Goal: Task Accomplishment & Management: Use online tool/utility

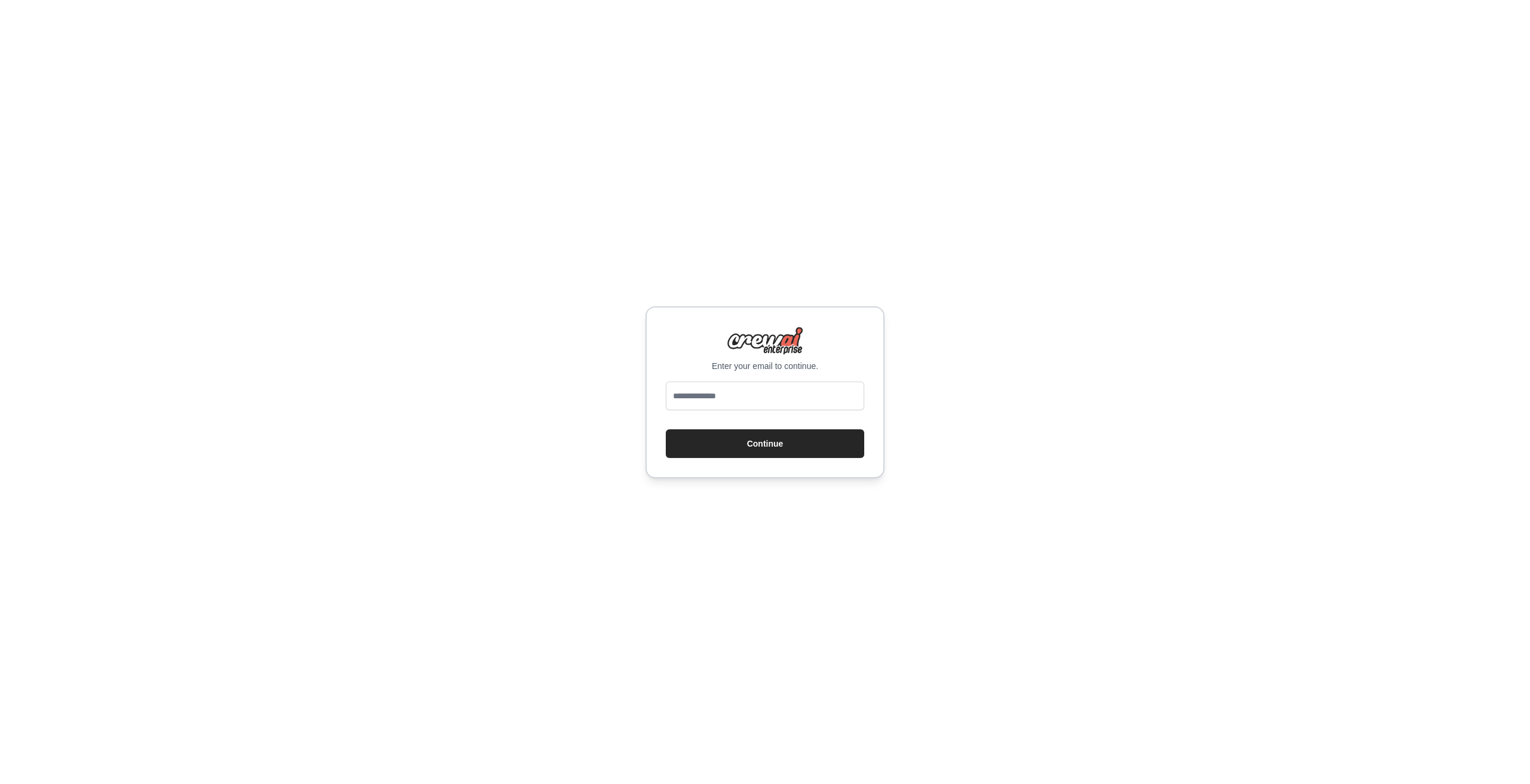
type input "**********"
click at [666, 429] on button "Continue" at bounding box center [765, 444] width 199 height 29
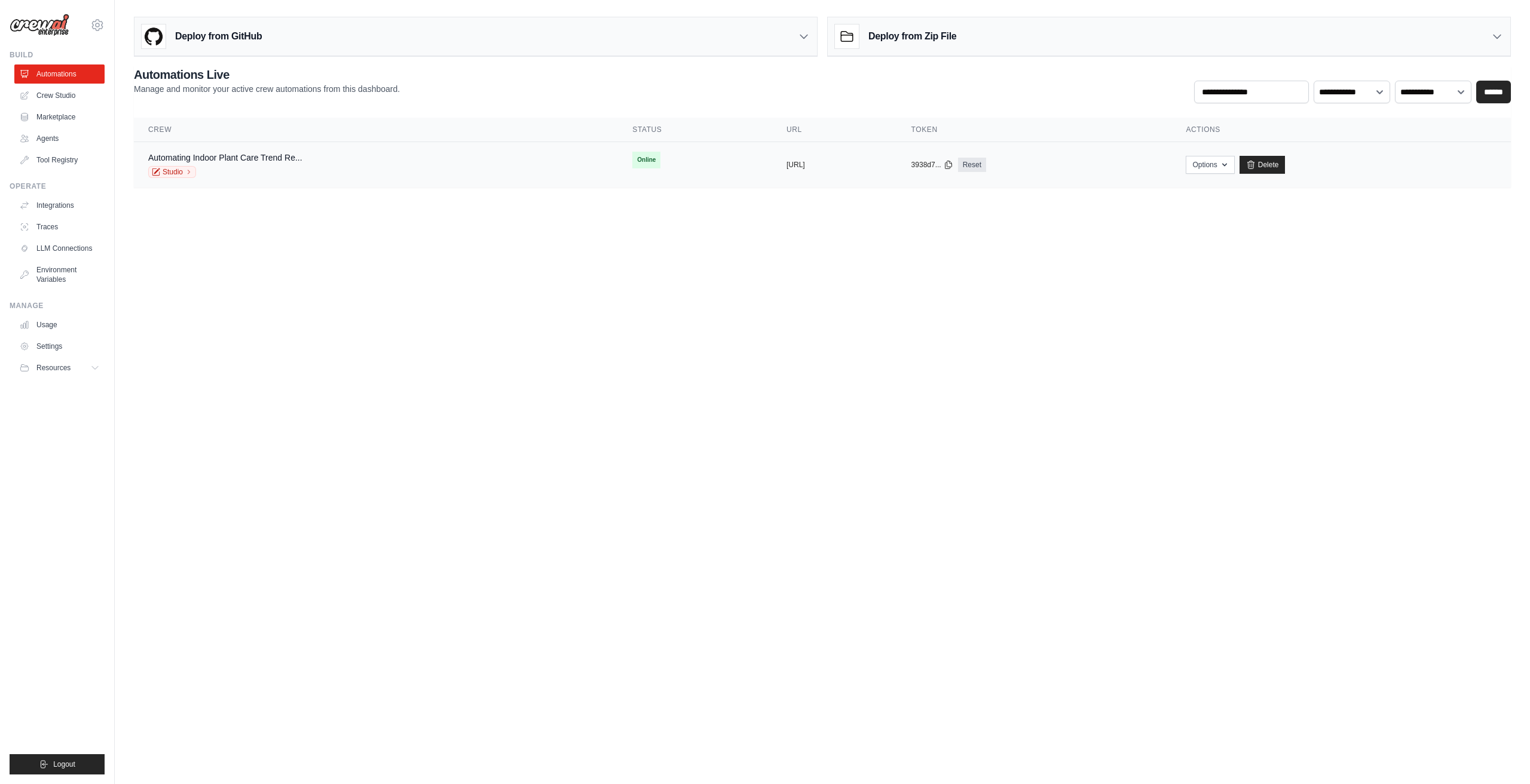
click at [491, 166] on div "Automating Indoor Plant Care Trend Re... Studio" at bounding box center [375, 165] width 456 height 26
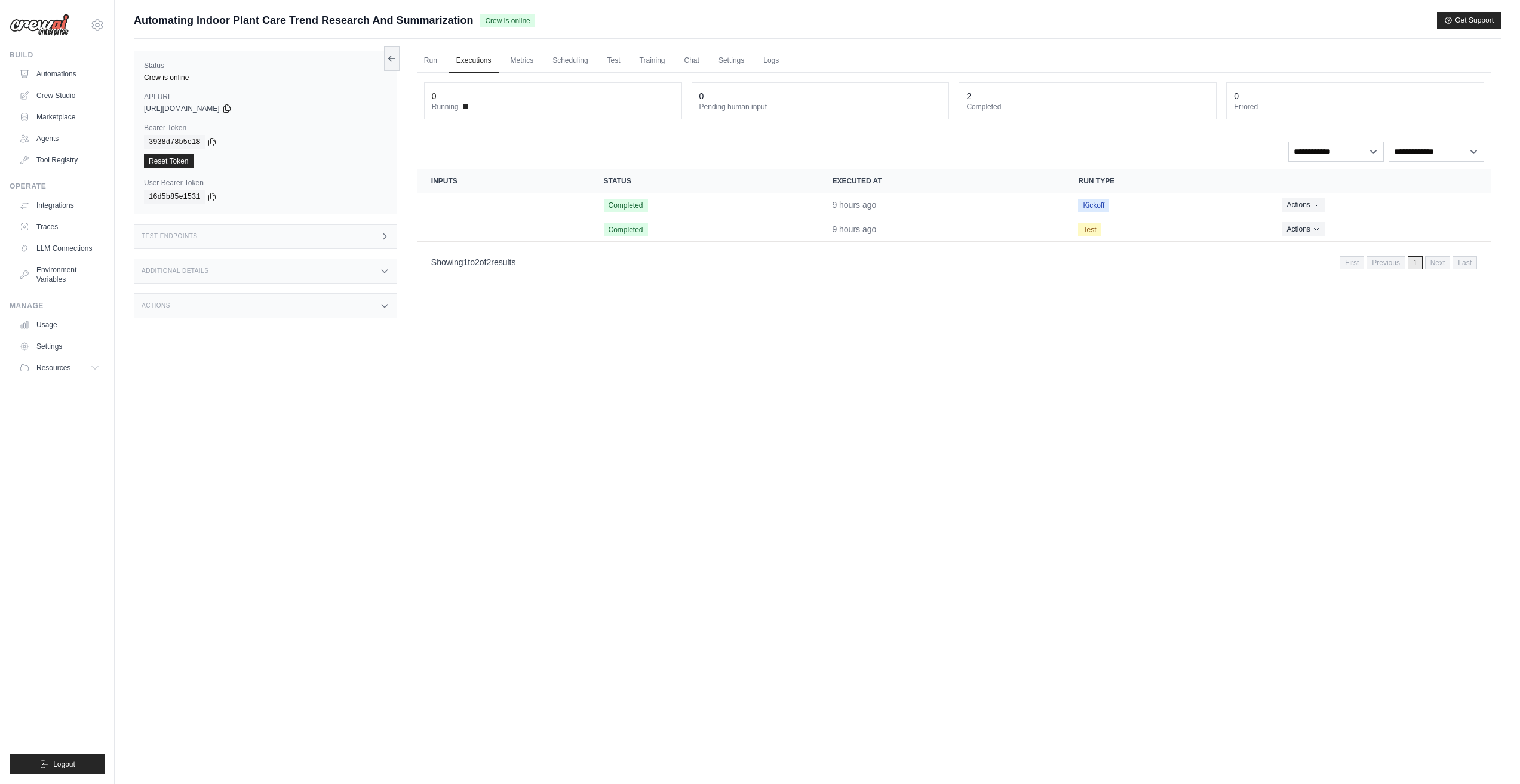
click at [323, 368] on div "Status Crew is online API URL copied https://automating-indoor-plant-care-trend…" at bounding box center [270, 431] width 274 height 784
click at [263, 243] on div "Test Endpoints" at bounding box center [265, 237] width 264 height 25
click at [263, 264] on div "Additional Details" at bounding box center [265, 271] width 264 height 25
click at [243, 368] on div "Actions" at bounding box center [265, 377] width 264 height 25
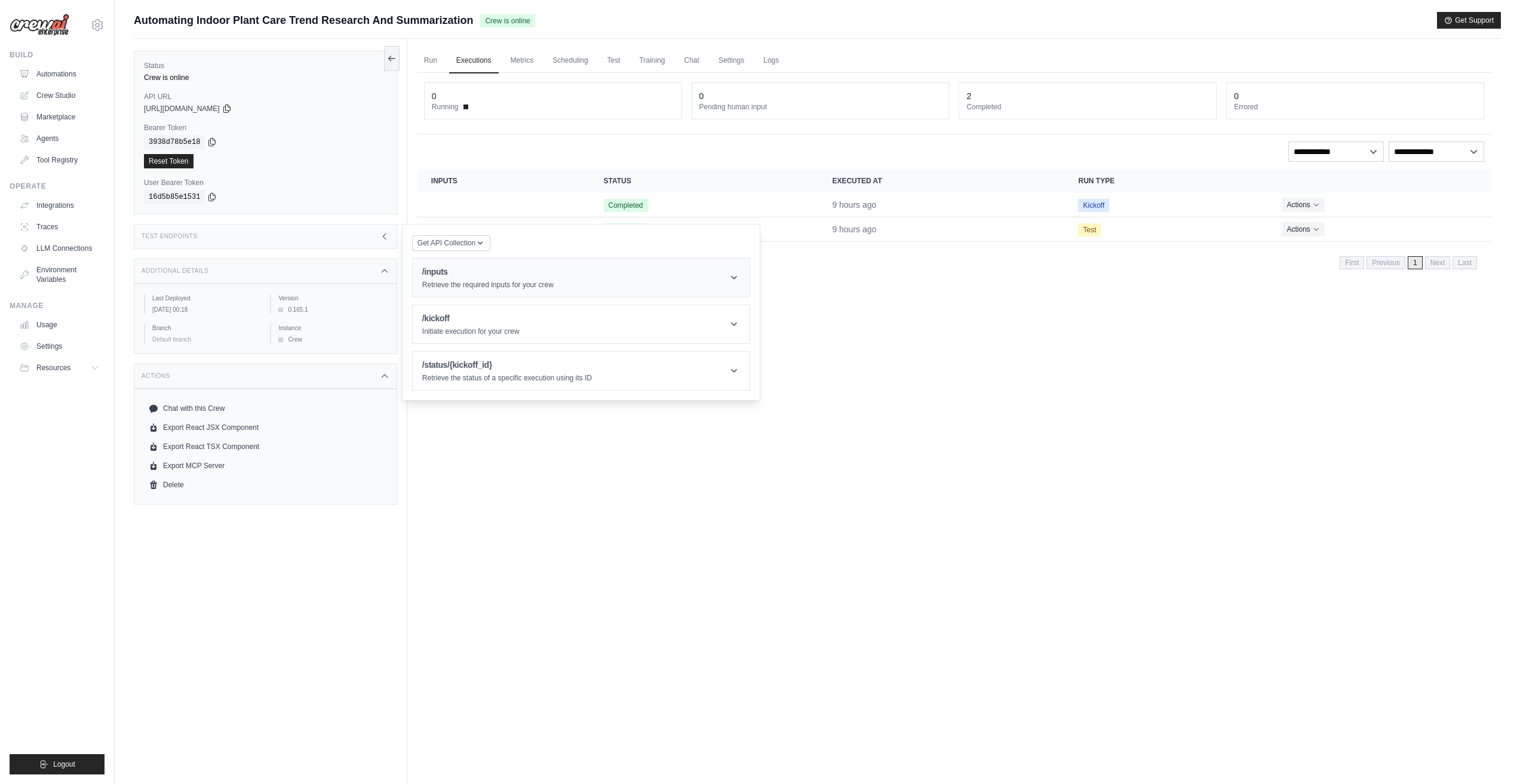
click at [540, 280] on p "Retrieve the required inputs for your crew" at bounding box center [488, 285] width 132 height 9
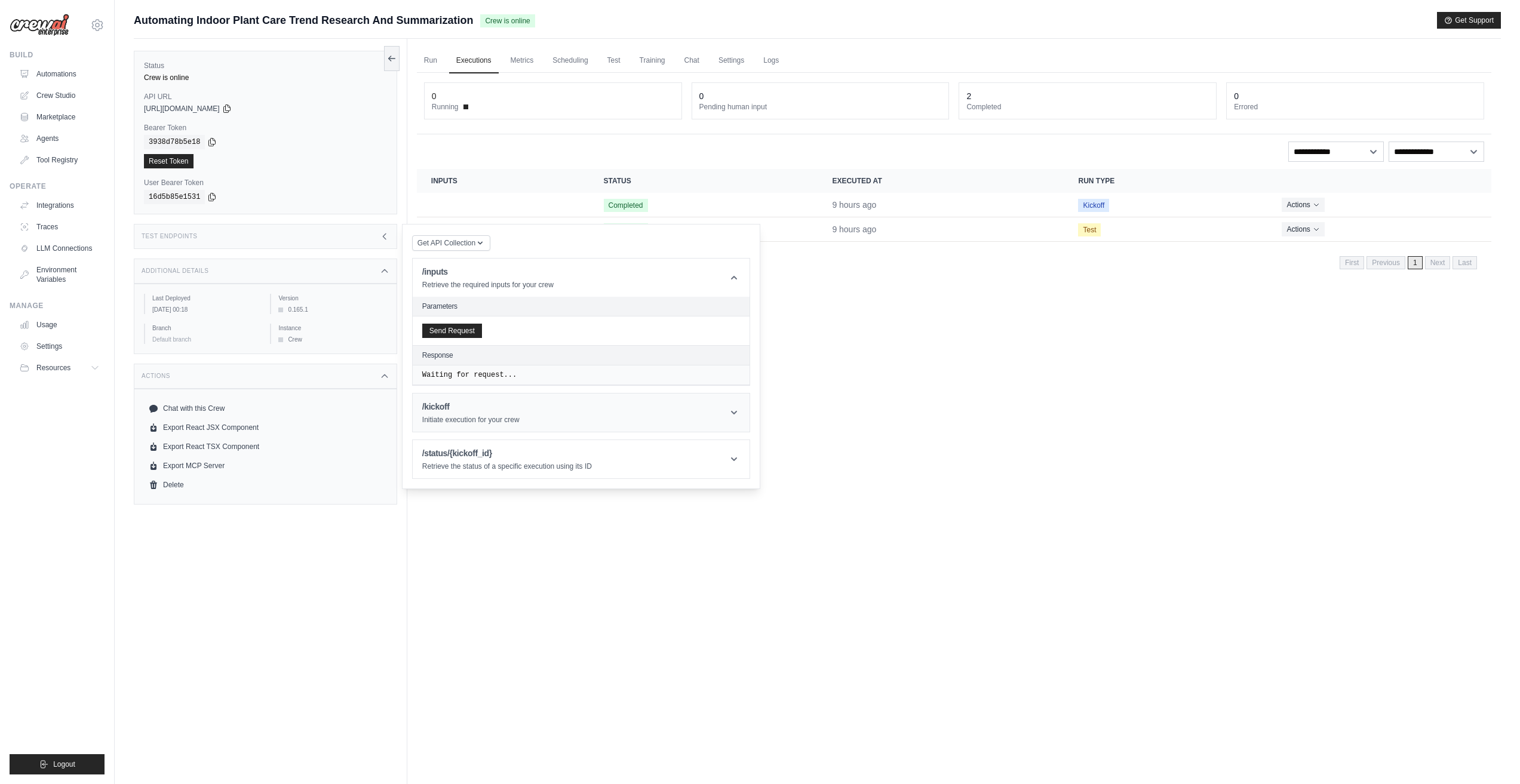
click at [527, 418] on header "/kickoff Initiate execution for your crew" at bounding box center [580, 412] width 337 height 38
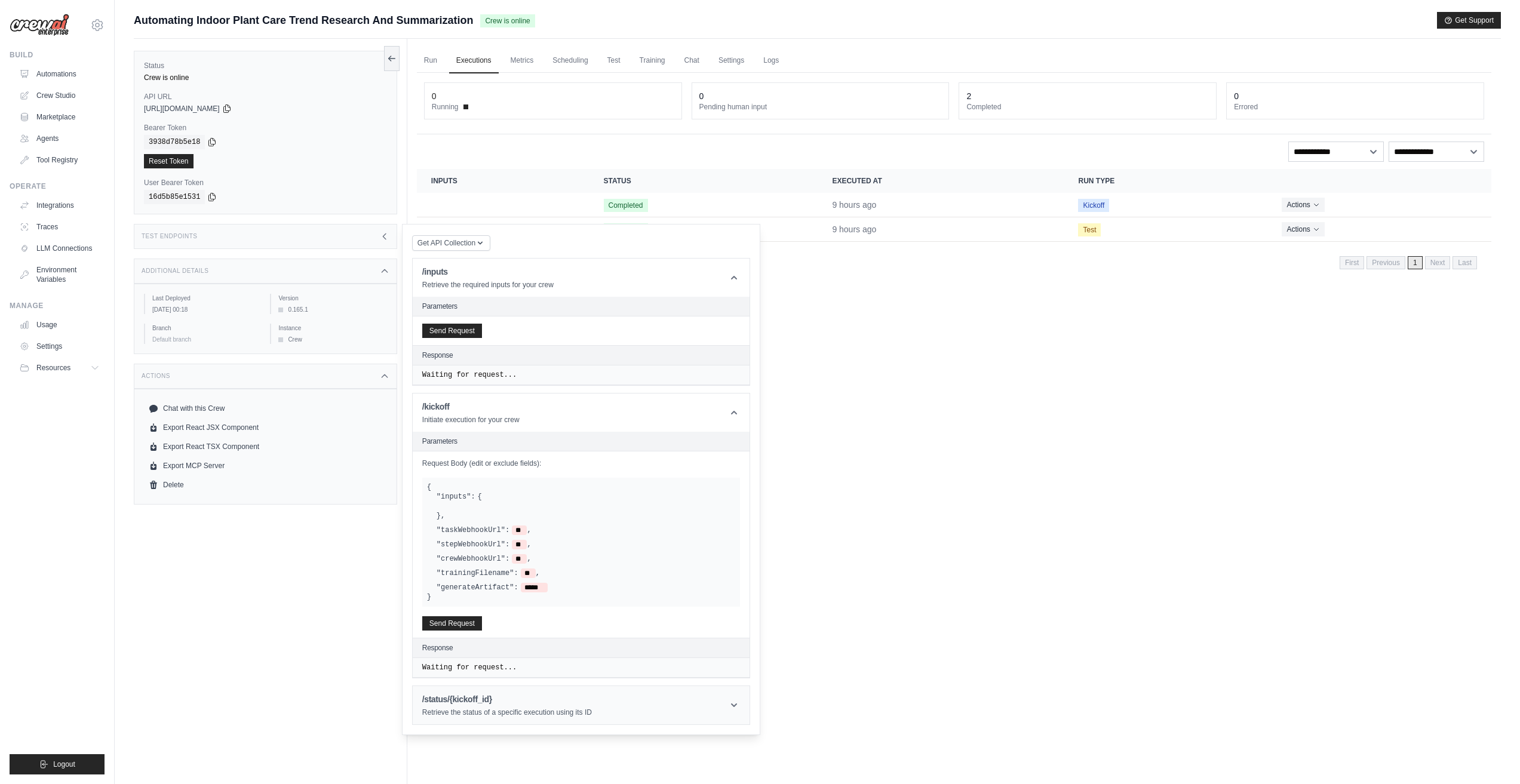
click at [533, 694] on h1 "/status/{kickoff_id}" at bounding box center [507, 700] width 170 height 12
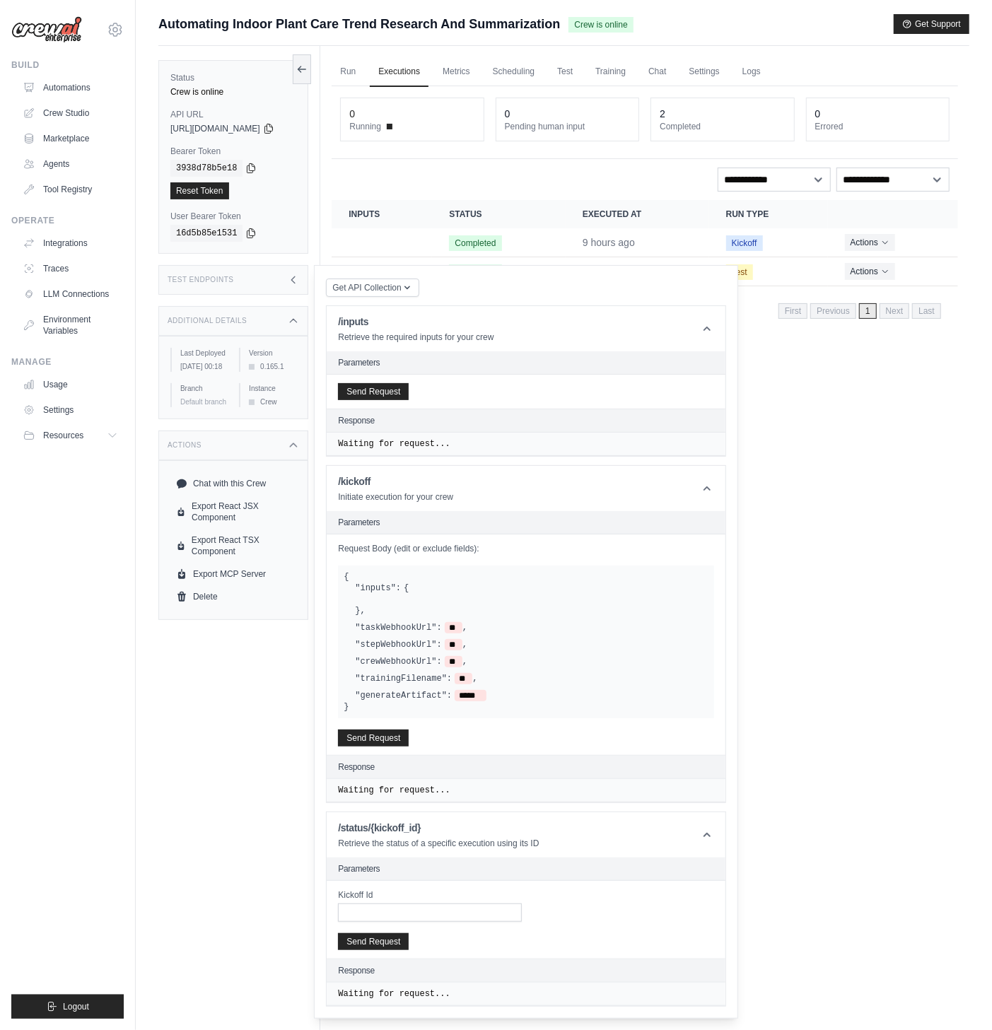
click at [209, 129] on span "[URL][DOMAIN_NAME]" at bounding box center [215, 128] width 90 height 11
click at [235, 126] on span "[URL][DOMAIN_NAME]" at bounding box center [215, 128] width 90 height 11
click at [274, 126] on icon at bounding box center [268, 127] width 11 height 11
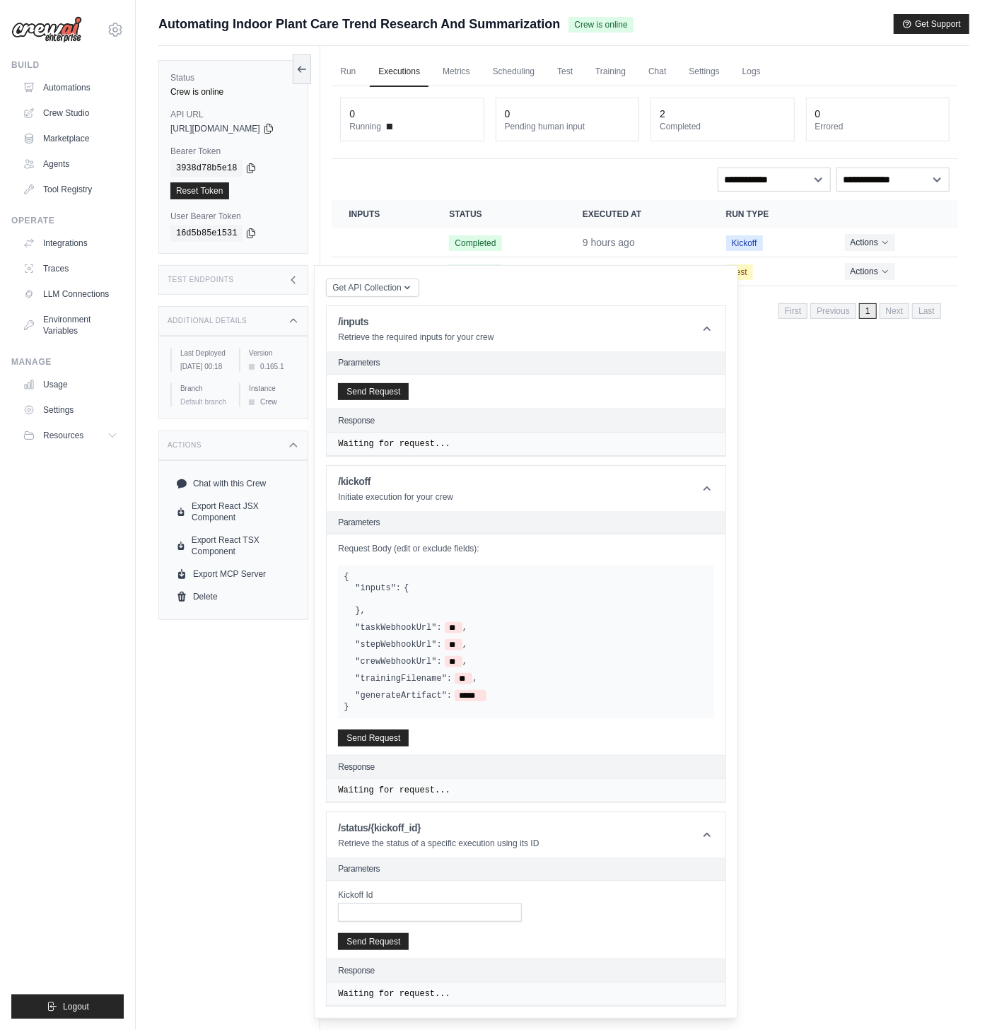
click at [189, 151] on label "Bearer Token" at bounding box center [233, 151] width 126 height 11
copy div "Bearer Token"
click at [814, 378] on div "Run Executions Metrics Scheduling Test Training Chat Settings Logs 0 Running 0 …" at bounding box center [644, 561] width 649 height 1030
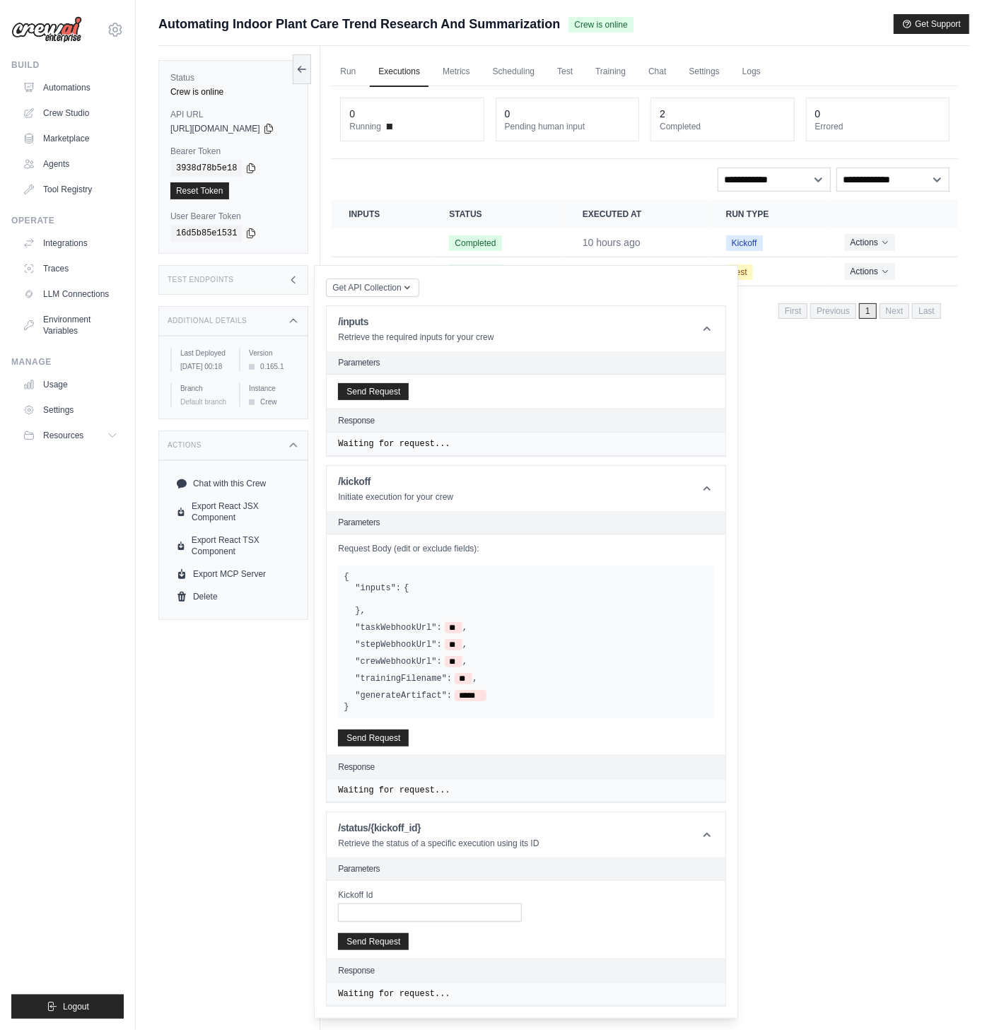
click at [776, 626] on div "Run Executions Metrics Scheduling Test Training Chat Settings Logs 0 Running 0 …" at bounding box center [644, 561] width 649 height 1030
click at [694, 242] on td "10 hours ago" at bounding box center [638, 242] width 144 height 29
click at [306, 446] on div "Actions" at bounding box center [233, 446] width 150 height 30
click at [299, 451] on icon at bounding box center [293, 445] width 11 height 11
click at [308, 283] on div "Test Endpoints" at bounding box center [233, 280] width 150 height 30
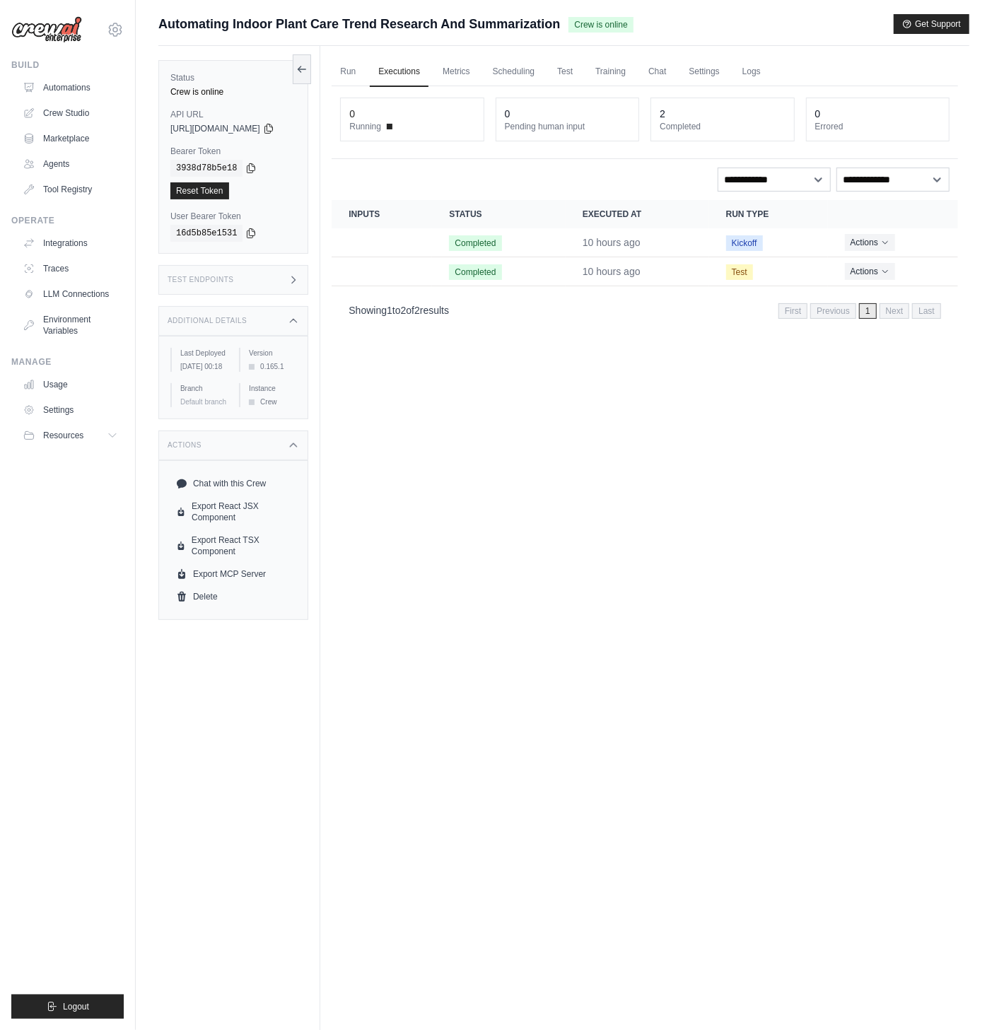
click at [308, 283] on div "Test Endpoints" at bounding box center [233, 280] width 150 height 30
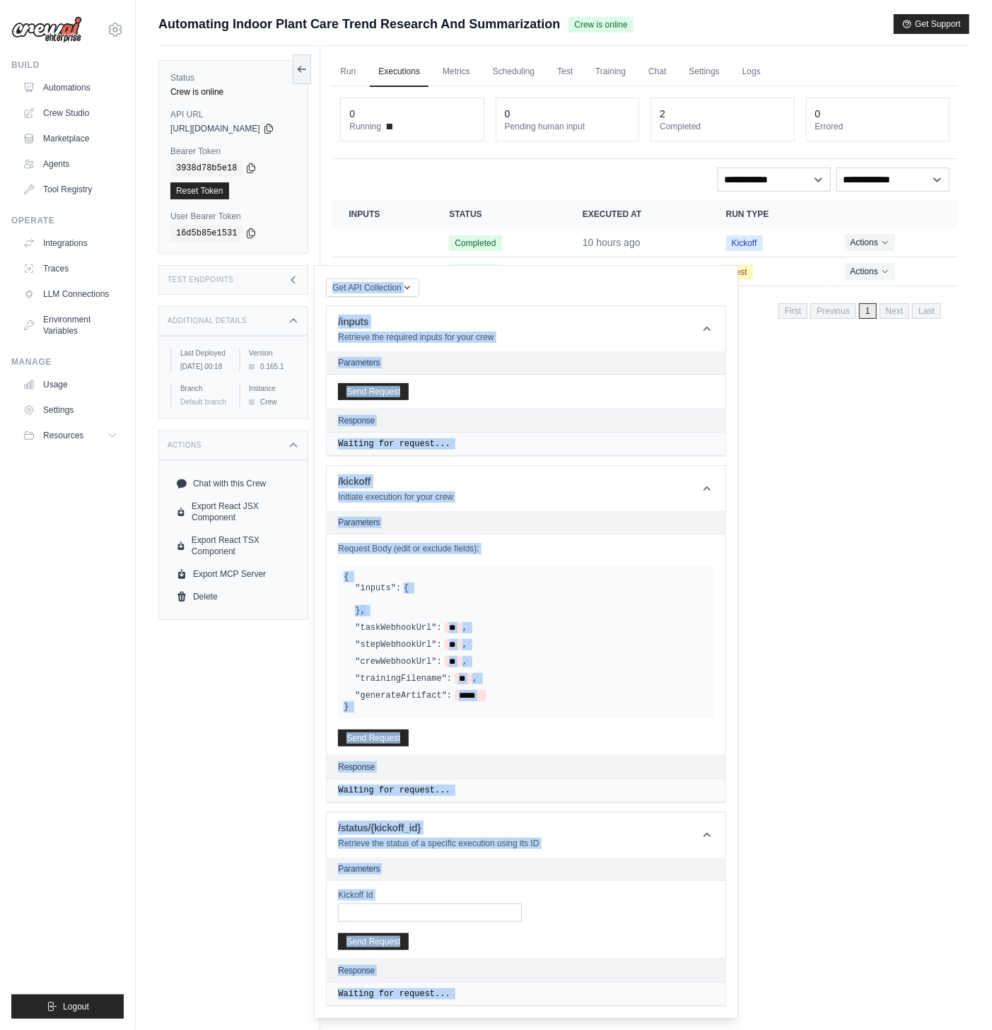
click at [566, 394] on div "Send Request" at bounding box center [526, 392] width 399 height 34
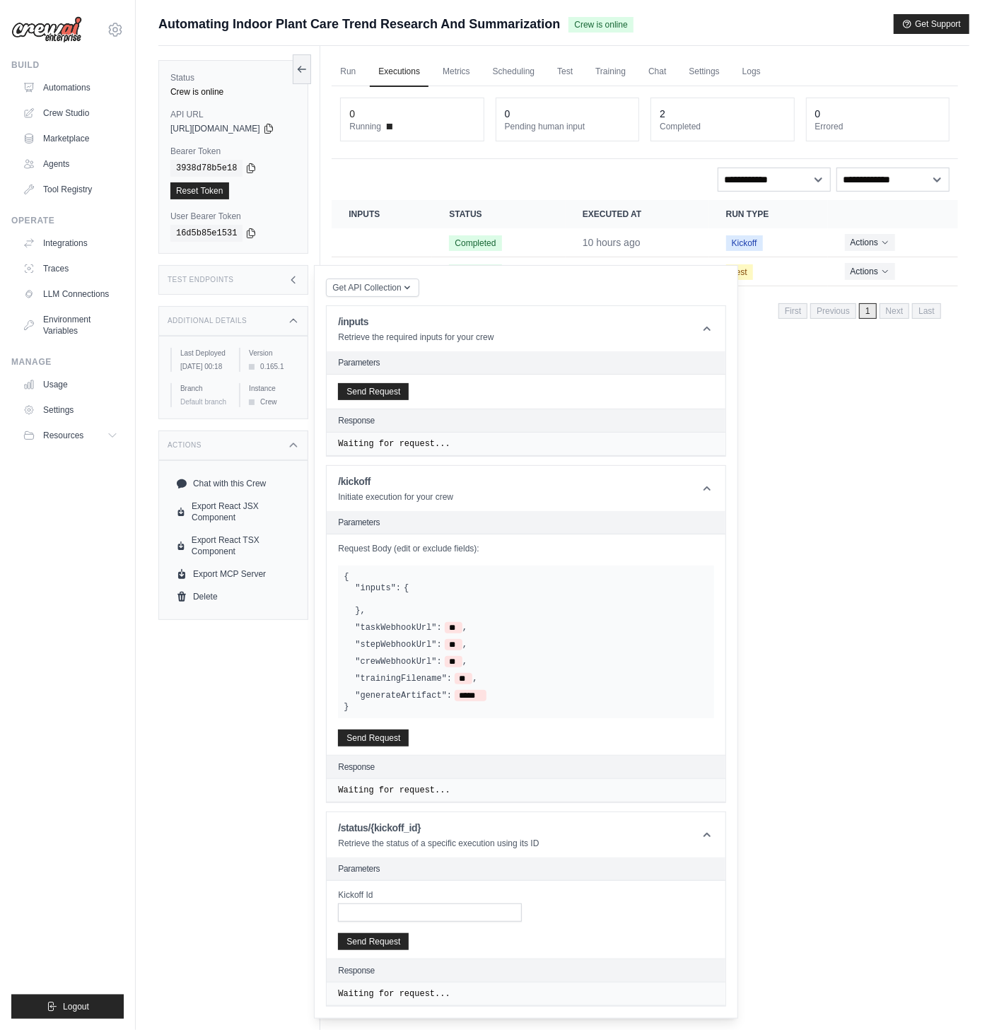
click at [837, 392] on div "Run Executions Metrics Scheduling Test Training Chat Settings Logs 0 Running 0 …" at bounding box center [644, 561] width 649 height 1030
click at [754, 237] on span "Kickoff" at bounding box center [744, 243] width 37 height 16
click at [308, 274] on div "Test Endpoints" at bounding box center [233, 280] width 150 height 30
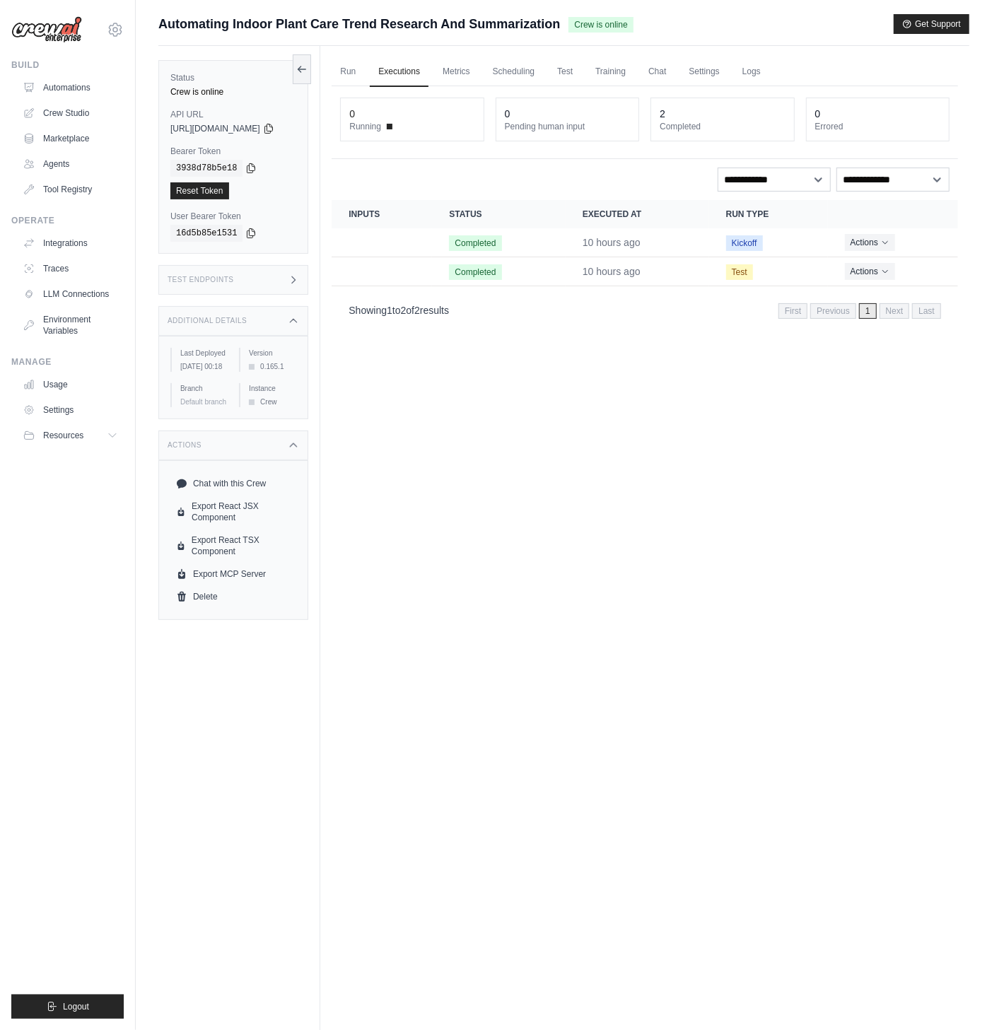
click at [296, 281] on icon at bounding box center [294, 279] width 4 height 6
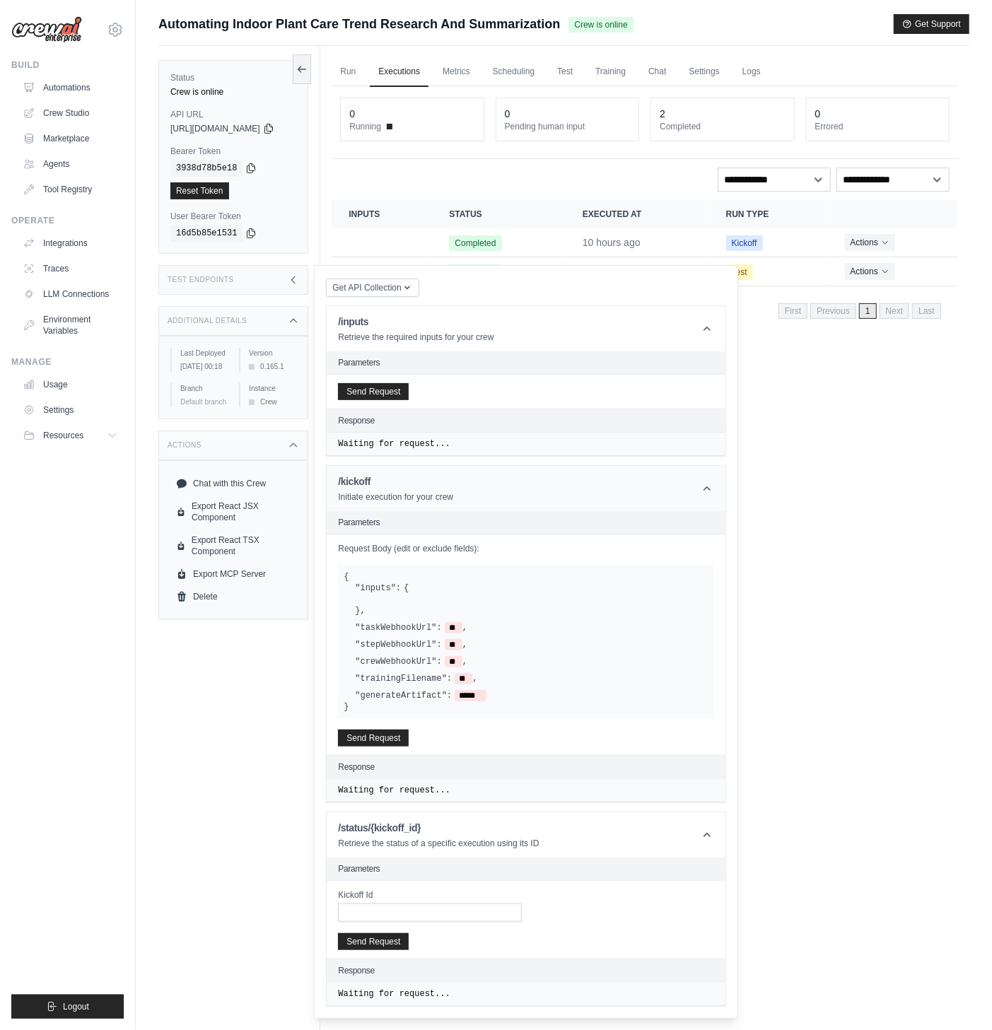
click at [660, 499] on header "/kickoff Initiate execution for your crew" at bounding box center [526, 488] width 399 height 45
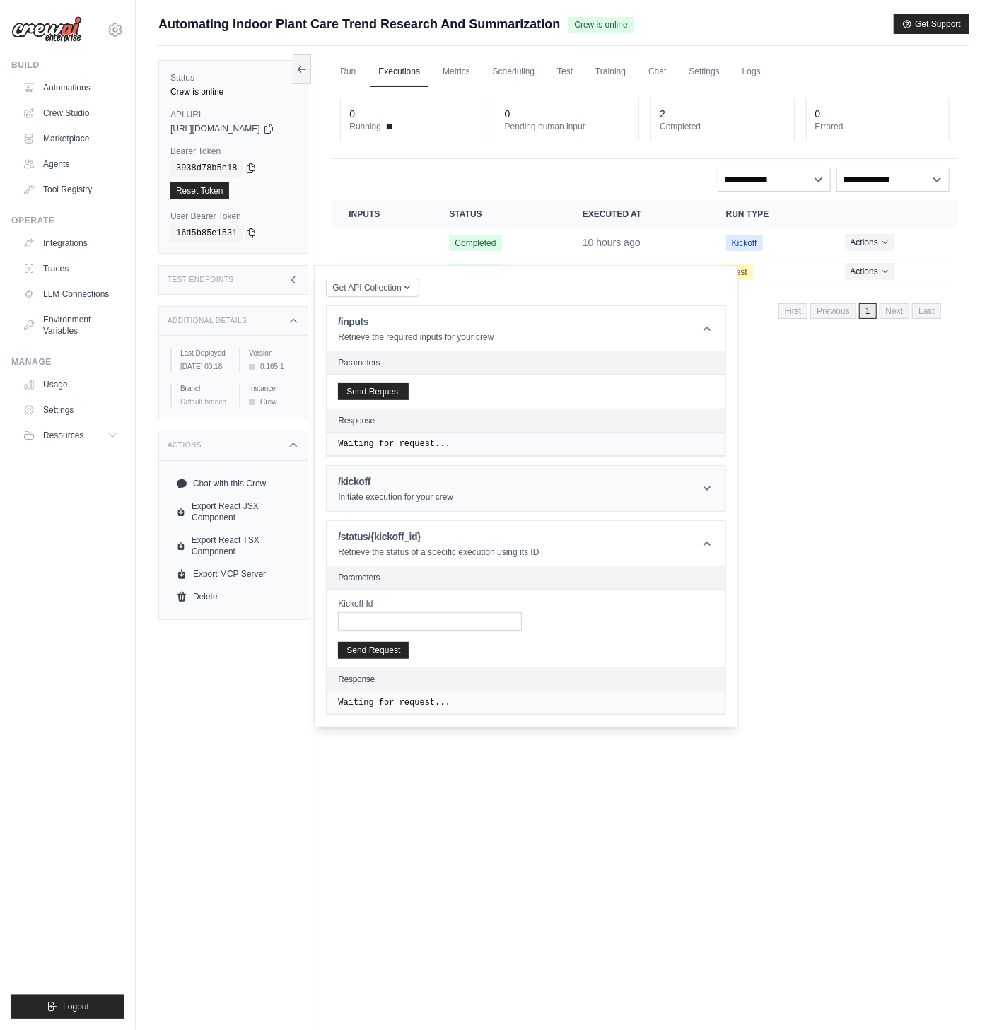
click at [653, 493] on header "/kickoff Initiate execution for your crew" at bounding box center [526, 488] width 399 height 45
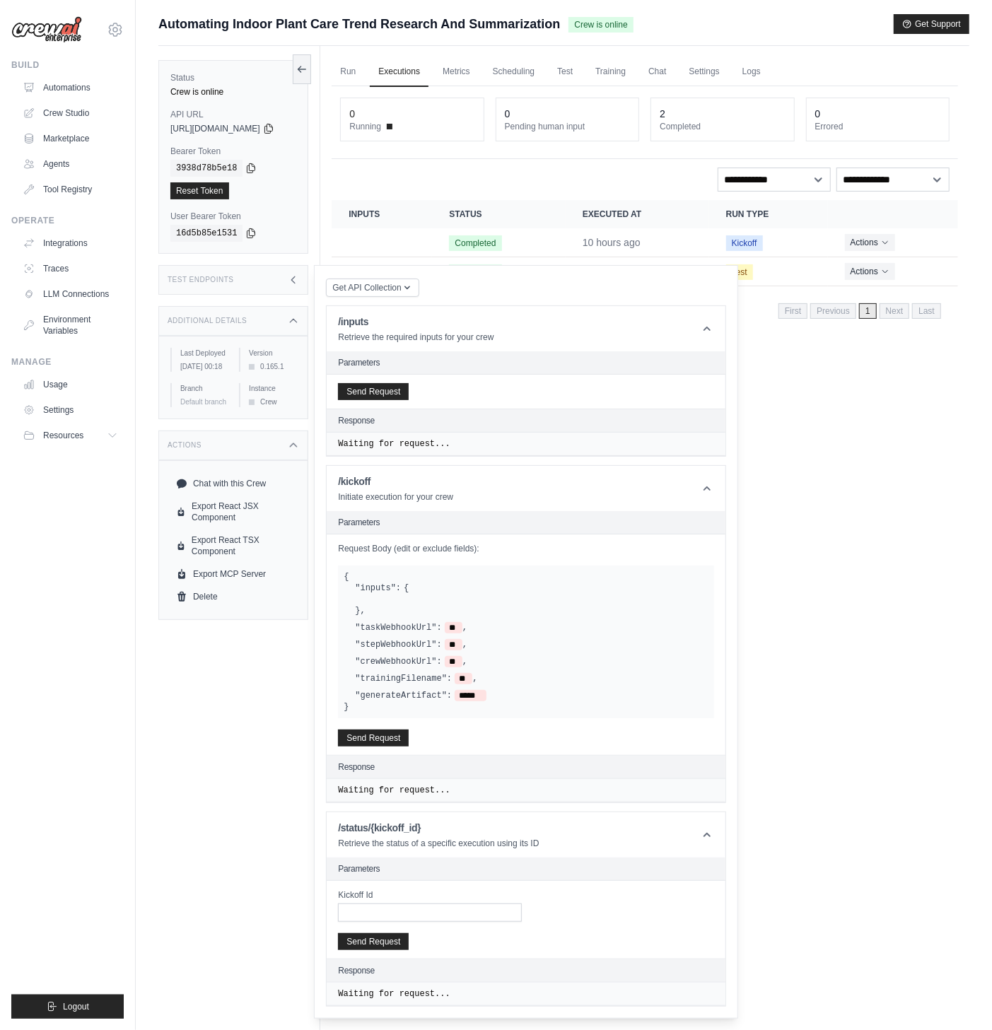
click at [441, 631] on label ""taskWebhookUrl":" at bounding box center [398, 627] width 86 height 11
drag, startPoint x: 501, startPoint y: 694, endPoint x: 392, endPoint y: 562, distance: 170.8
click at [365, 409] on div "Request Body (edit or exclude fields): { "inputs": { } , "taskWebhookUrl": ** ,…" at bounding box center [526, 392] width 399 height 34
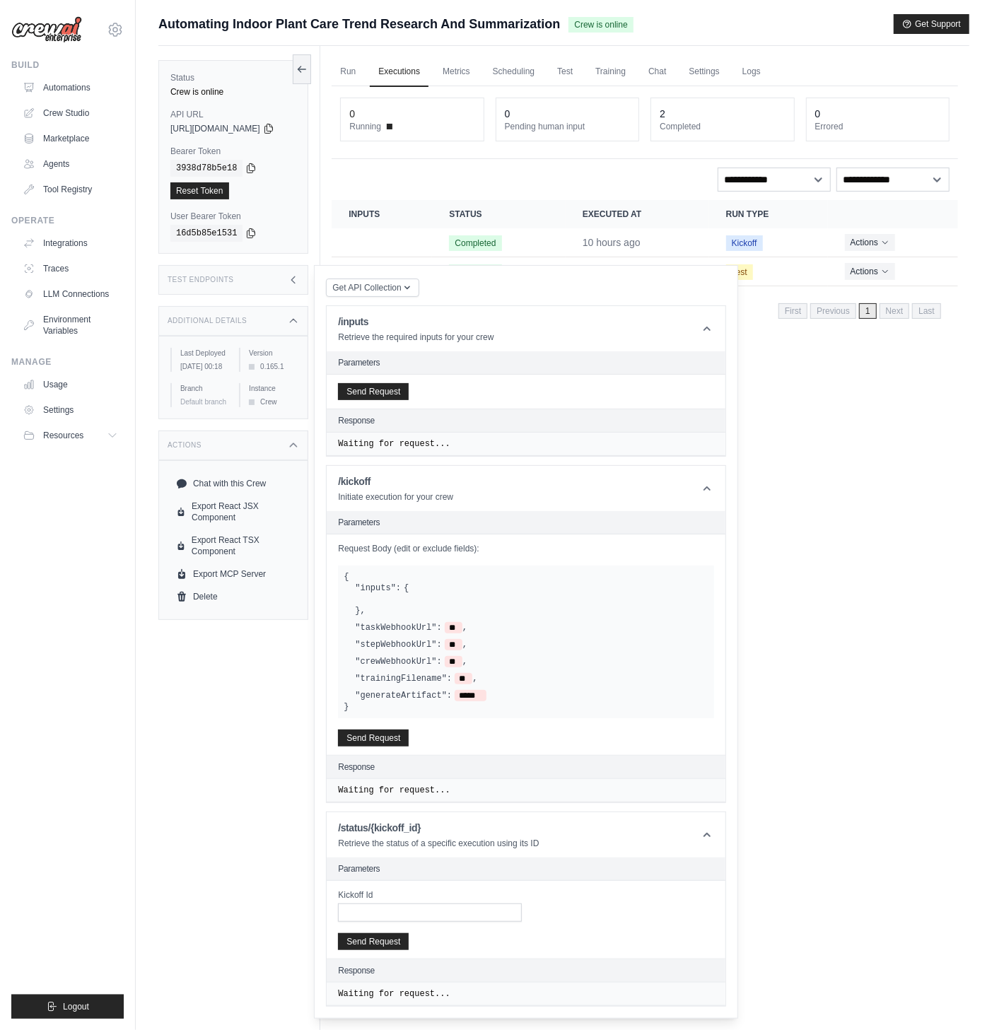
click at [378, 553] on label "Request Body (edit or exclude fields):" at bounding box center [526, 548] width 376 height 11
click at [447, 552] on label "Request Body (edit or exclude fields):" at bounding box center [526, 548] width 376 height 11
drag, startPoint x: 352, startPoint y: 500, endPoint x: 491, endPoint y: 508, distance: 139.5
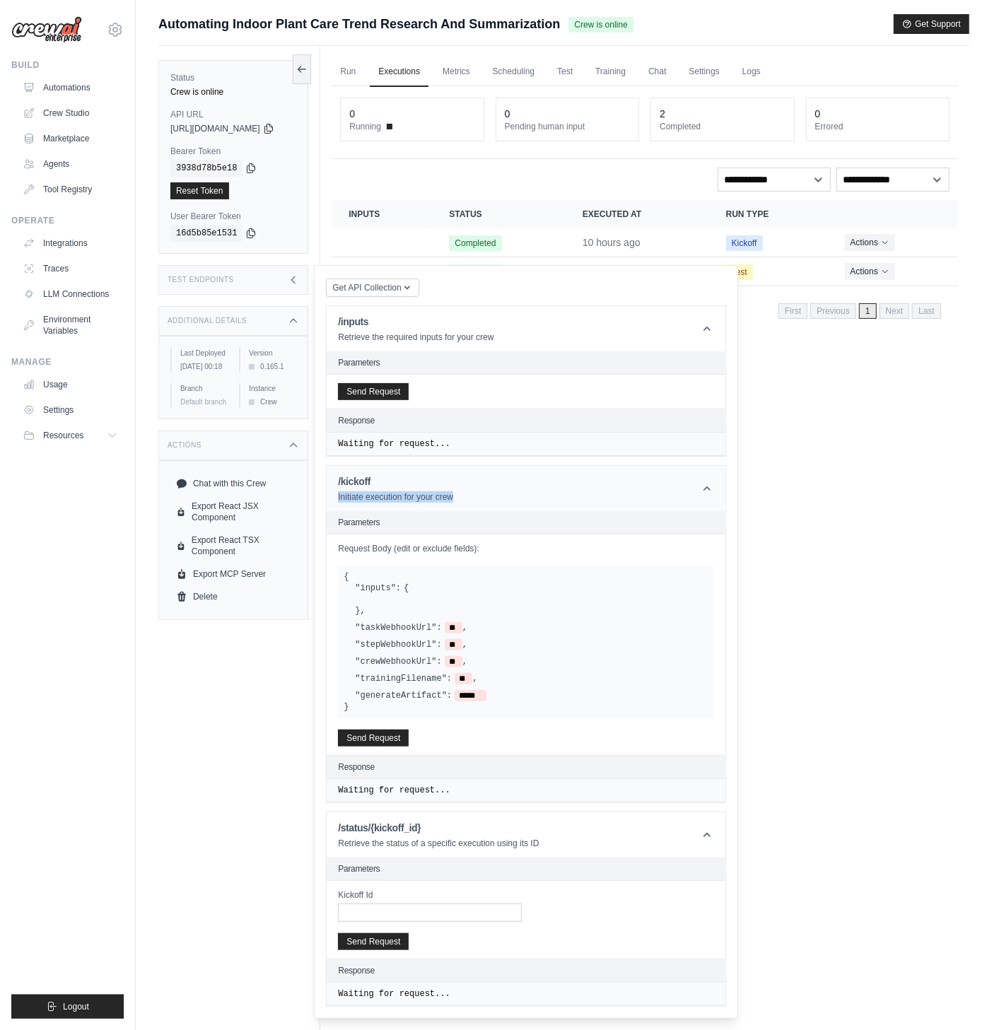
click at [491, 508] on header "/kickoff Initiate execution for your crew" at bounding box center [526, 488] width 399 height 45
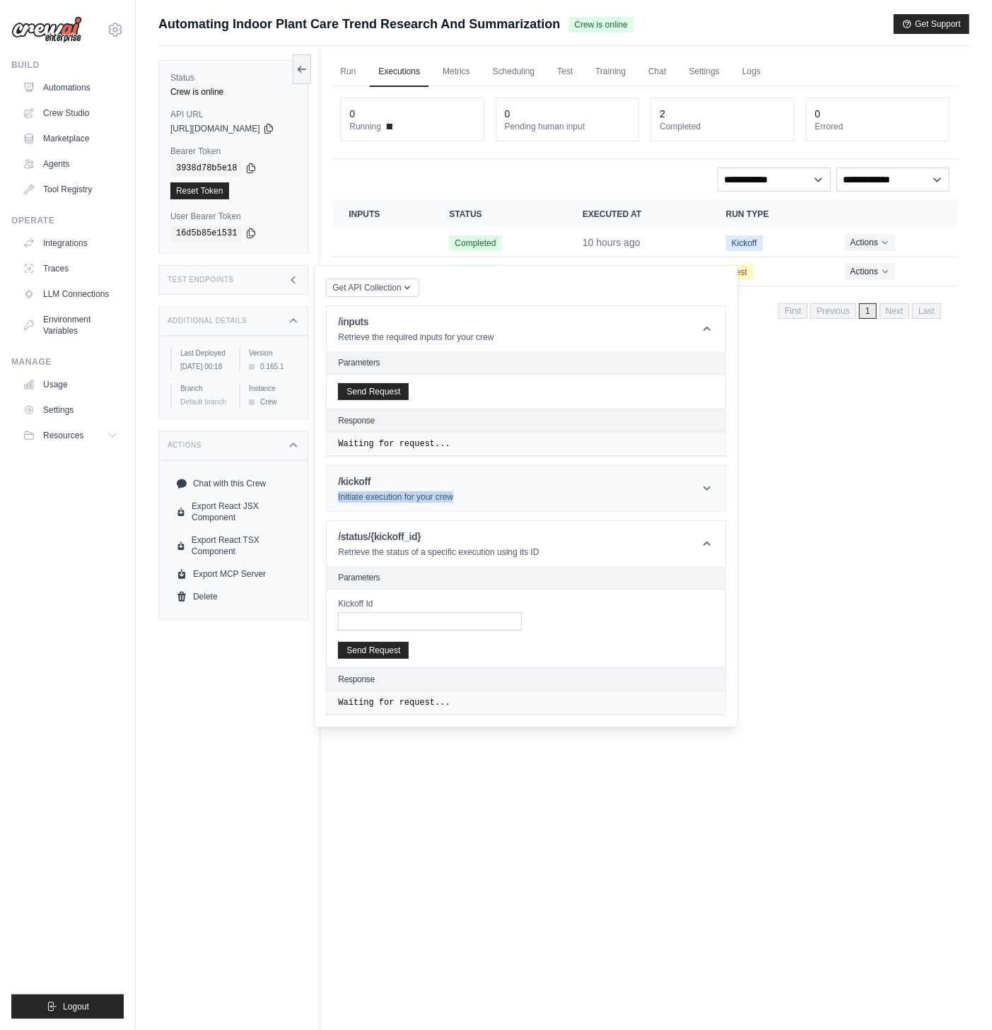
click at [493, 503] on header "/kickoff Initiate execution for your crew" at bounding box center [526, 488] width 399 height 45
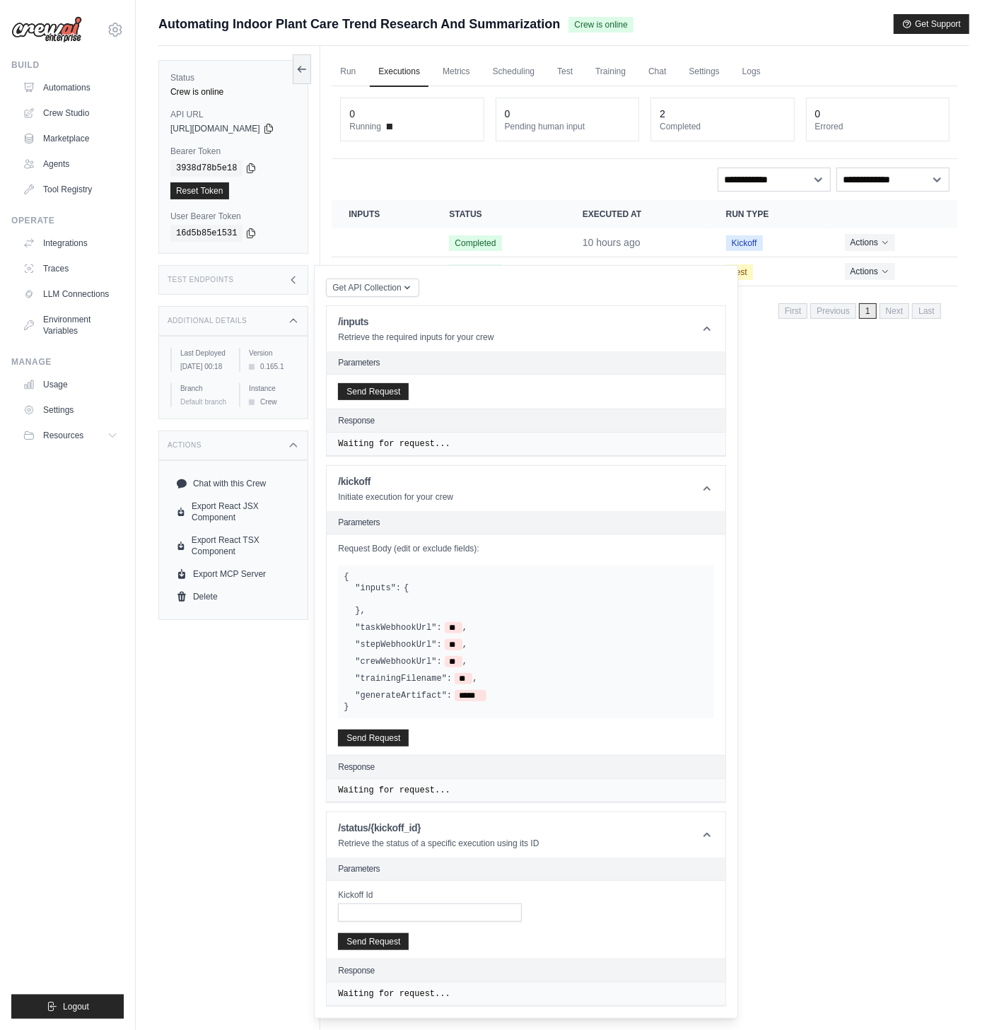
click at [552, 666] on div ""crewWebhookUrl": ** ," at bounding box center [531, 661] width 353 height 11
click at [555, 633] on div ""taskWebhookUrl": ** ," at bounding box center [531, 627] width 353 height 11
click at [320, 281] on div "Status Crew is online API URL copied https://automating-indoor-plant-care-trend…" at bounding box center [239, 561] width 162 height 1030
click at [301, 280] on div "Test Endpoints" at bounding box center [233, 280] width 150 height 30
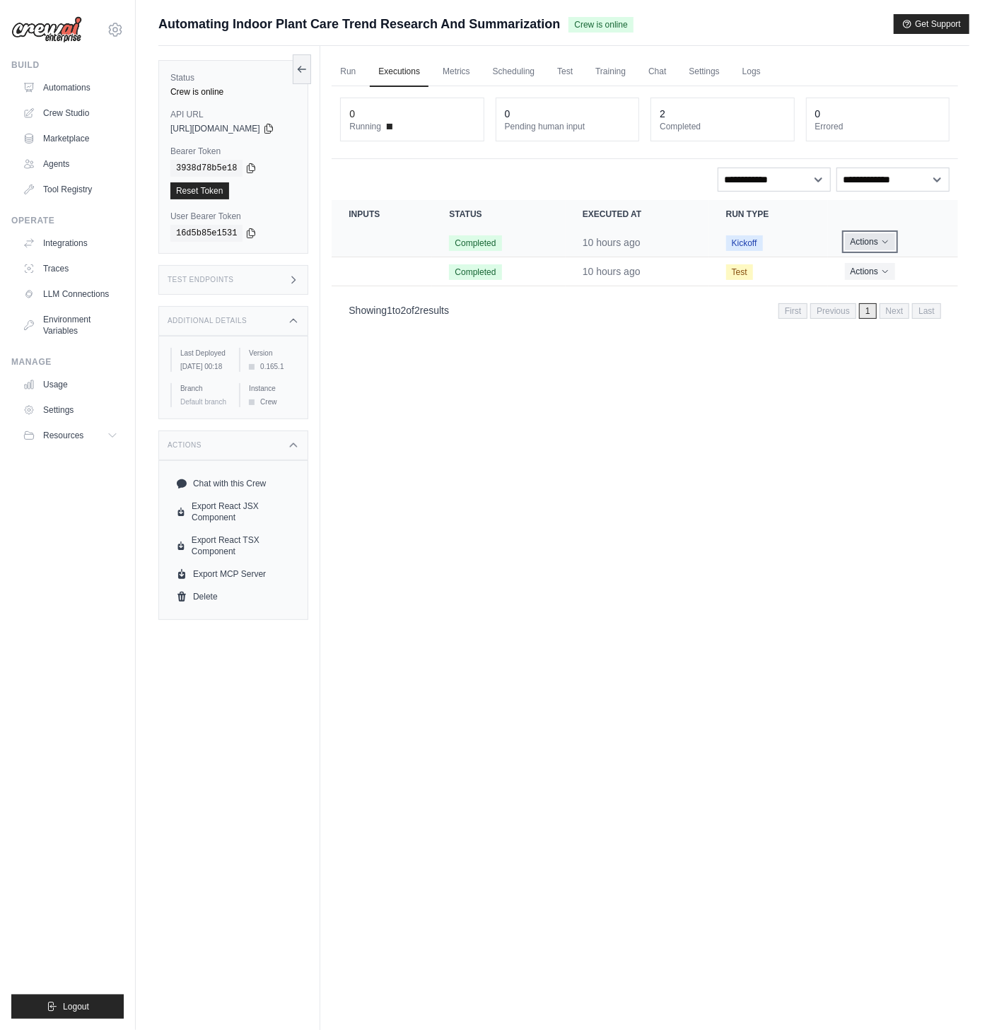
click at [872, 241] on button "Actions" at bounding box center [870, 241] width 50 height 17
click at [867, 262] on link "View Details" at bounding box center [895, 268] width 90 height 23
click at [773, 387] on div "Run Executions Metrics Scheduling Test Training Chat Settings Logs 0 Running 0 …" at bounding box center [644, 561] width 649 height 1030
click at [455, 74] on link "Metrics" at bounding box center [456, 72] width 45 height 30
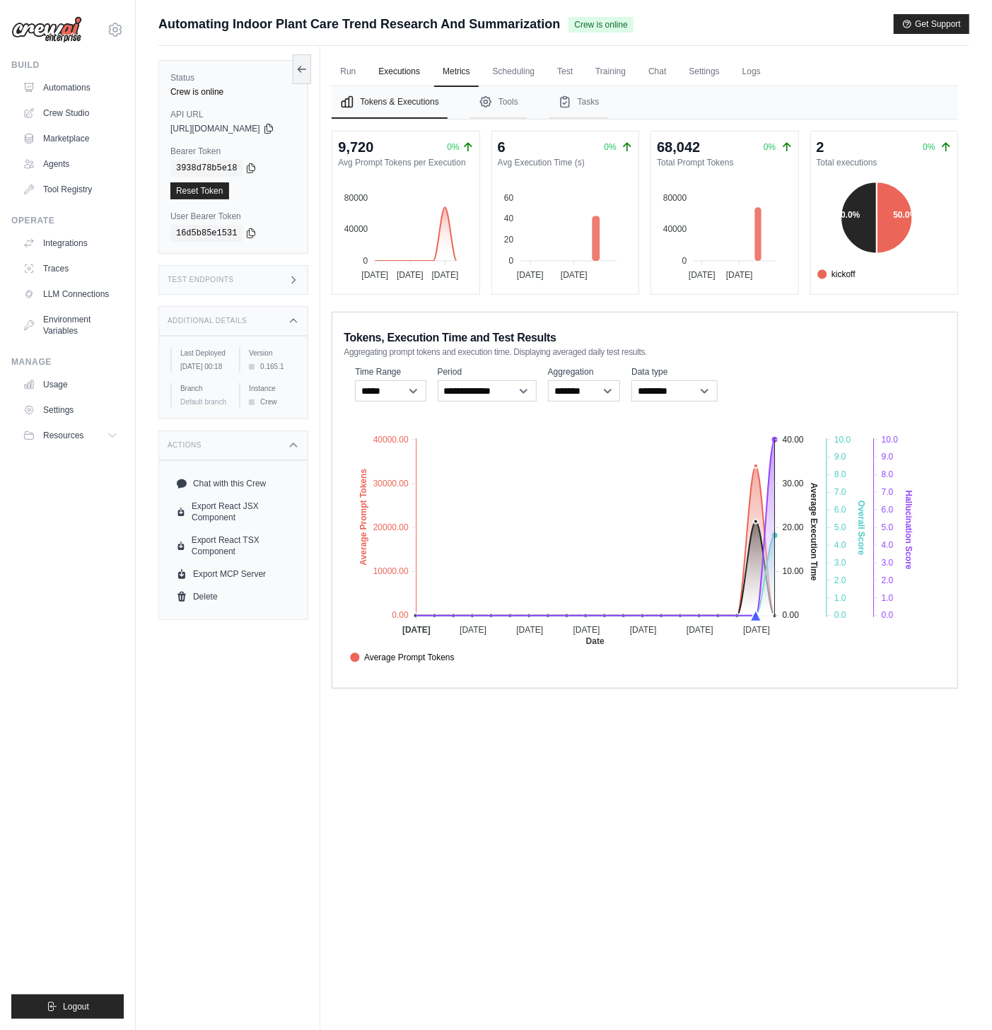
click at [428, 72] on link "Executions" at bounding box center [399, 72] width 59 height 30
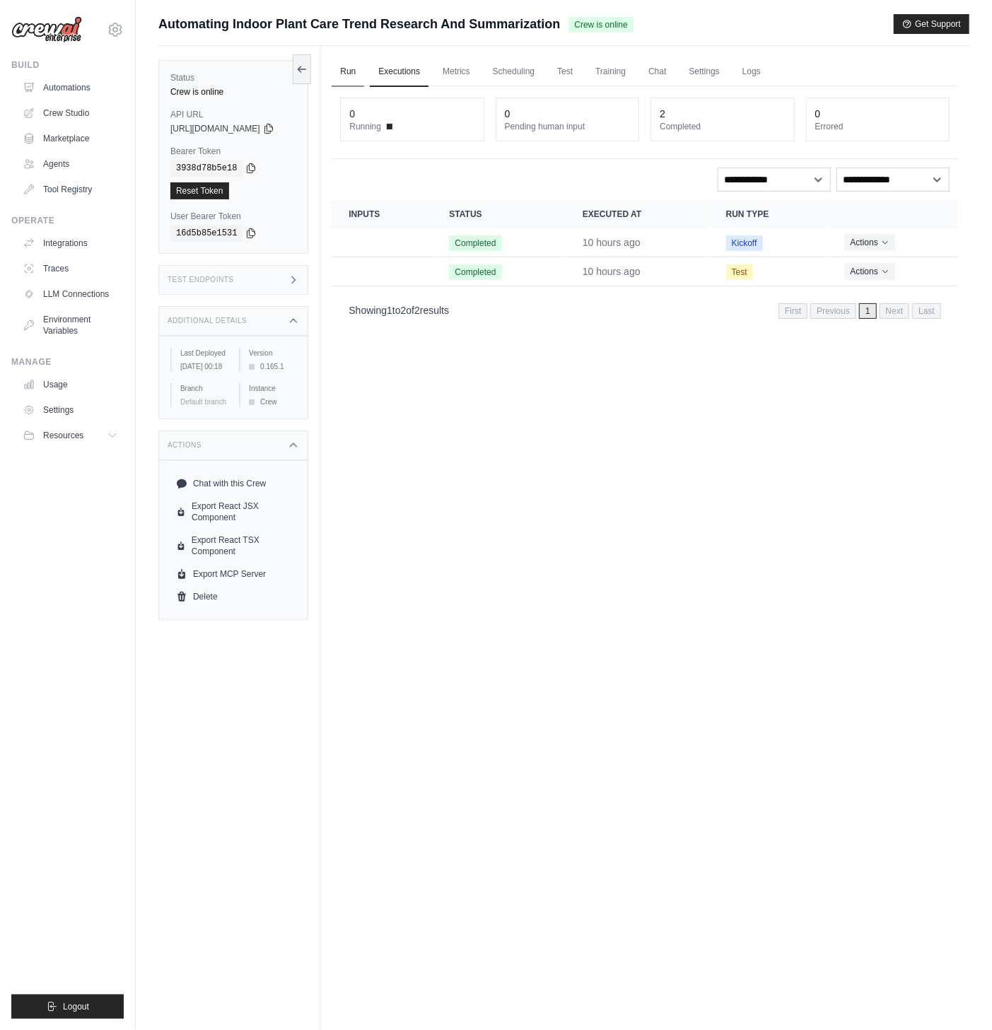
click at [364, 76] on link "Run" at bounding box center [348, 72] width 33 height 30
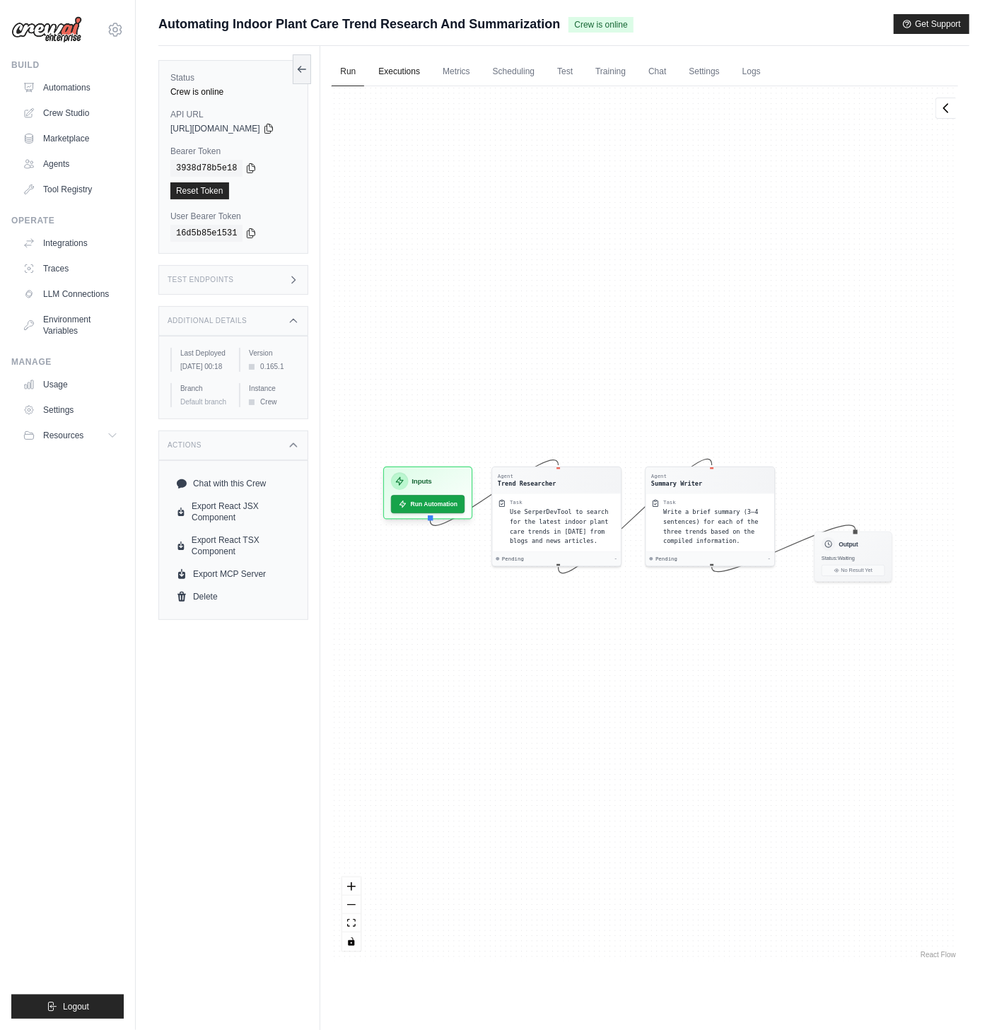
click at [411, 78] on link "Executions" at bounding box center [399, 72] width 59 height 30
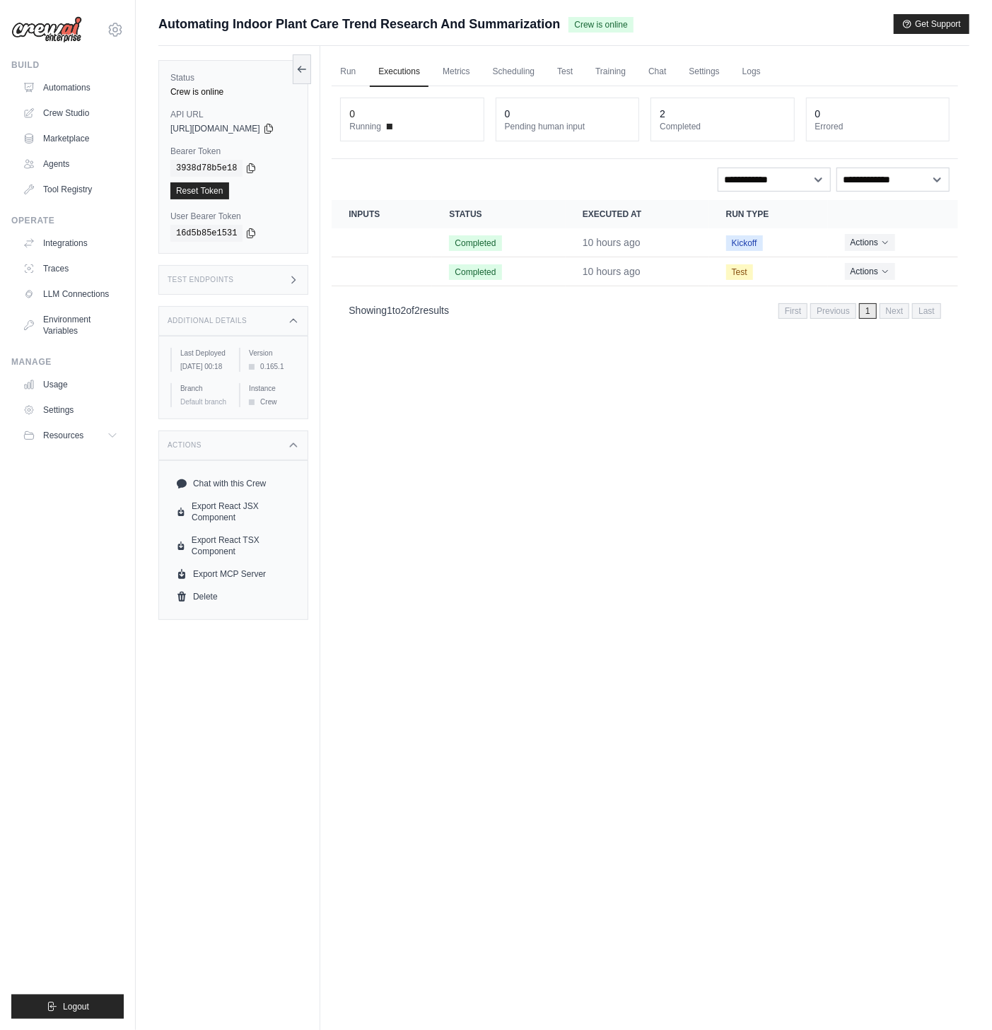
click at [232, 286] on div "Test Endpoints" at bounding box center [233, 280] width 150 height 30
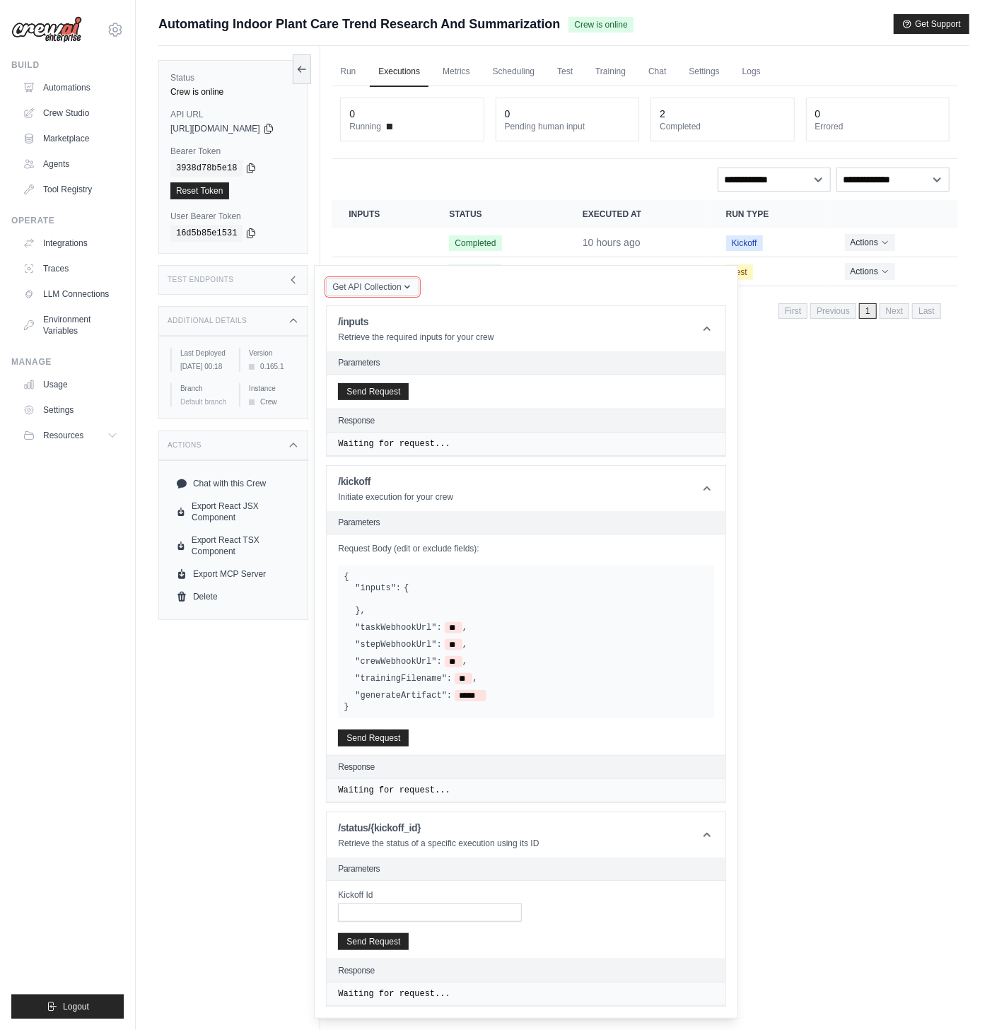
click at [413, 283] on icon "button" at bounding box center [407, 286] width 11 height 11
click at [488, 283] on div "Get API Collection Postman API Collection /inputs Retrieve the required inputs …" at bounding box center [526, 642] width 400 height 730
click at [795, 357] on div "Run Executions Metrics Scheduling Test Training Chat Settings Logs 0 Running 0 …" at bounding box center [644, 561] width 649 height 1030
click at [286, 272] on div "Test Endpoints" at bounding box center [233, 280] width 150 height 30
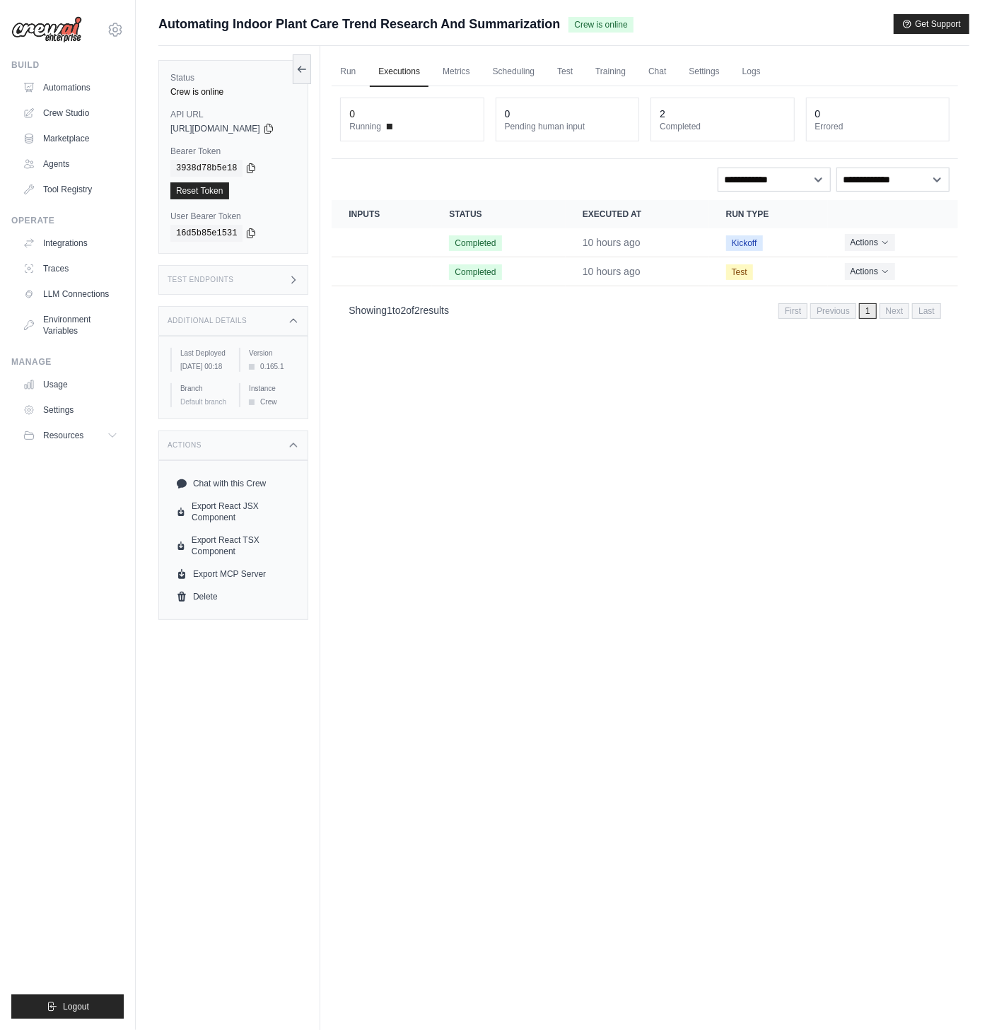
click at [298, 318] on div "Additional Details" at bounding box center [233, 321] width 150 height 30
click at [296, 320] on div "Additional Details" at bounding box center [233, 321] width 150 height 30
click at [273, 317] on div "Additional Details" at bounding box center [233, 321] width 150 height 30
click at [265, 359] on div "Actions" at bounding box center [233, 362] width 150 height 30
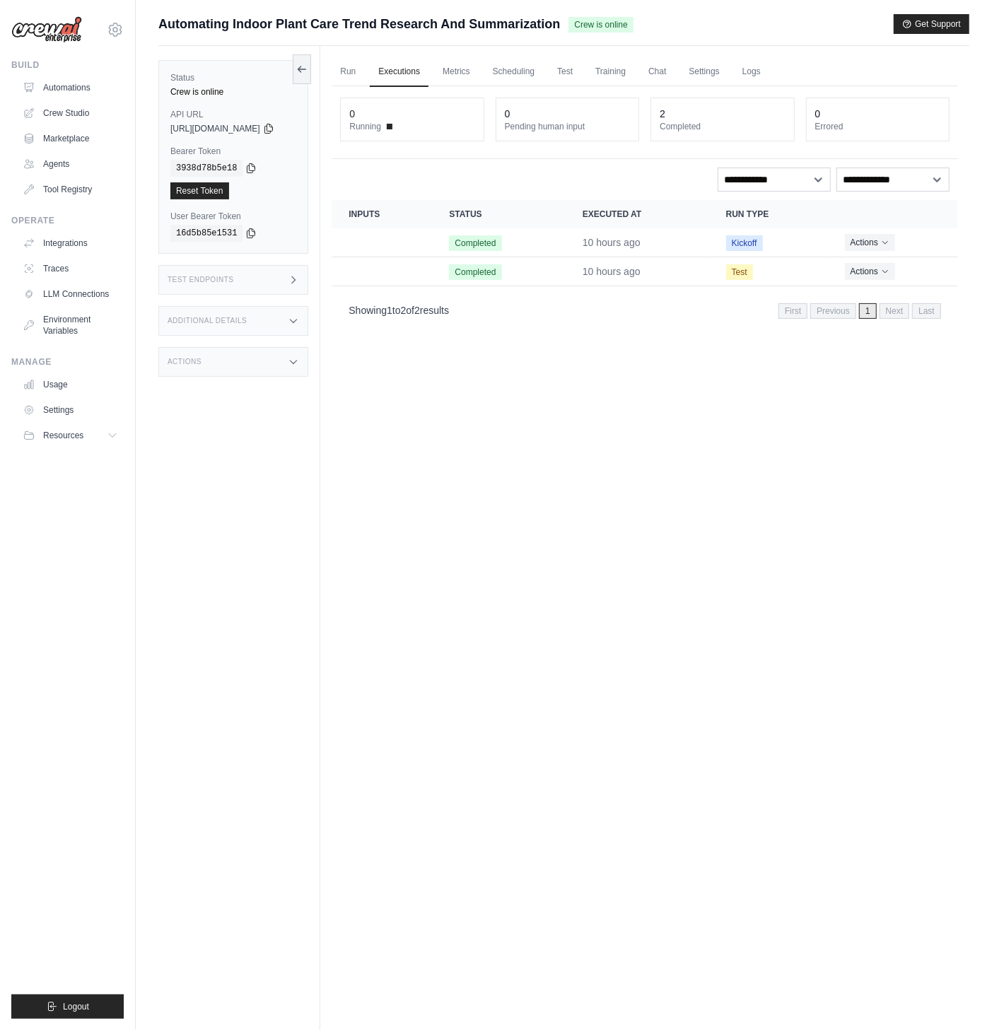
click at [265, 359] on div "Actions" at bounding box center [233, 362] width 150 height 30
click at [357, 467] on div "Run Executions Metrics Scheduling Test Training Chat Settings Logs 0 Running 0 …" at bounding box center [644, 561] width 649 height 1030
click at [223, 375] on div "Actions" at bounding box center [233, 362] width 150 height 30
click at [364, 72] on link "Run" at bounding box center [348, 72] width 33 height 30
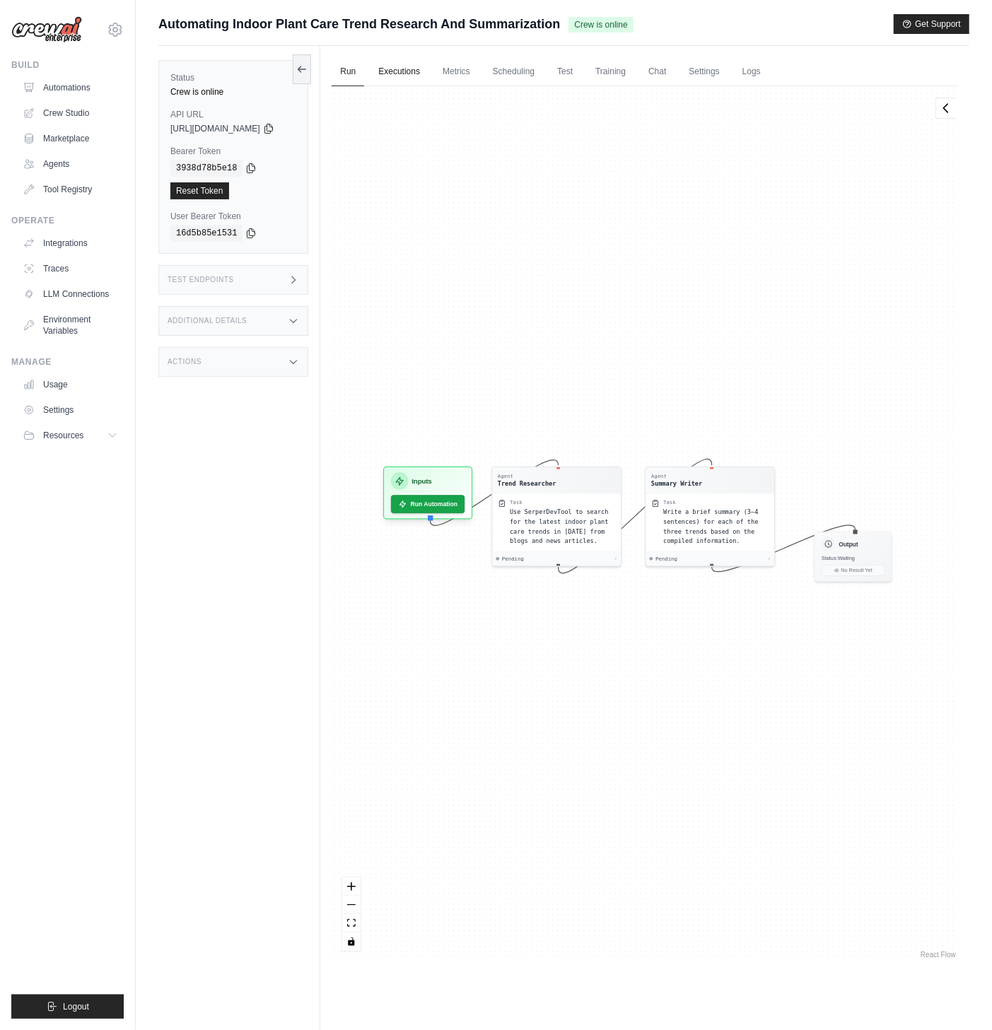
click at [390, 65] on link "Executions" at bounding box center [399, 72] width 59 height 30
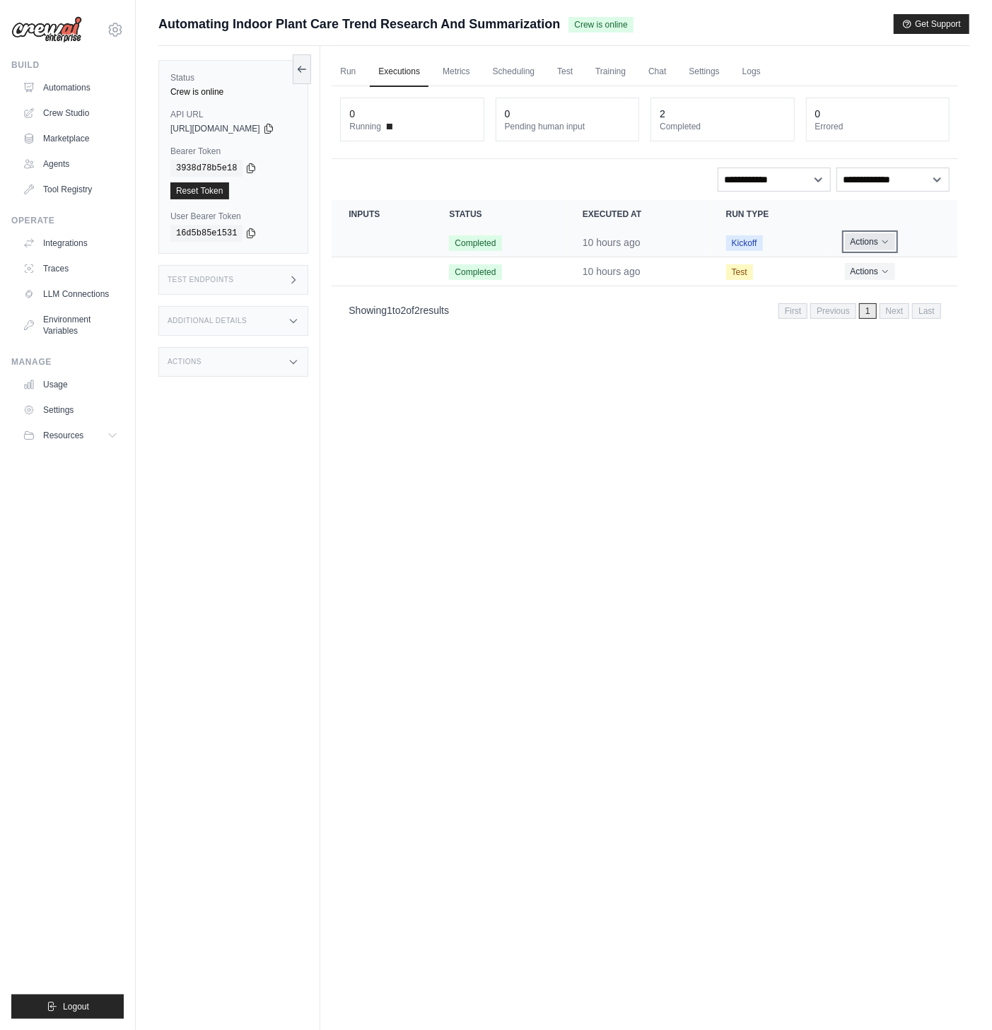
click at [874, 240] on button "Actions" at bounding box center [870, 241] width 50 height 17
click at [875, 238] on button "Actions" at bounding box center [870, 241] width 50 height 17
click at [865, 278] on button "Actions" at bounding box center [870, 270] width 50 height 17
click at [871, 269] on button "Actions" at bounding box center [870, 270] width 50 height 17
click at [66, 128] on link "Marketplace" at bounding box center [71, 138] width 107 height 23
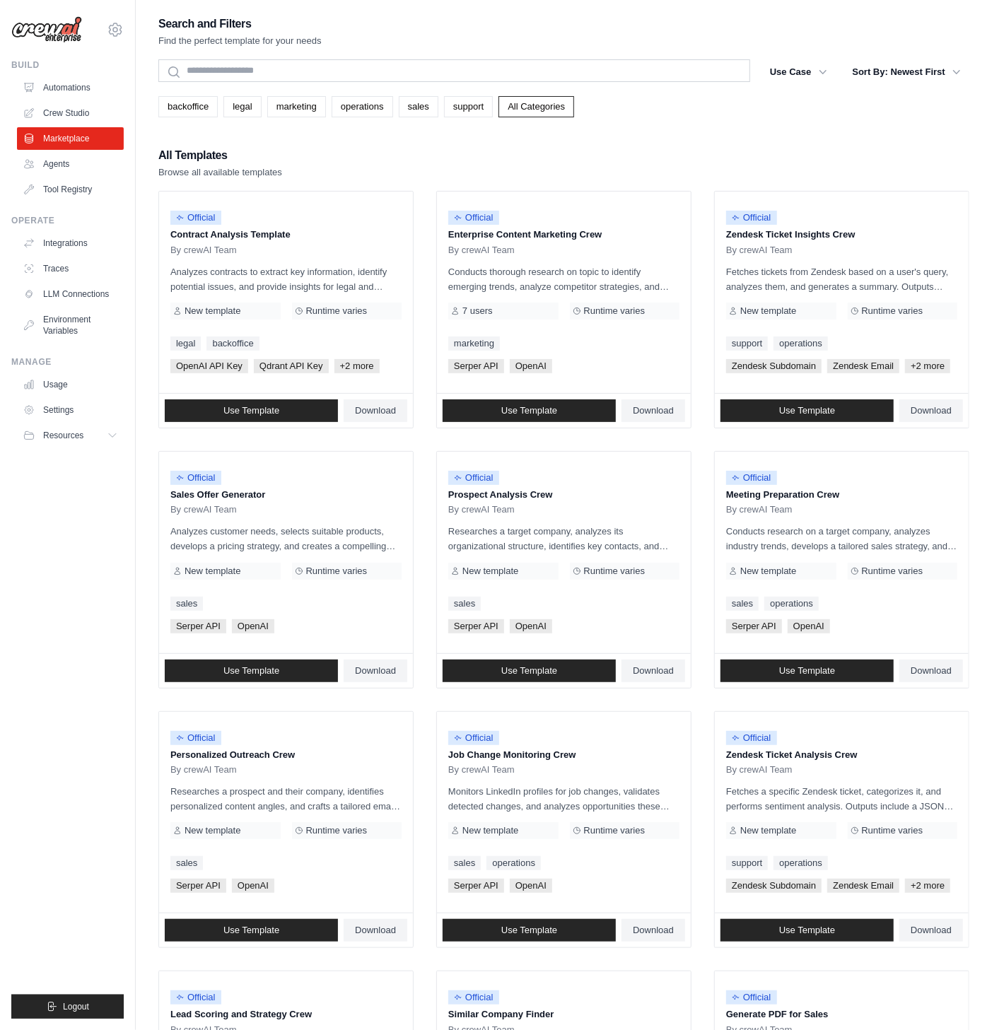
click at [71, 115] on link "Crew Studio" at bounding box center [70, 113] width 107 height 23
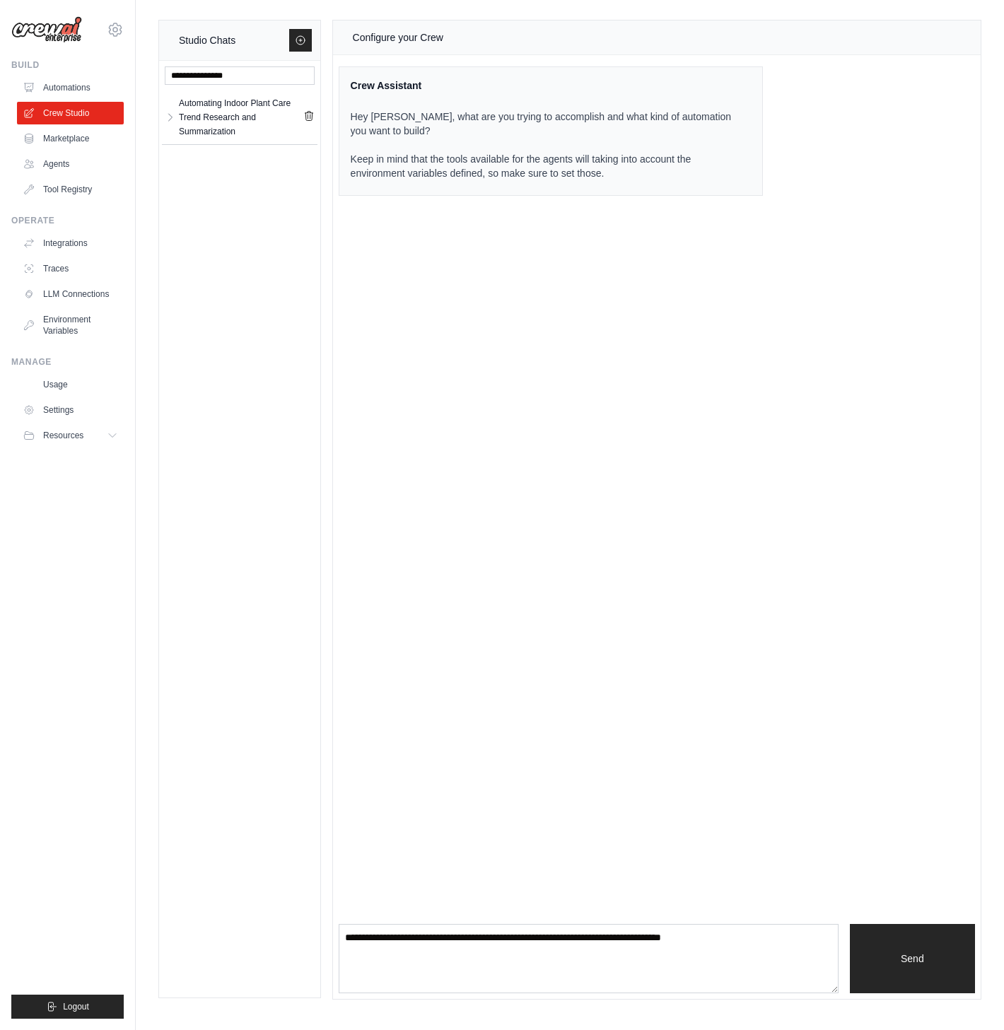
click at [58, 74] on div "Build Automations Crew Studio Marketplace Agents" at bounding box center [67, 129] width 112 height 141
click at [59, 81] on link "Automations" at bounding box center [71, 87] width 107 height 23
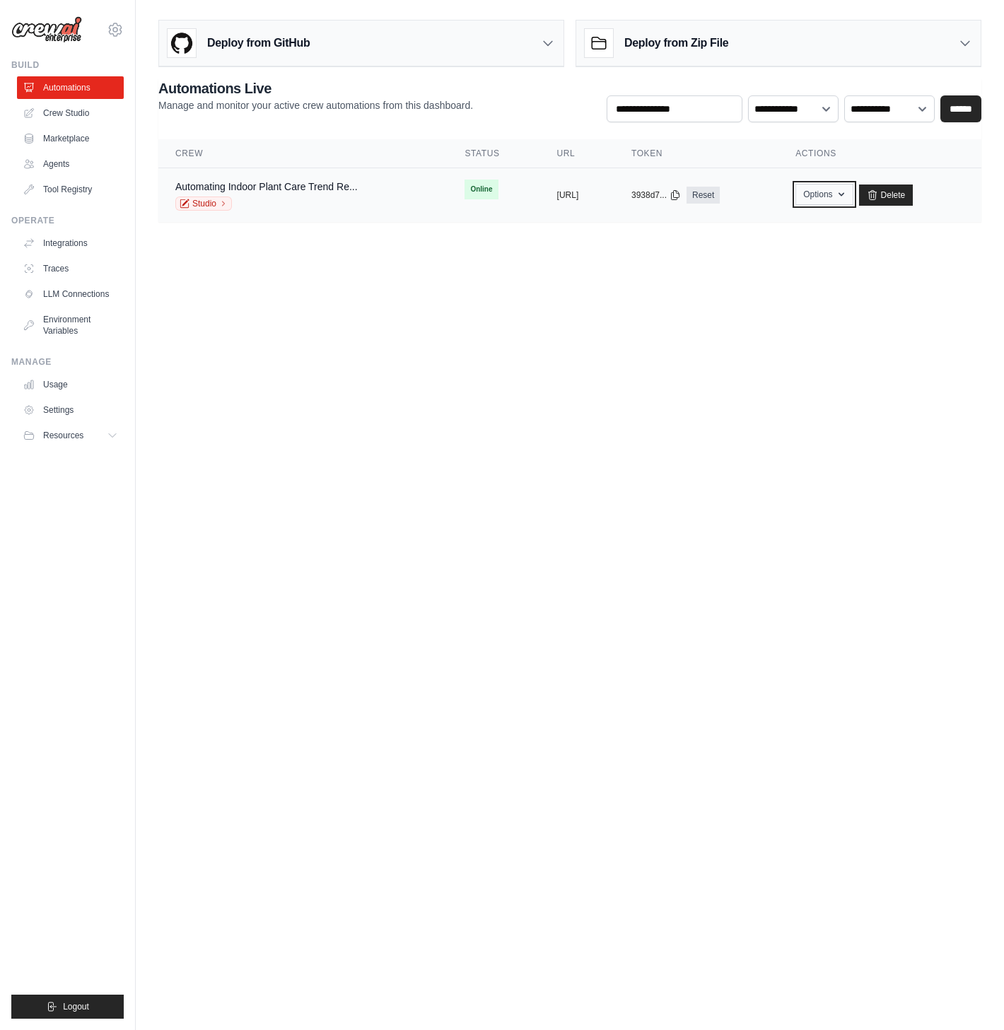
click at [853, 197] on button "Options" at bounding box center [823, 194] width 57 height 21
click at [941, 262] on body "arian.william.borhani@gmail.com Settings Build Automations Crew Studio Resources" at bounding box center [502, 515] width 1004 height 1030
click at [327, 187] on link "Automating Indoor Plant Care Trend Re..." at bounding box center [266, 186] width 182 height 11
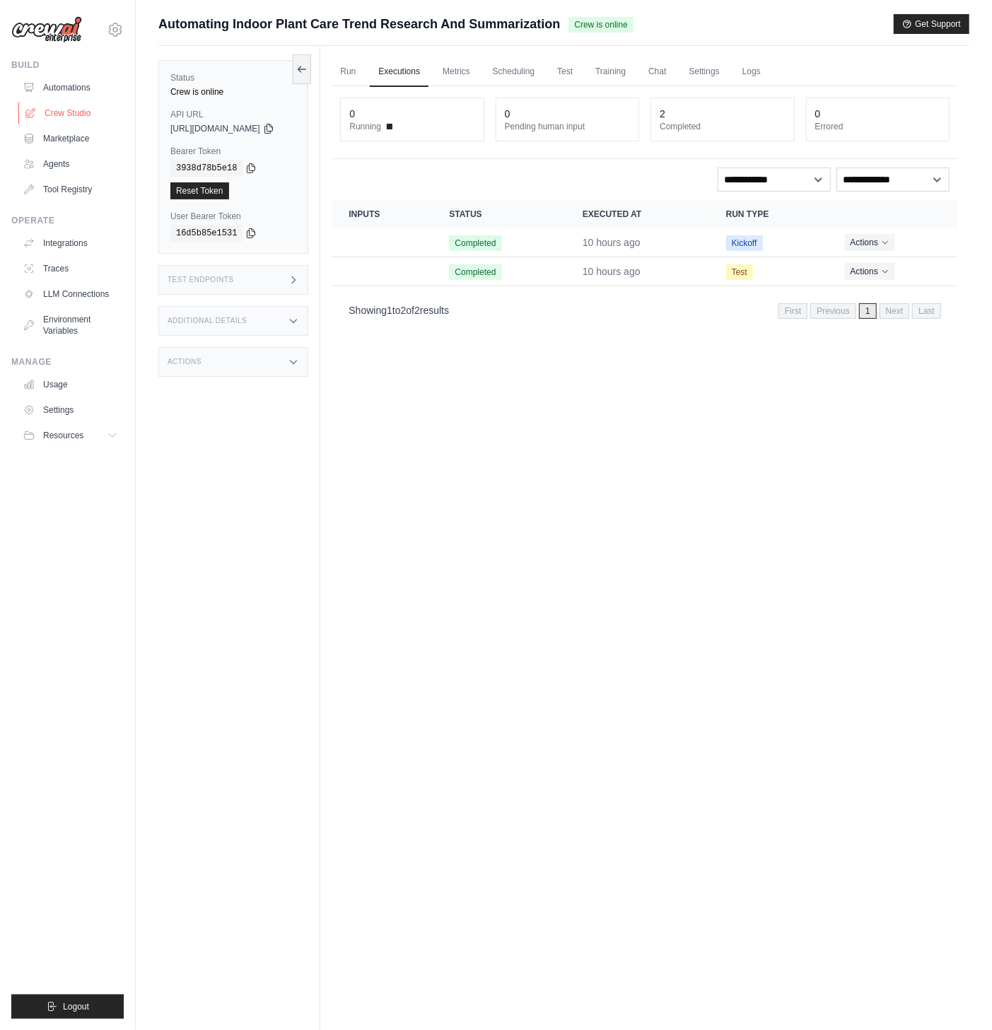
click at [81, 113] on link "Crew Studio" at bounding box center [71, 113] width 107 height 23
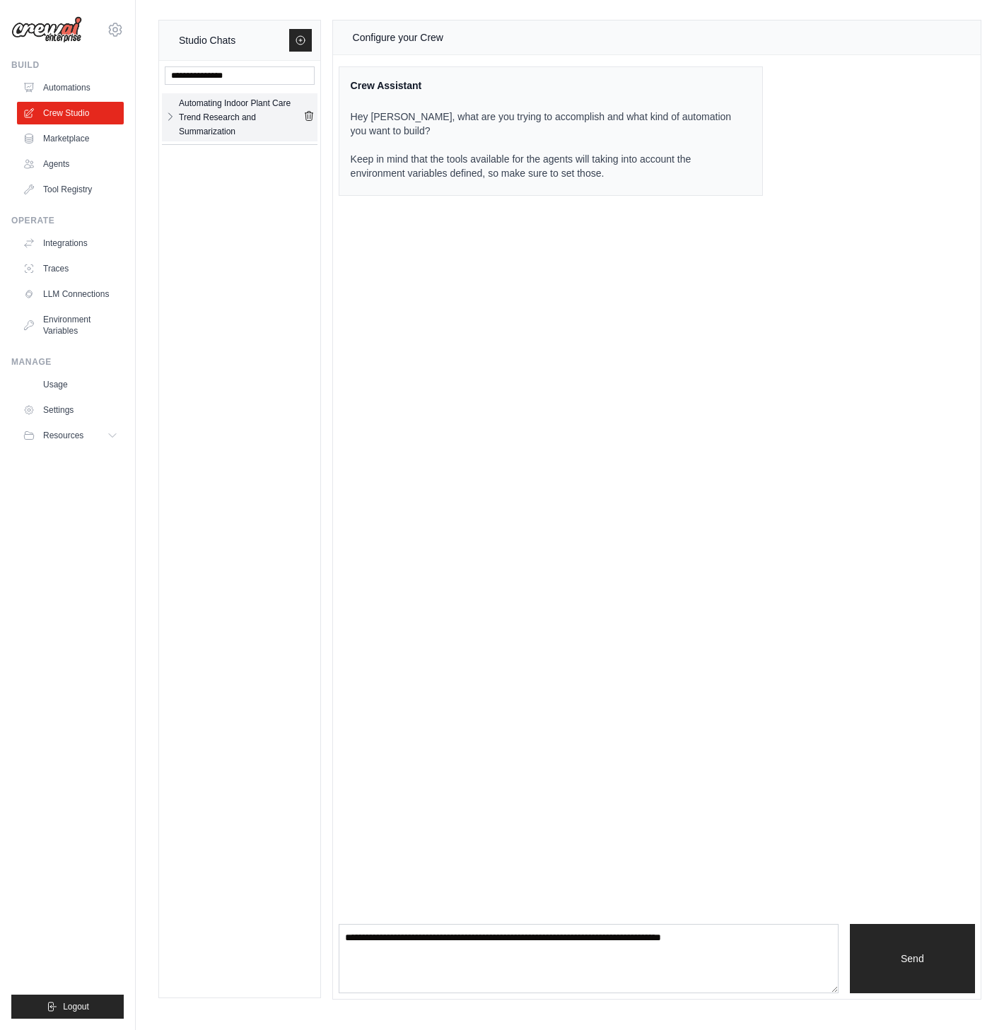
click at [172, 115] on icon "button" at bounding box center [170, 116] width 11 height 11
click at [238, 160] on div "Automating Indoo..." at bounding box center [228, 158] width 98 height 14
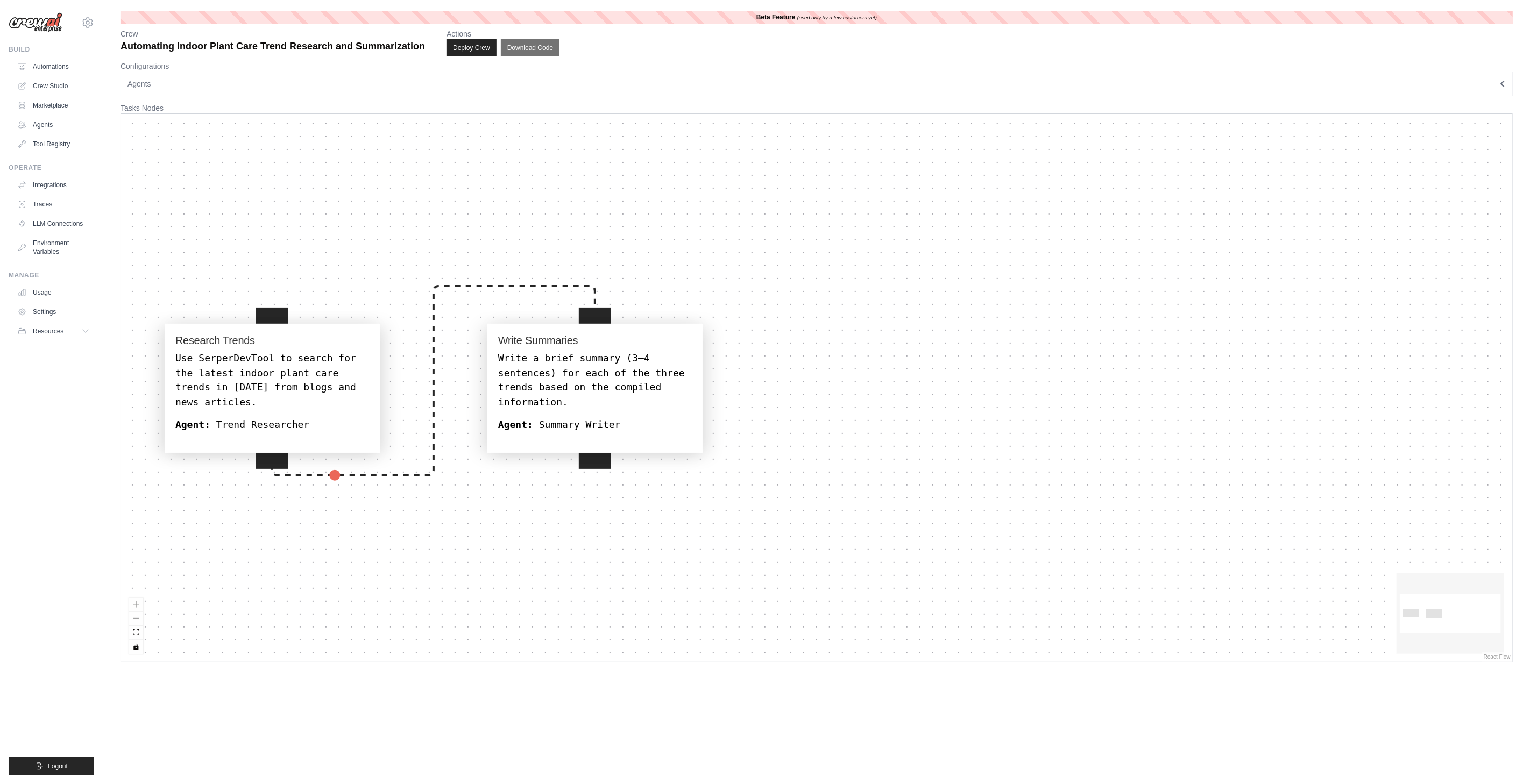
click at [561, 325] on div "Write Summaries Write a brief summary (3–4 sentences) for each of the three tre…" at bounding box center [594, 387] width 211 height 124
select select "**********"
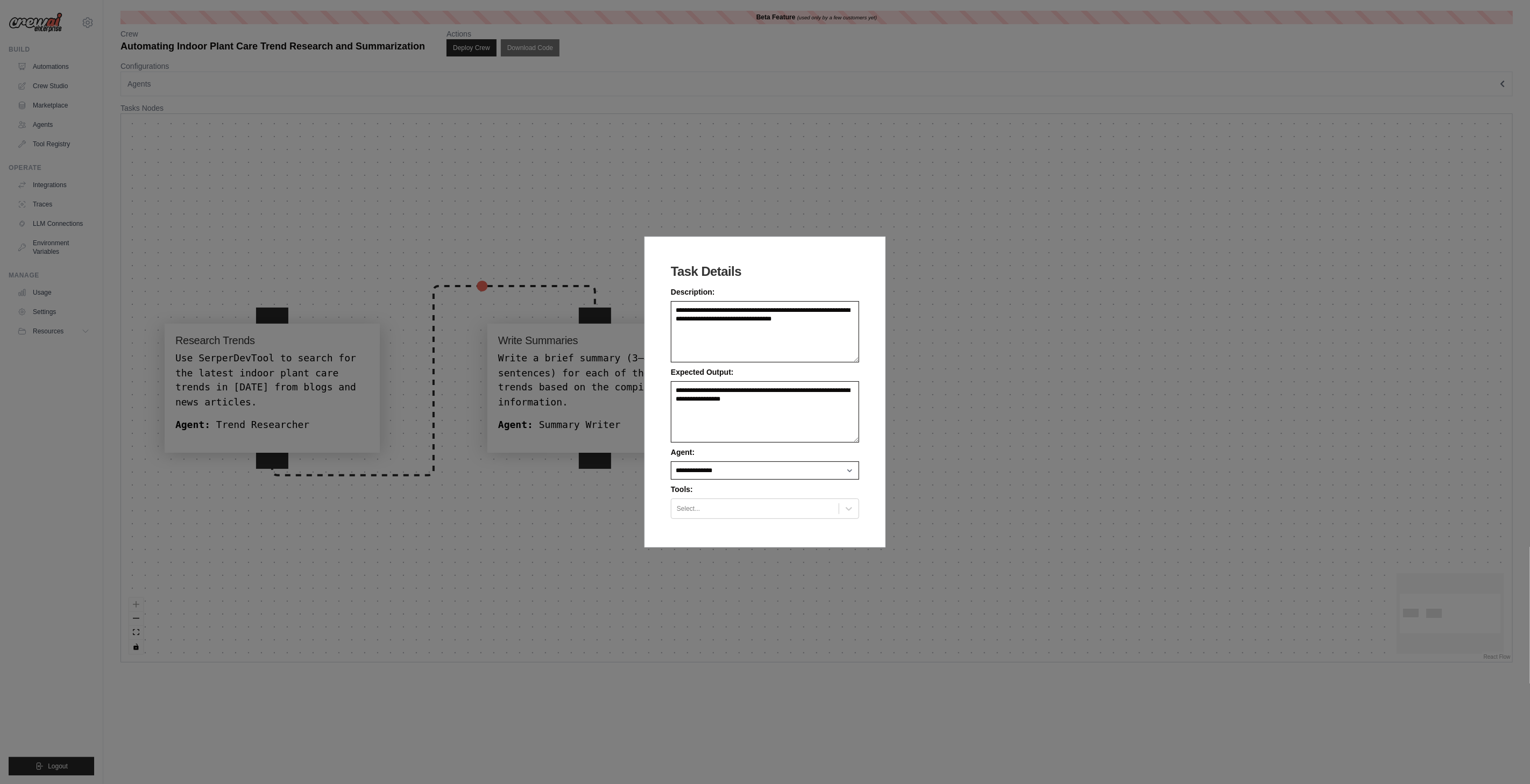
click at [561, 341] on div "**********" at bounding box center [765, 392] width 1530 height 784
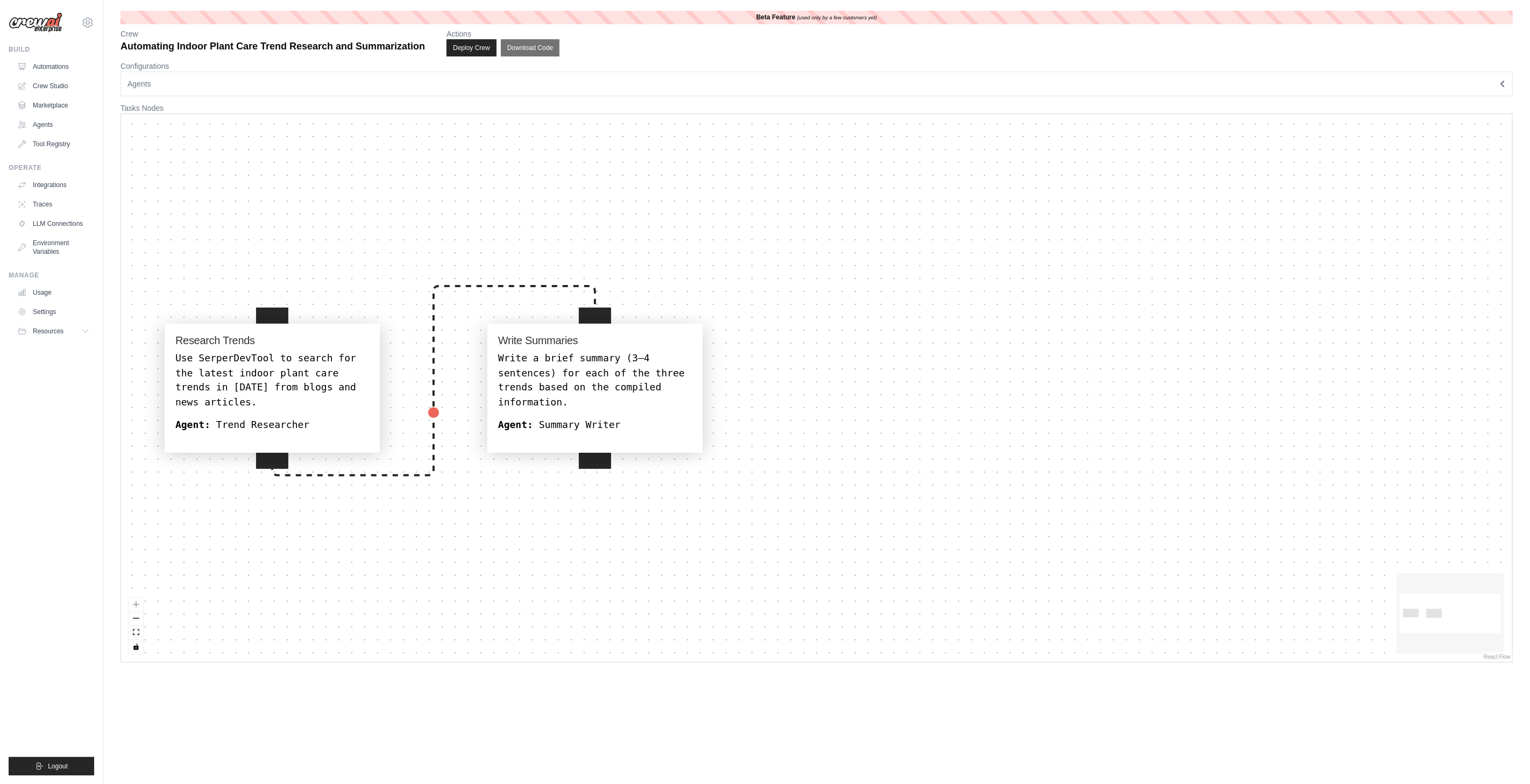
click at [561, 341] on h4 "Write Summaries" at bounding box center [595, 341] width 193 height 13
select select "**********"
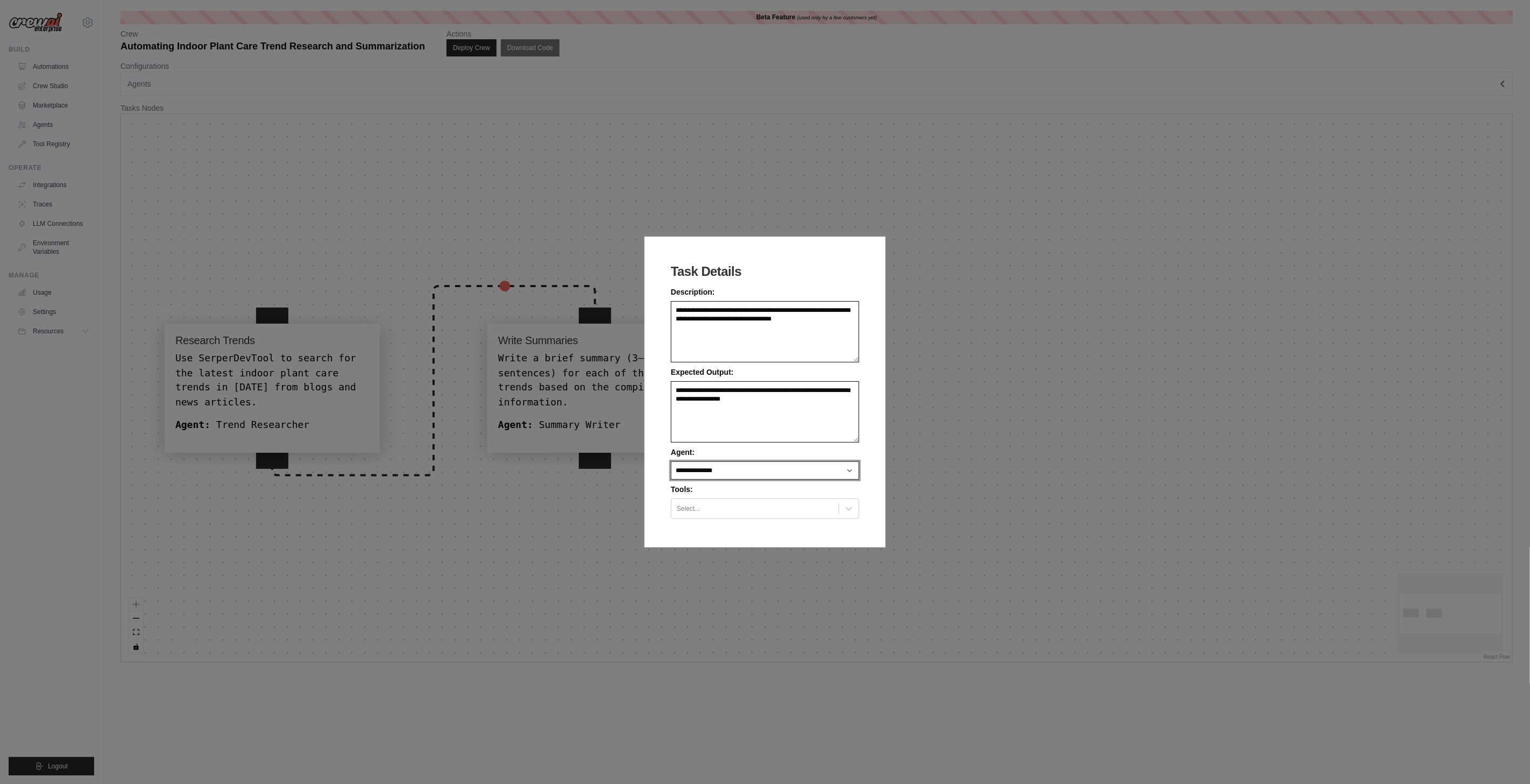
click at [733, 477] on select "**********" at bounding box center [765, 471] width 188 height 18
click at [736, 471] on select "**********" at bounding box center [765, 471] width 188 height 18
click at [486, 363] on div "**********" at bounding box center [765, 392] width 1530 height 784
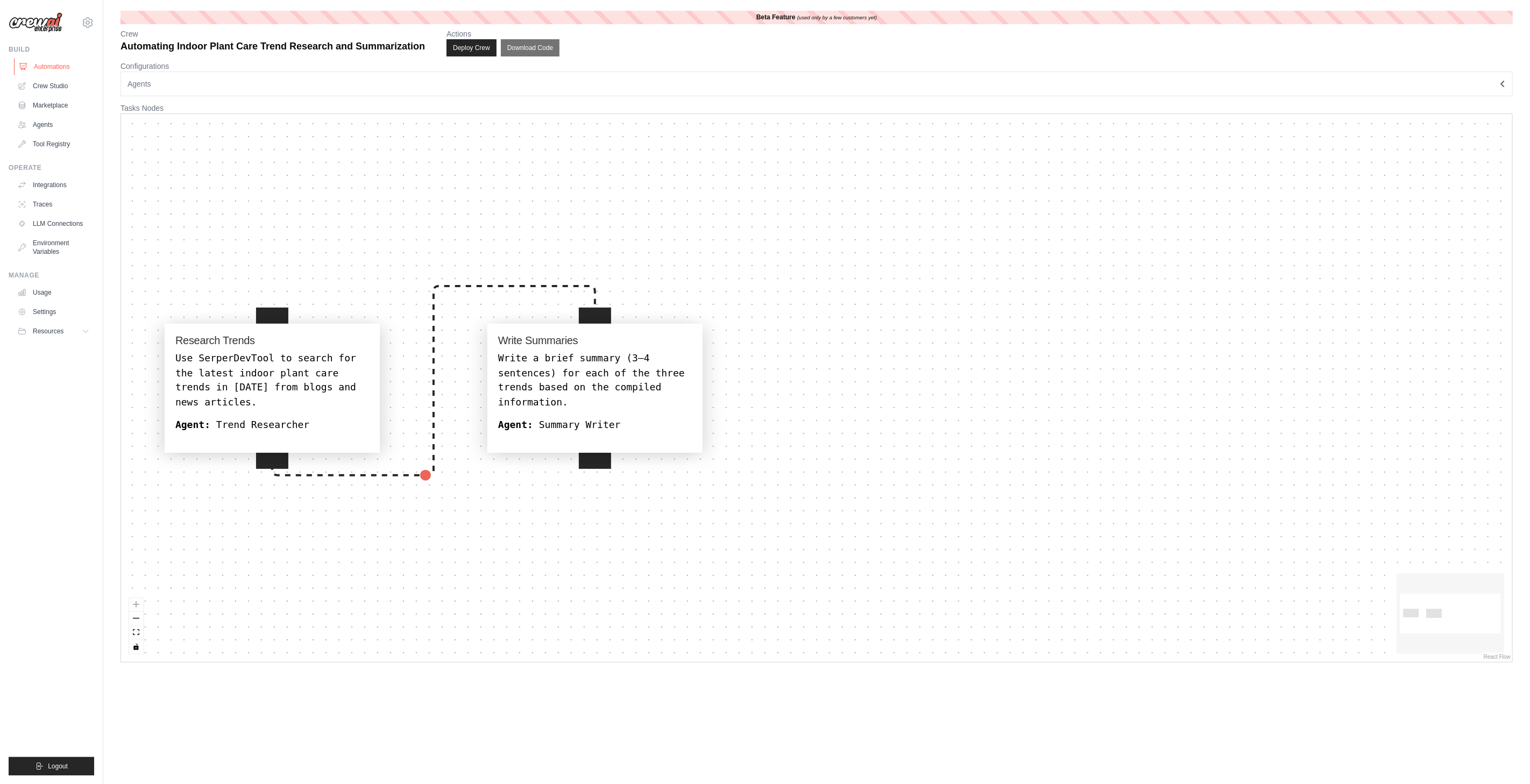
click at [52, 68] on link "Automations" at bounding box center [54, 66] width 81 height 17
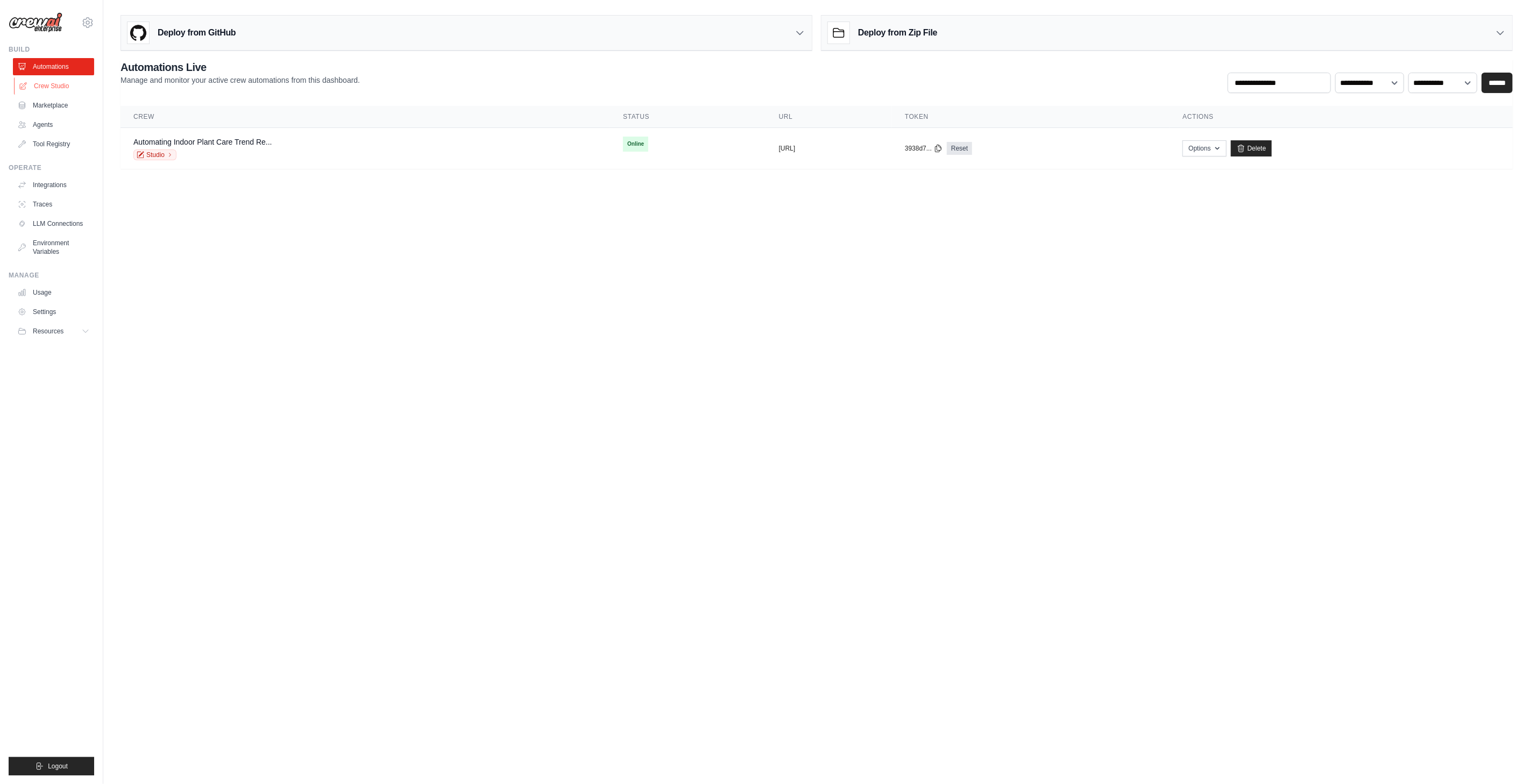
click at [42, 78] on link "Crew Studio" at bounding box center [54, 86] width 81 height 17
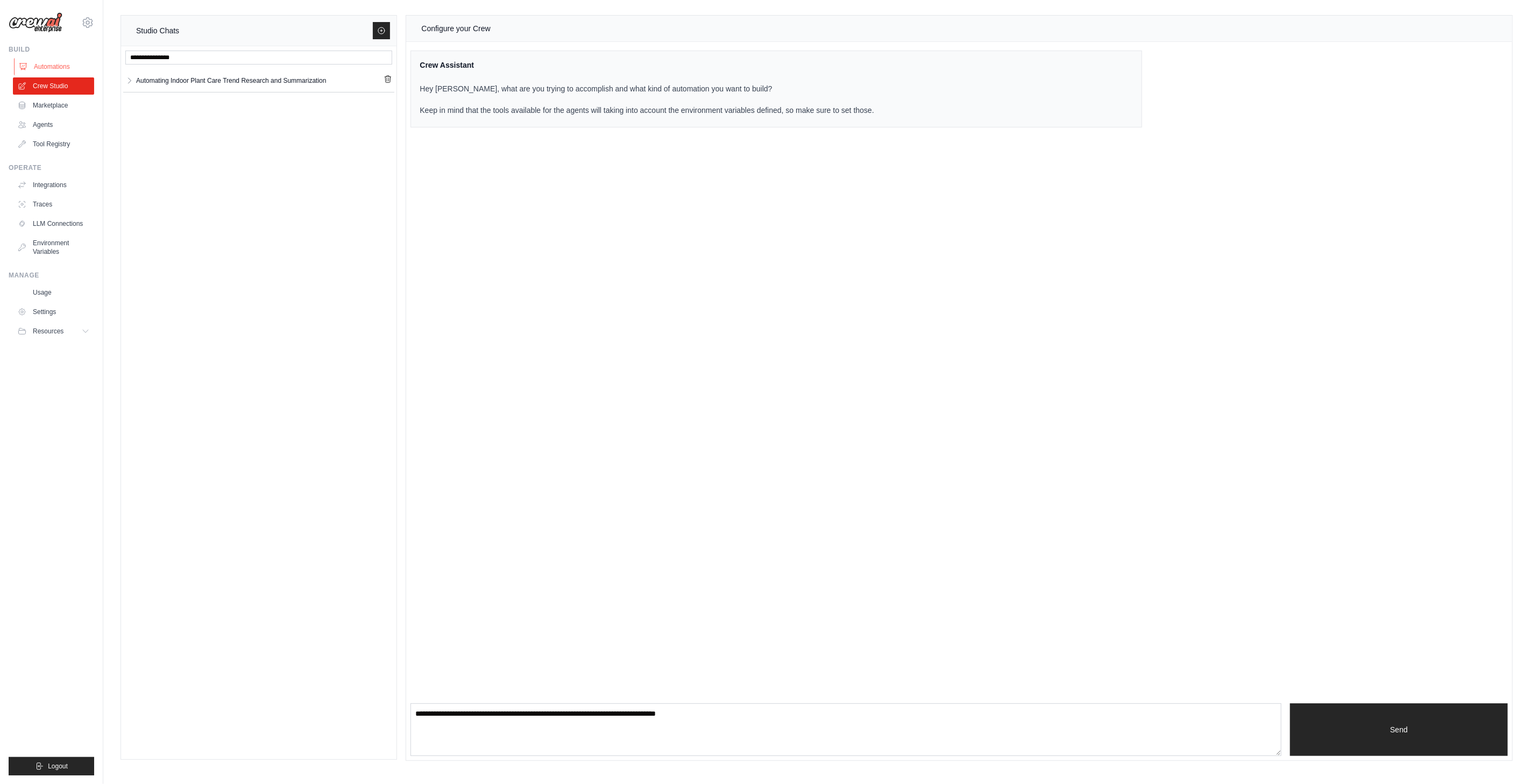
click at [45, 67] on link "Automations" at bounding box center [54, 66] width 81 height 17
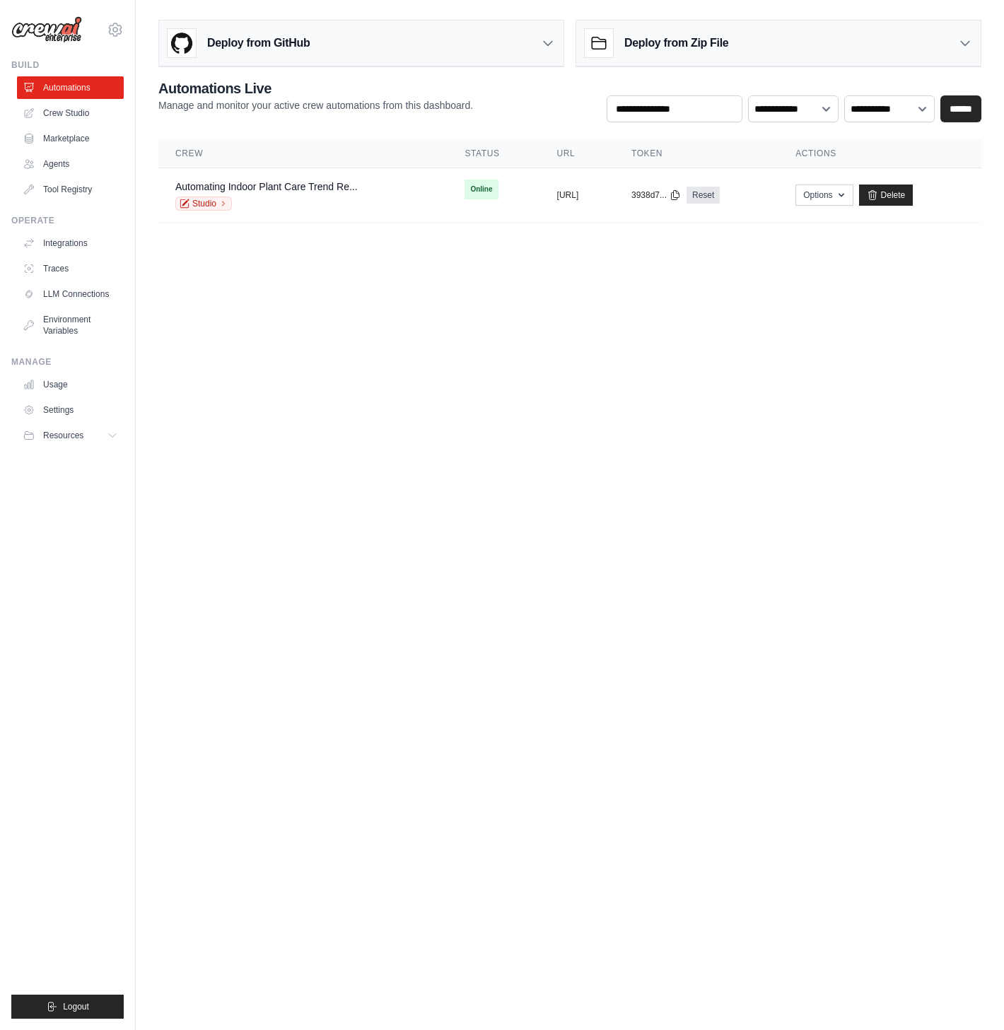
drag, startPoint x: 484, startPoint y: 532, endPoint x: 469, endPoint y: 510, distance: 27.5
click at [481, 525] on body "arian.william.borhani@gmail.com Settings Build Automations Crew Studio Resources" at bounding box center [502, 515] width 1004 height 1030
click at [349, 368] on body "arian.william.borhani@gmail.com Settings Build Automations Crew Studio Resources" at bounding box center [502, 515] width 1004 height 1030
click at [67, 103] on link "Crew Studio" at bounding box center [71, 113] width 107 height 23
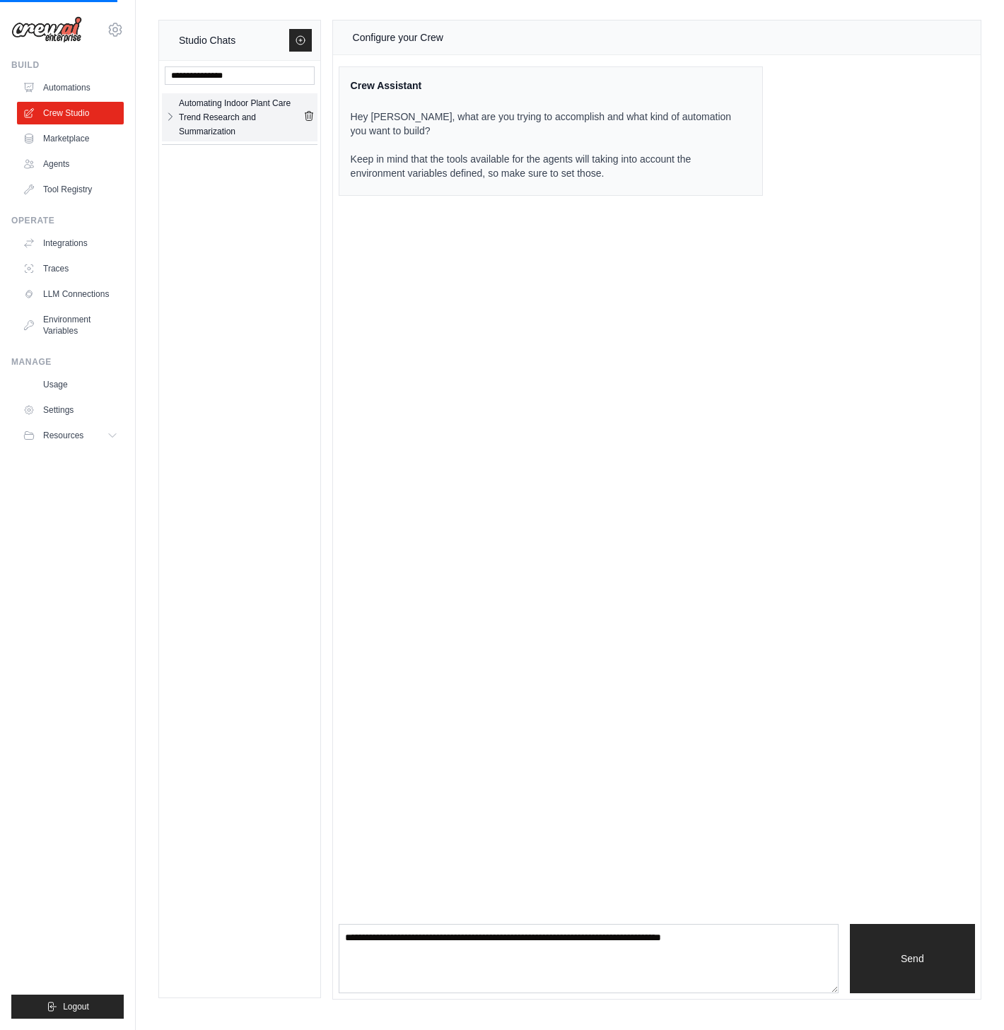
click at [170, 115] on icon "button" at bounding box center [170, 116] width 11 height 11
click at [203, 115] on div "Automating Indoor Plant Care Trend Research and Summarization" at bounding box center [241, 117] width 124 height 42
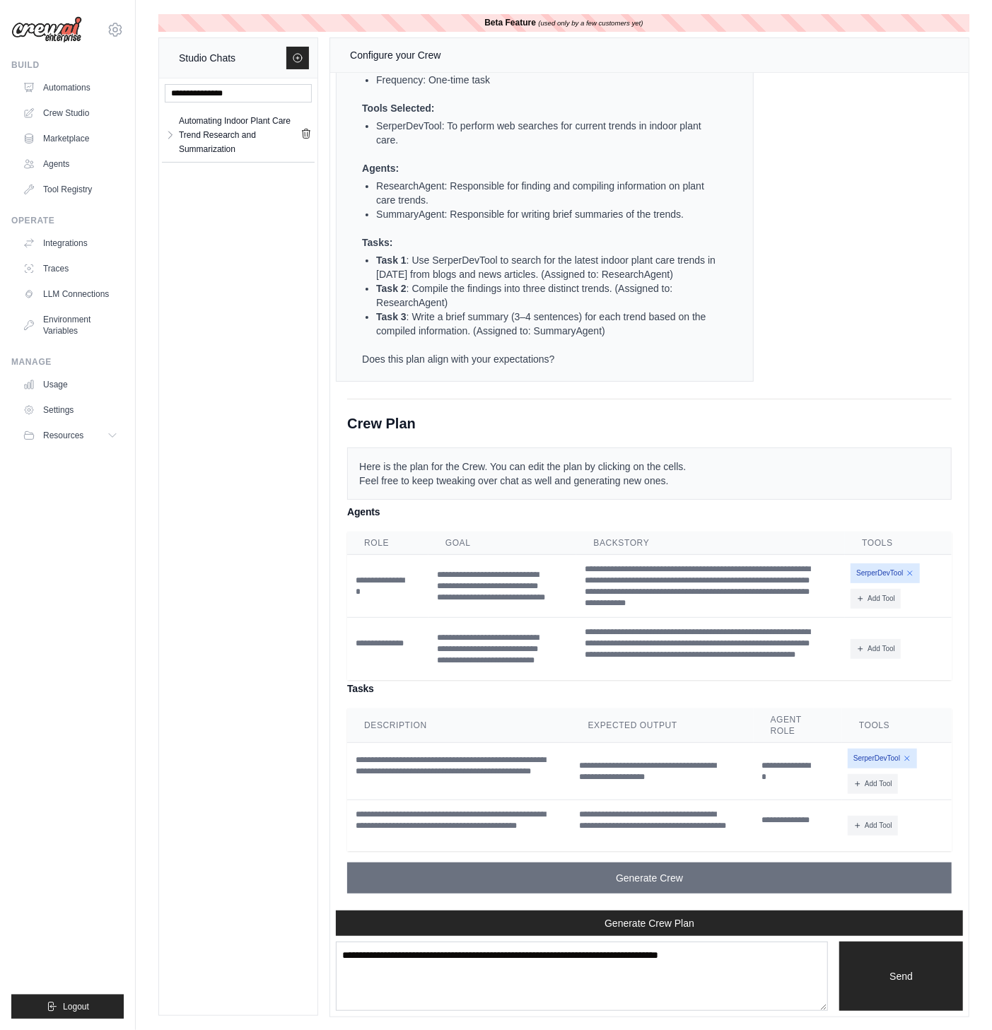
scroll to position [1, 0]
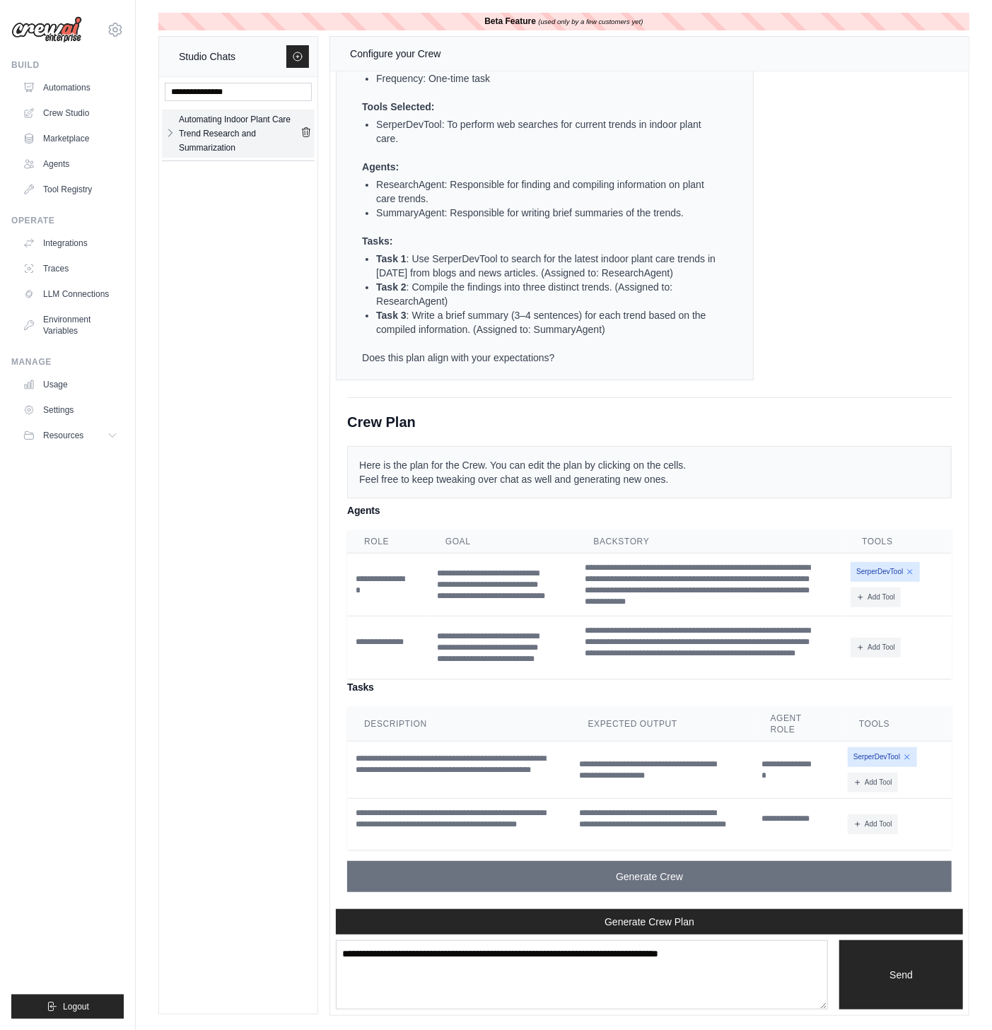
click at [168, 131] on icon "button" at bounding box center [170, 132] width 11 height 11
click at [210, 179] on div "Automating Indoo..." at bounding box center [226, 174] width 95 height 14
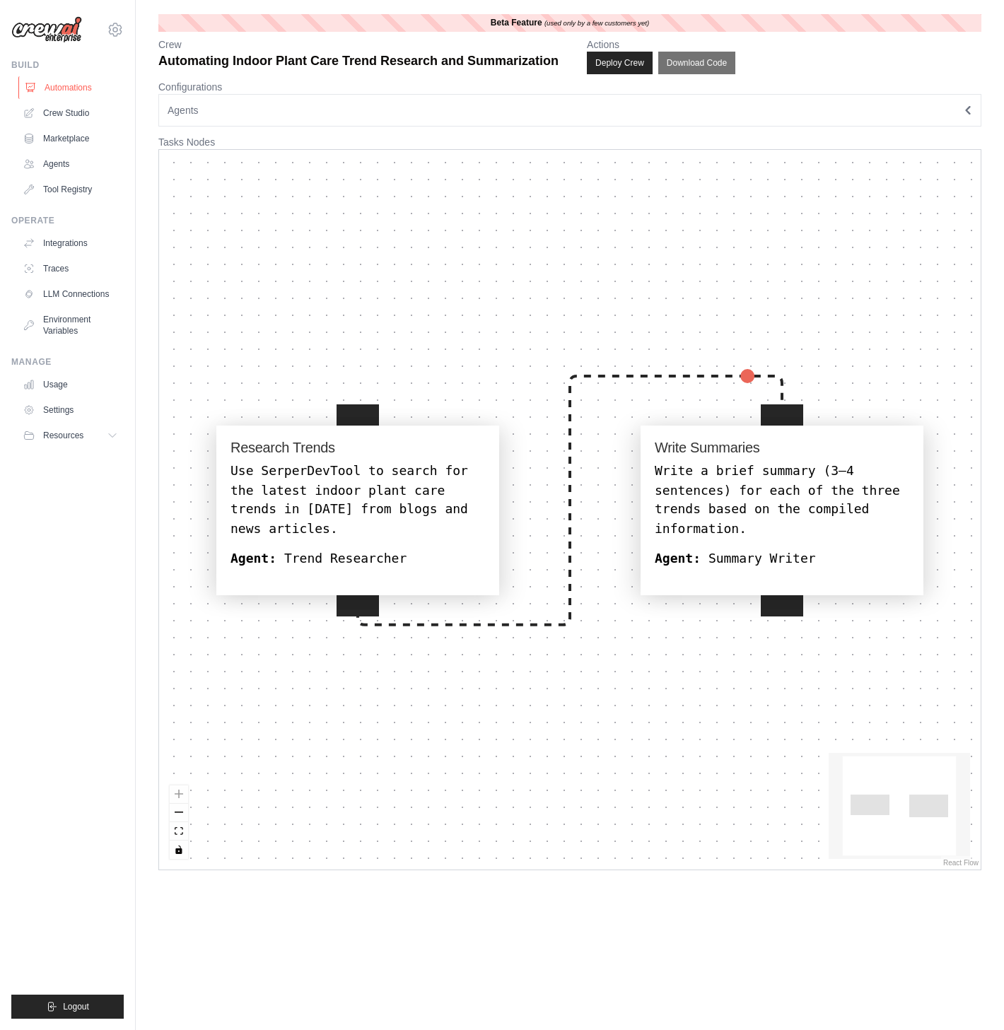
click at [76, 88] on link "Automations" at bounding box center [71, 87] width 107 height 23
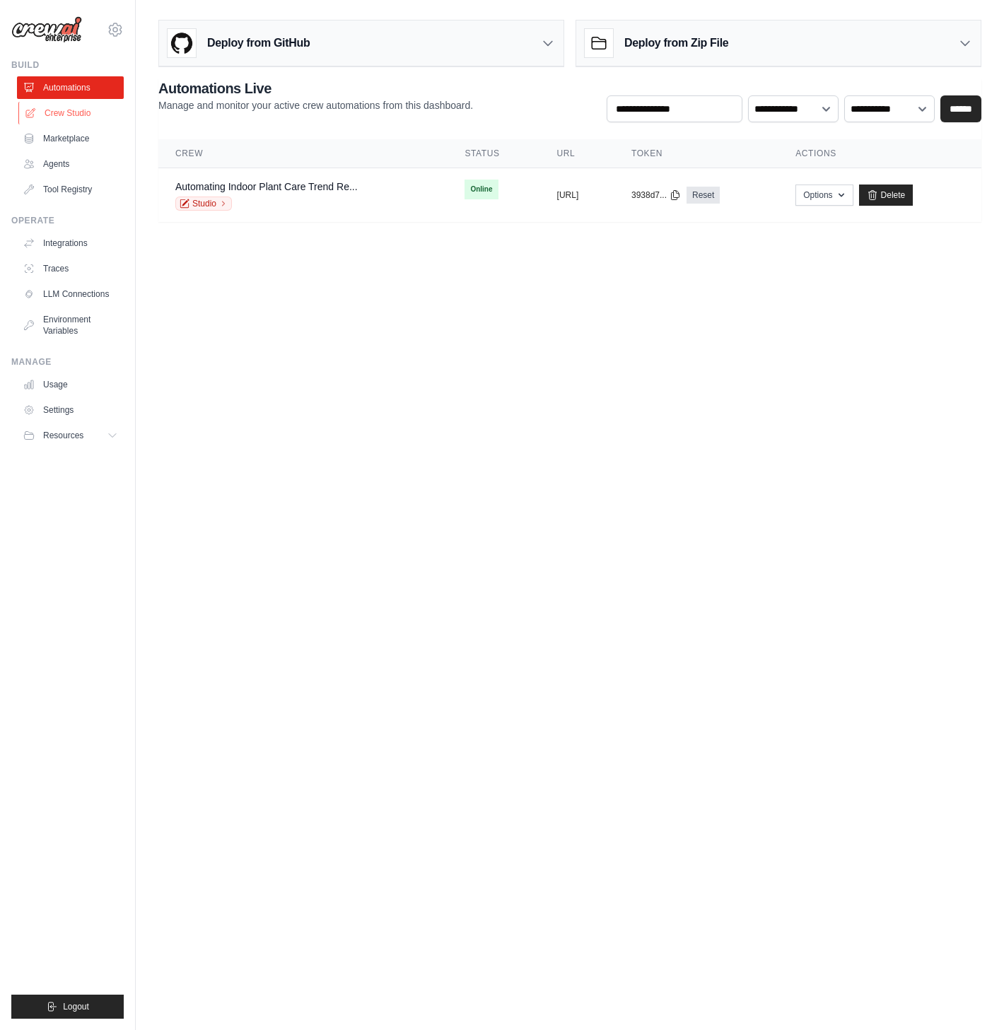
click at [71, 114] on link "Crew Studio" at bounding box center [71, 113] width 107 height 23
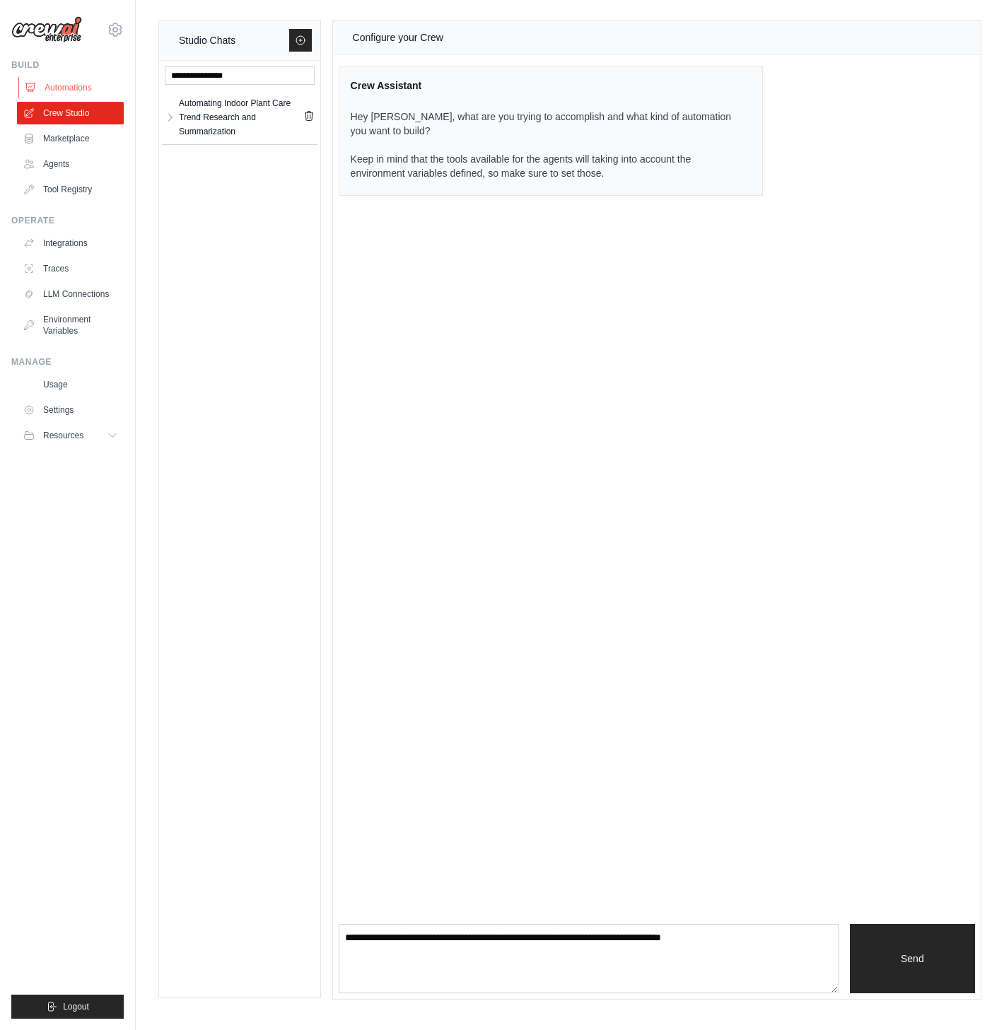
click at [73, 83] on link "Automations" at bounding box center [71, 87] width 107 height 23
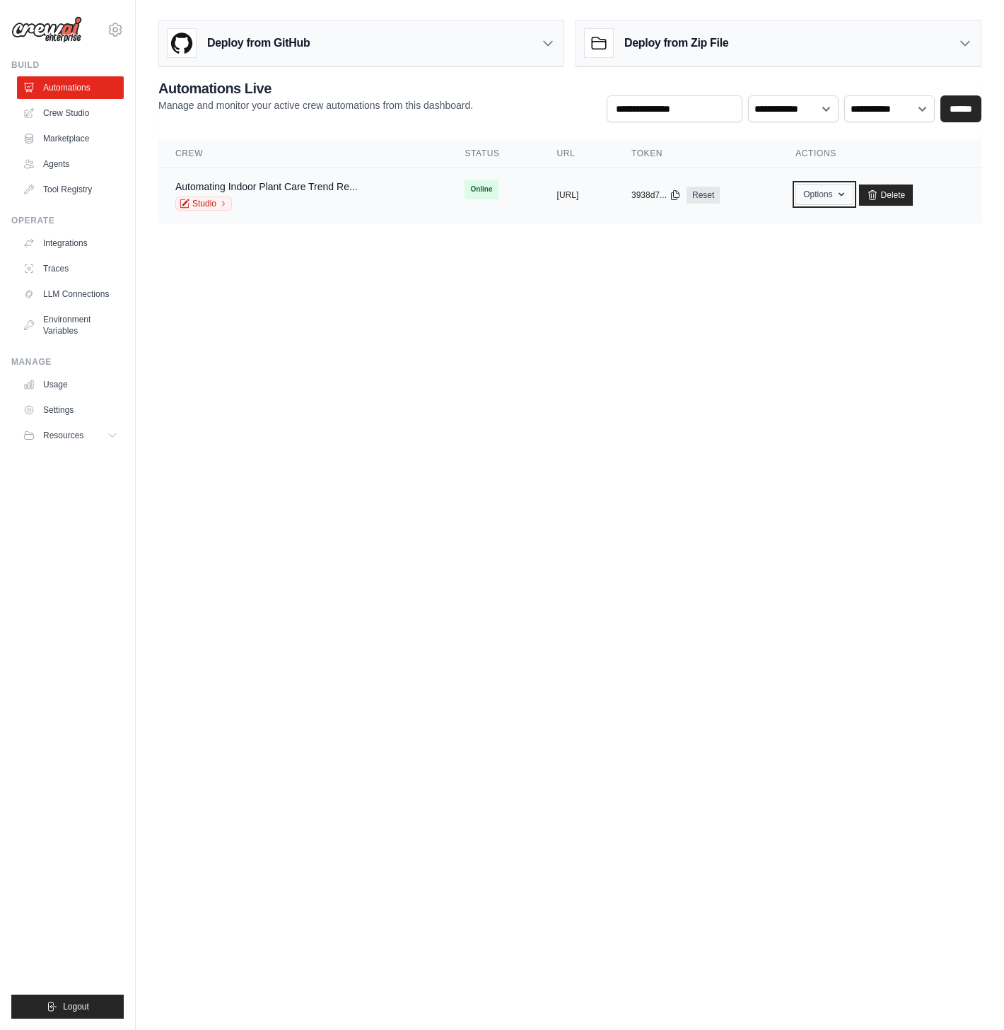
click at [850, 197] on button "Options" at bounding box center [823, 194] width 57 height 21
click at [851, 192] on button "Options" at bounding box center [823, 194] width 57 height 21
click at [204, 204] on link "Studio" at bounding box center [203, 204] width 57 height 14
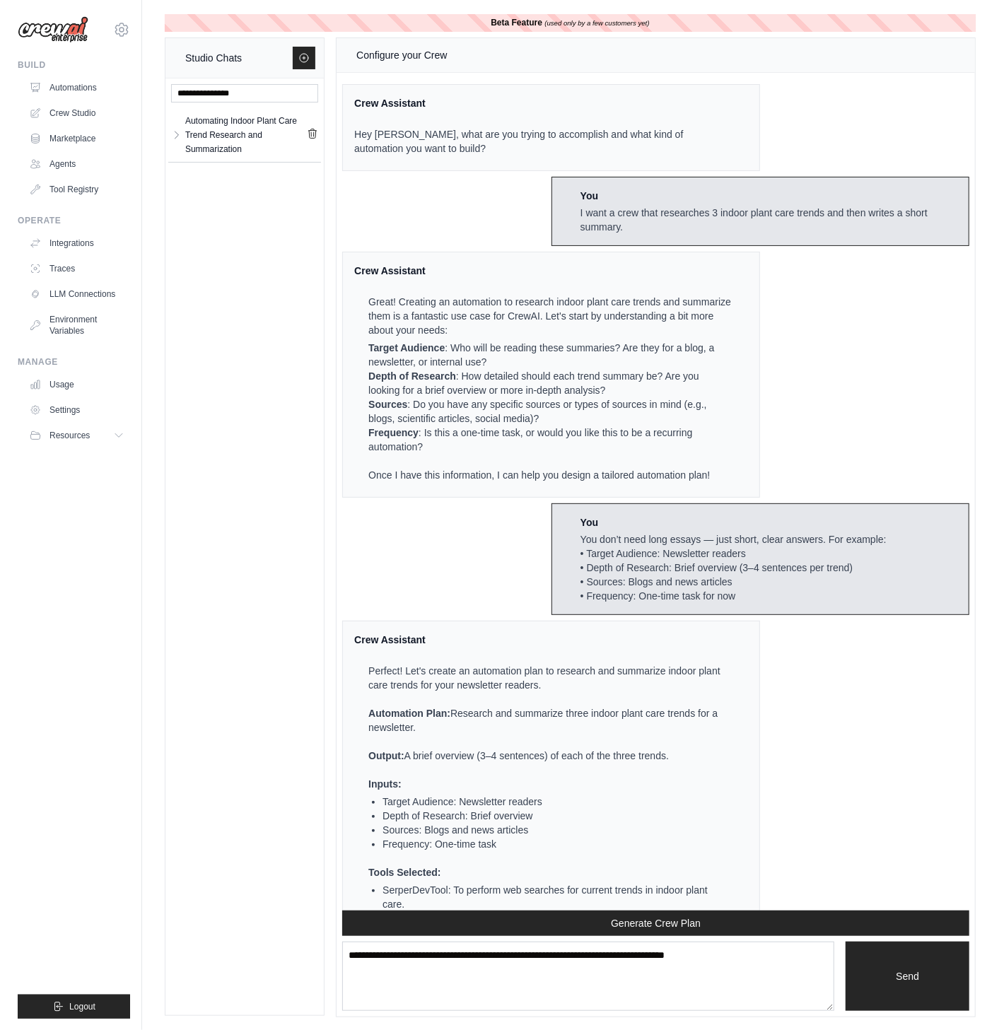
scroll to position [765, 0]
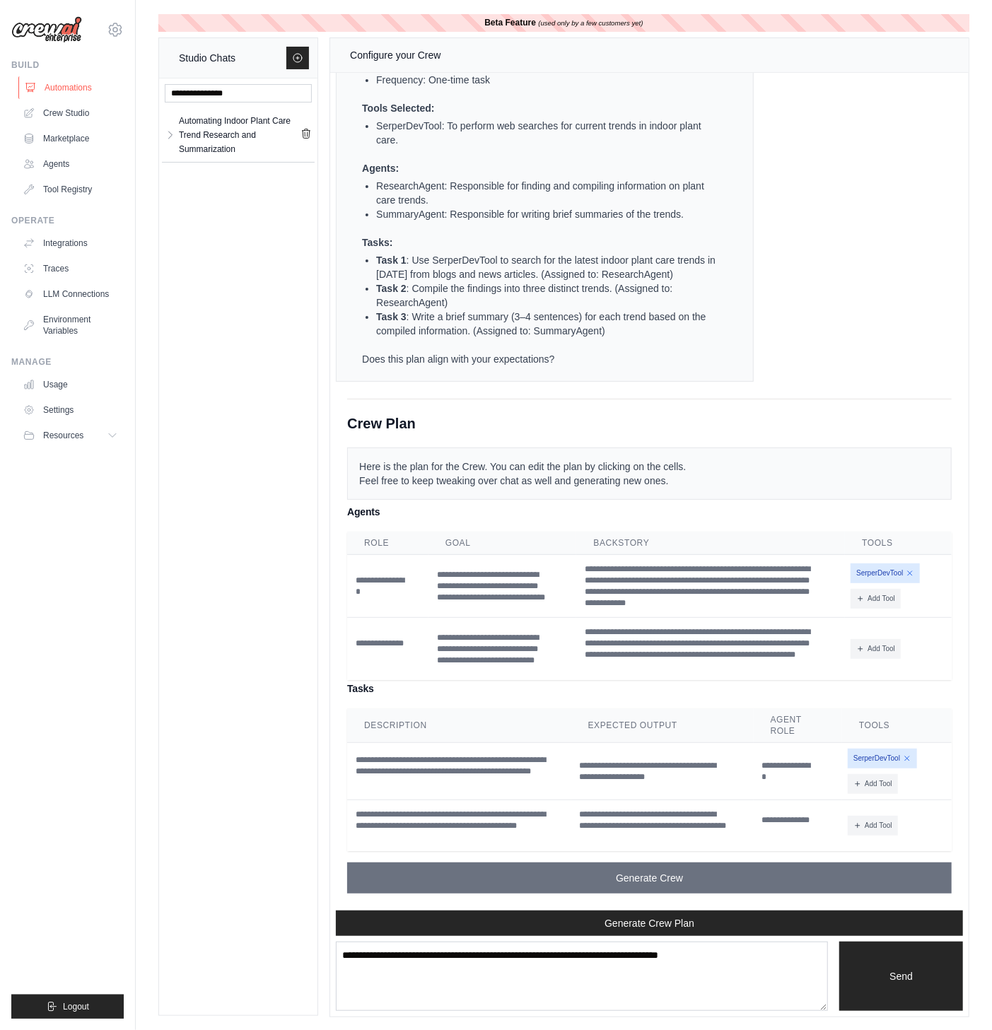
click at [83, 86] on link "Automations" at bounding box center [71, 87] width 107 height 23
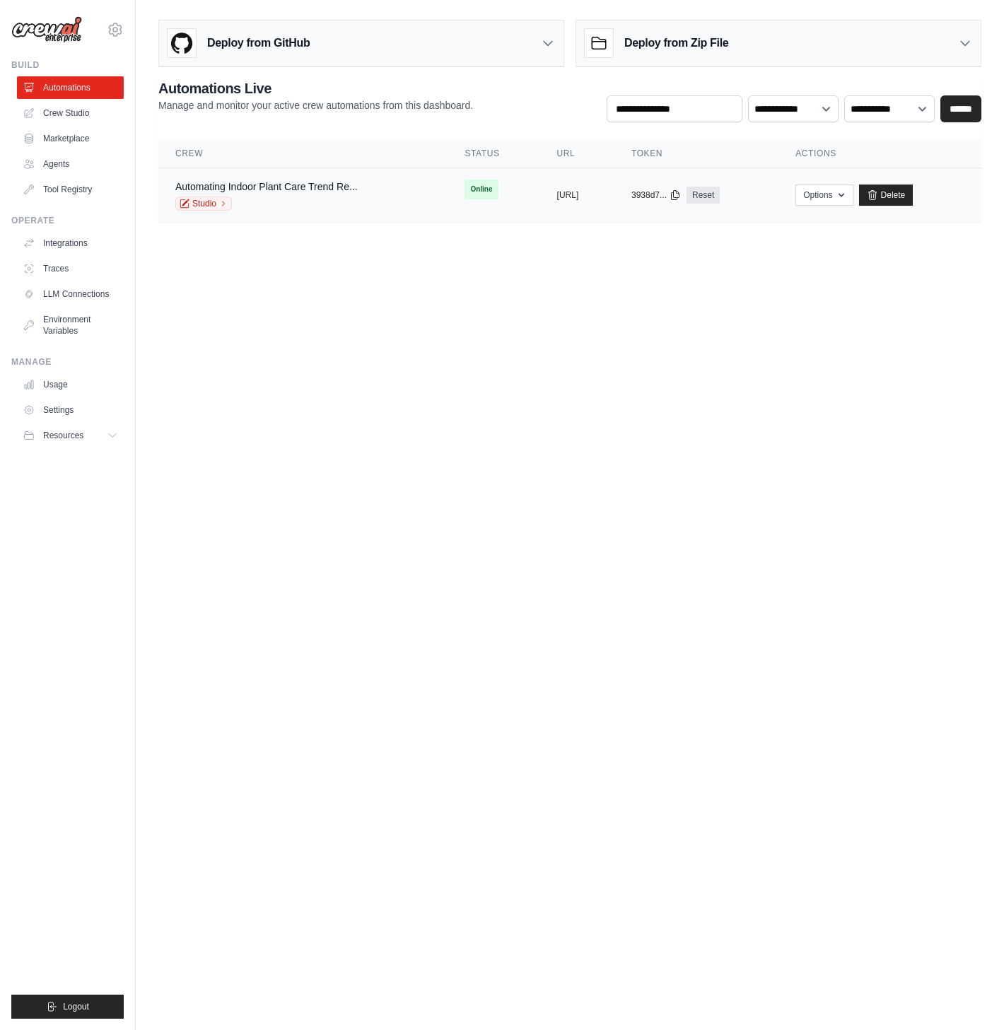
click at [447, 186] on td "Online" at bounding box center [493, 189] width 92 height 42
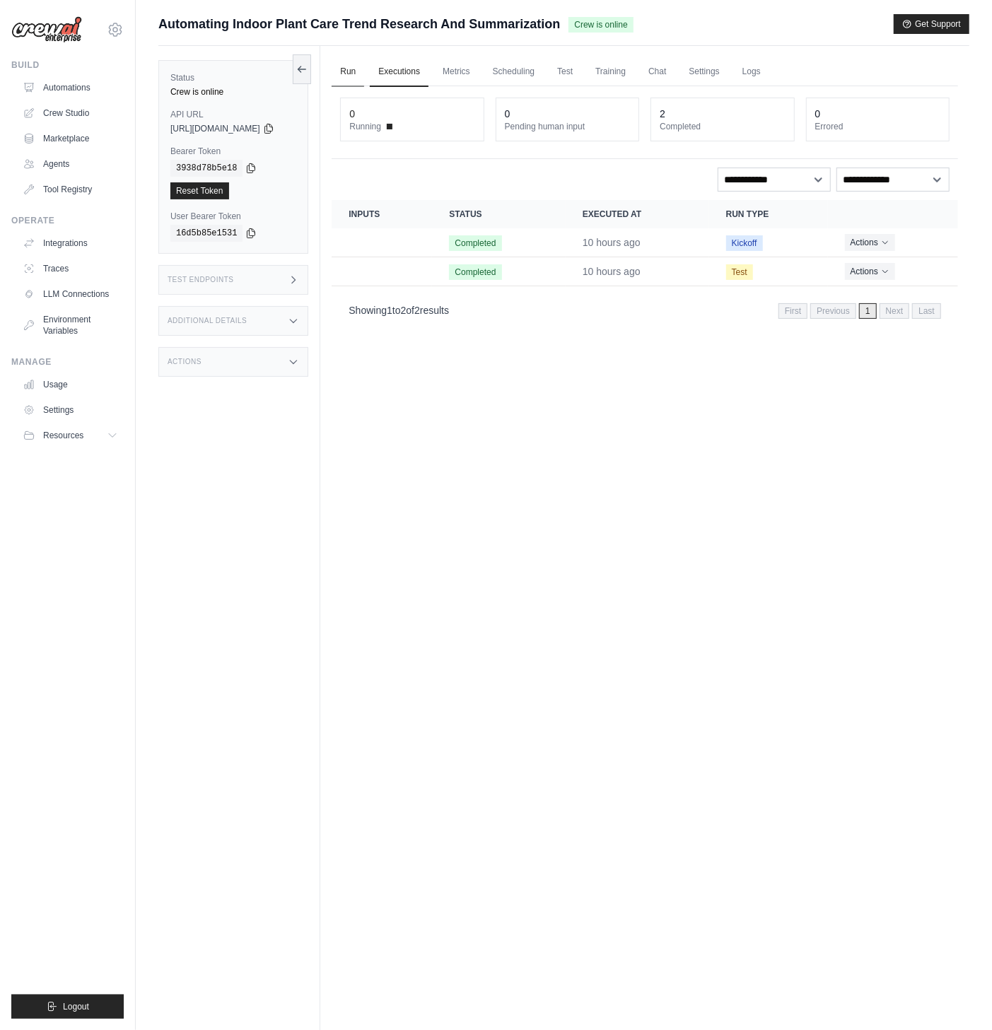
click at [358, 66] on link "Run" at bounding box center [348, 72] width 33 height 30
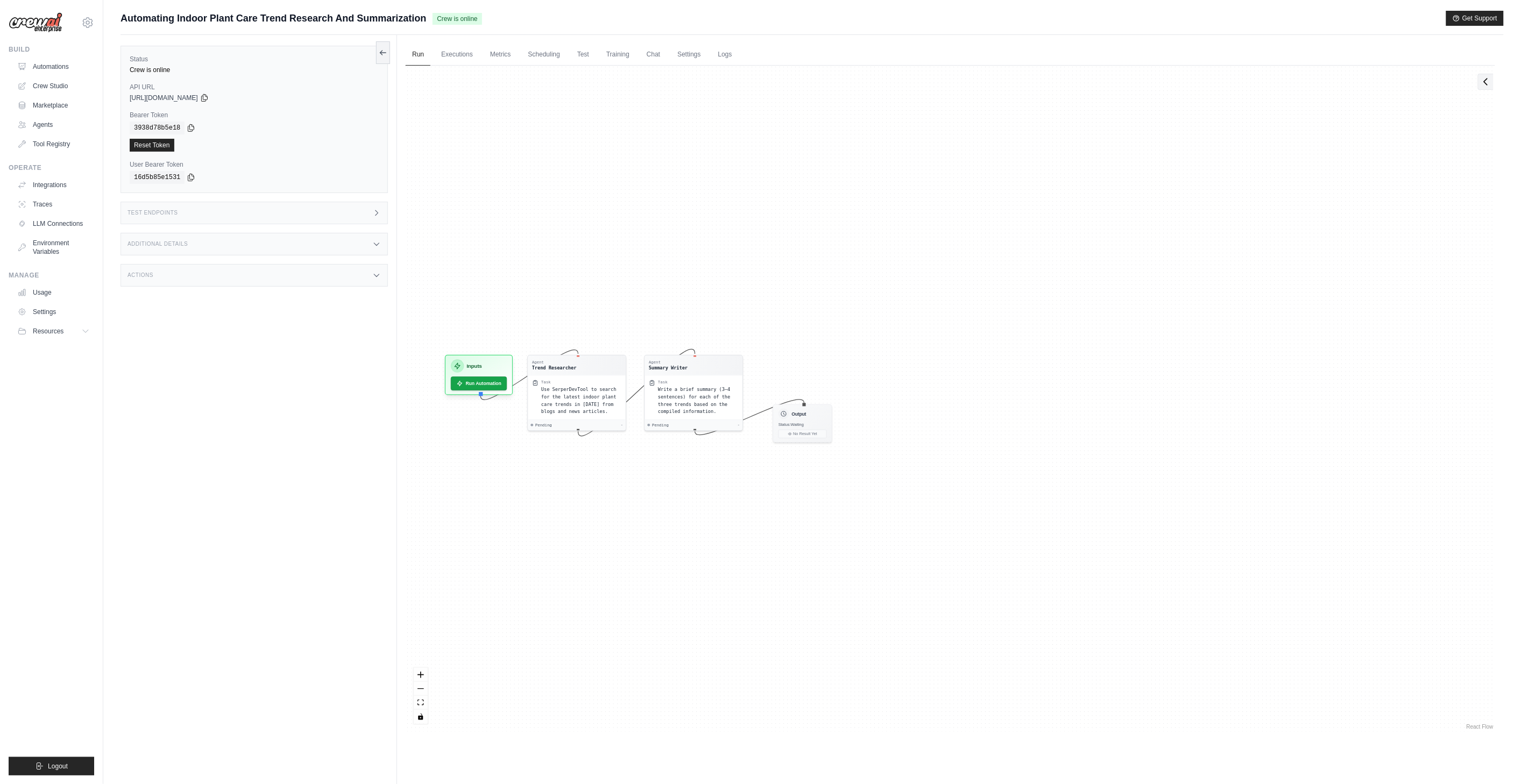
click at [754, 84] on icon at bounding box center [1485, 81] width 11 height 11
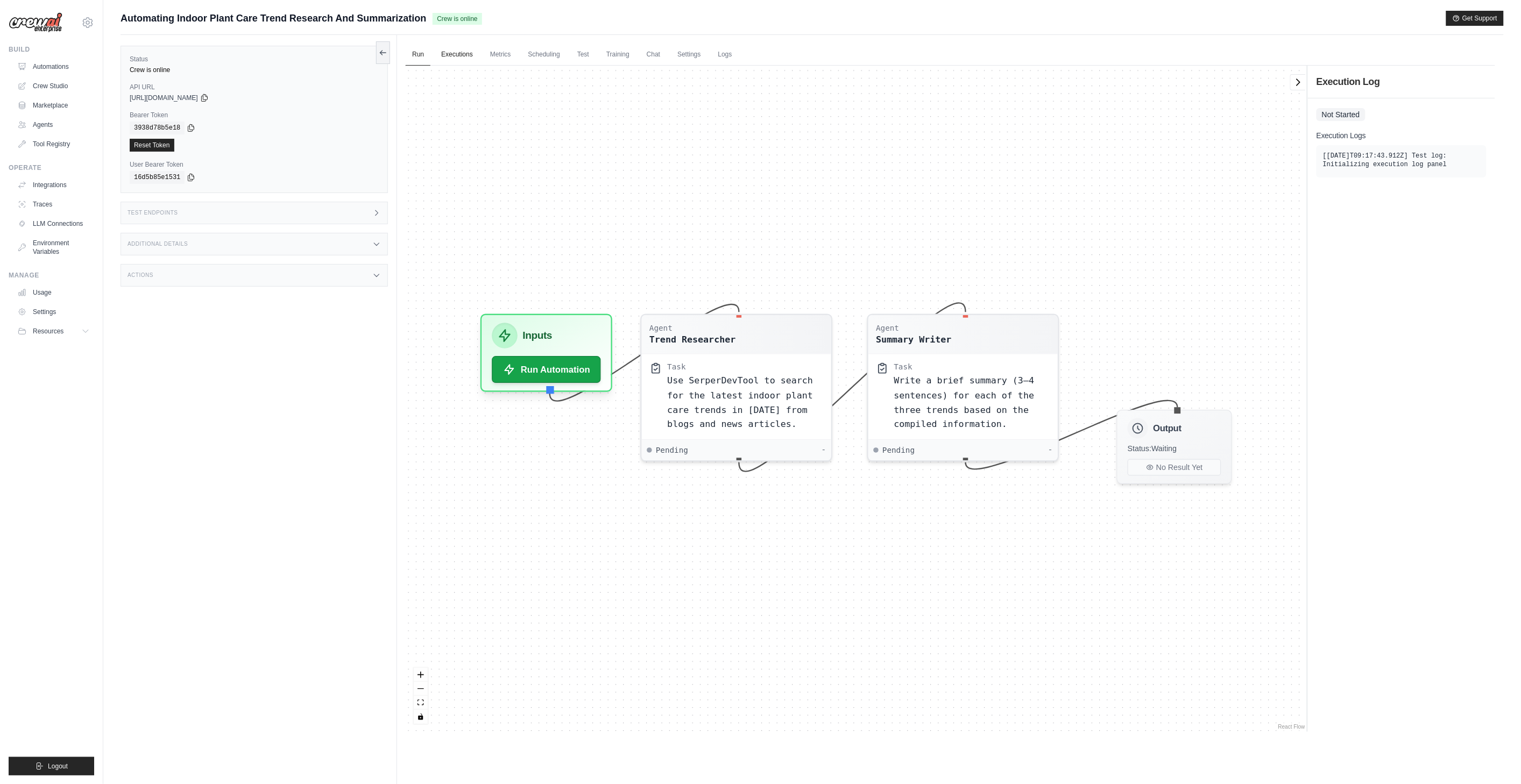
click at [450, 56] on link "Executions" at bounding box center [457, 55] width 45 height 23
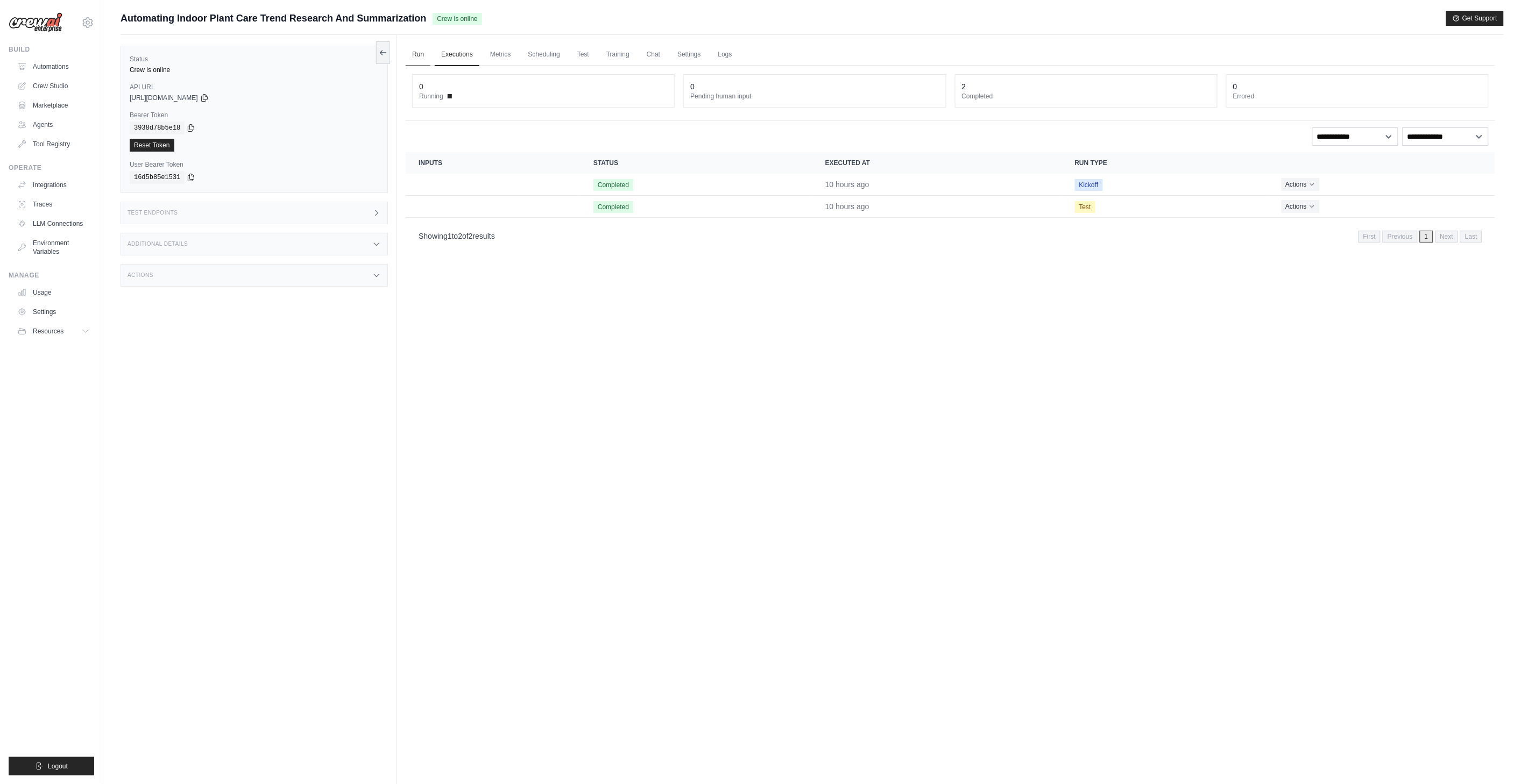
click at [428, 56] on link "Run" at bounding box center [418, 55] width 25 height 23
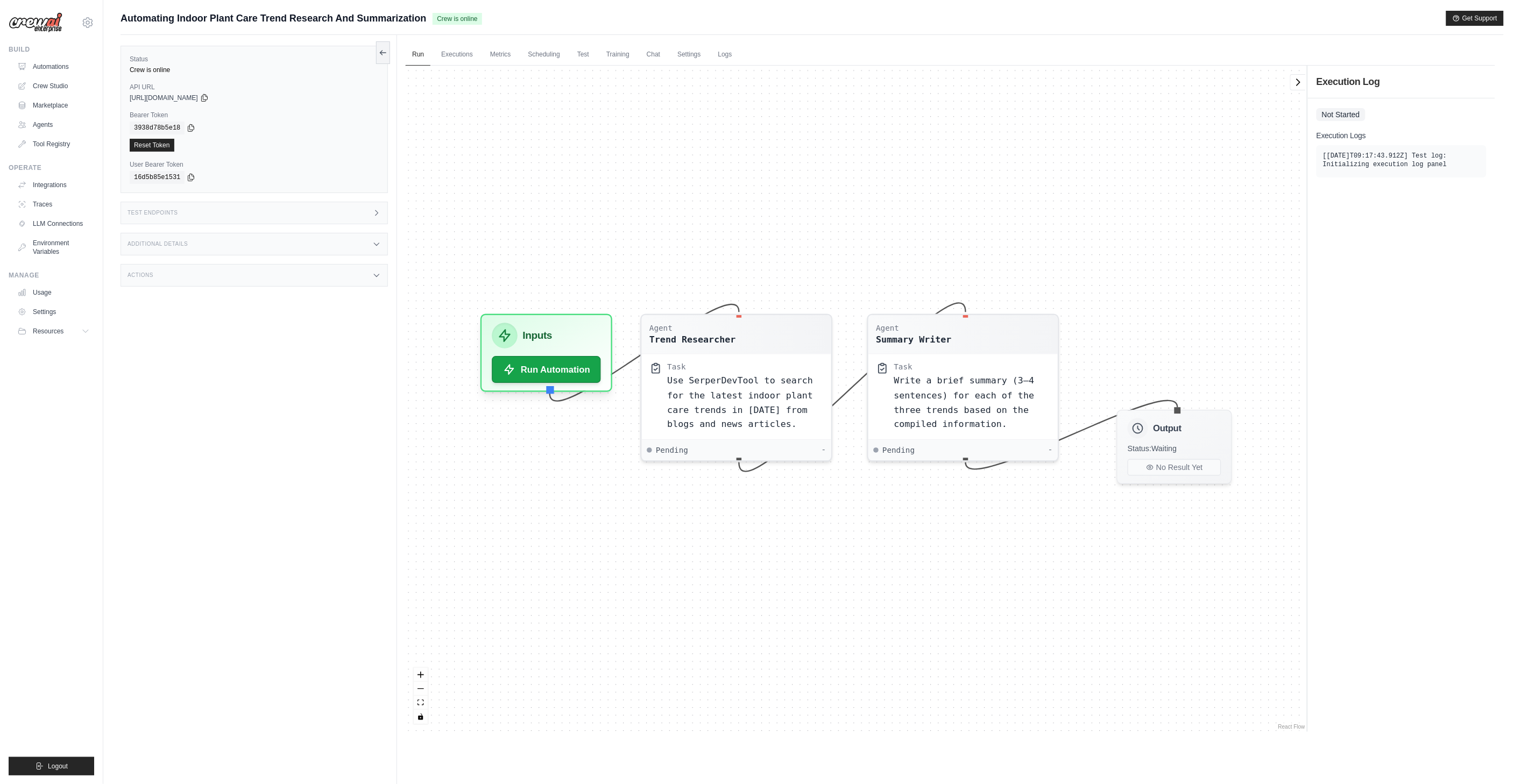
click at [480, 56] on ul "Run Executions Metrics Scheduling Test Training Chat Settings Logs" at bounding box center [950, 54] width 1090 height 22
click at [506, 52] on link "Metrics" at bounding box center [501, 55] width 34 height 23
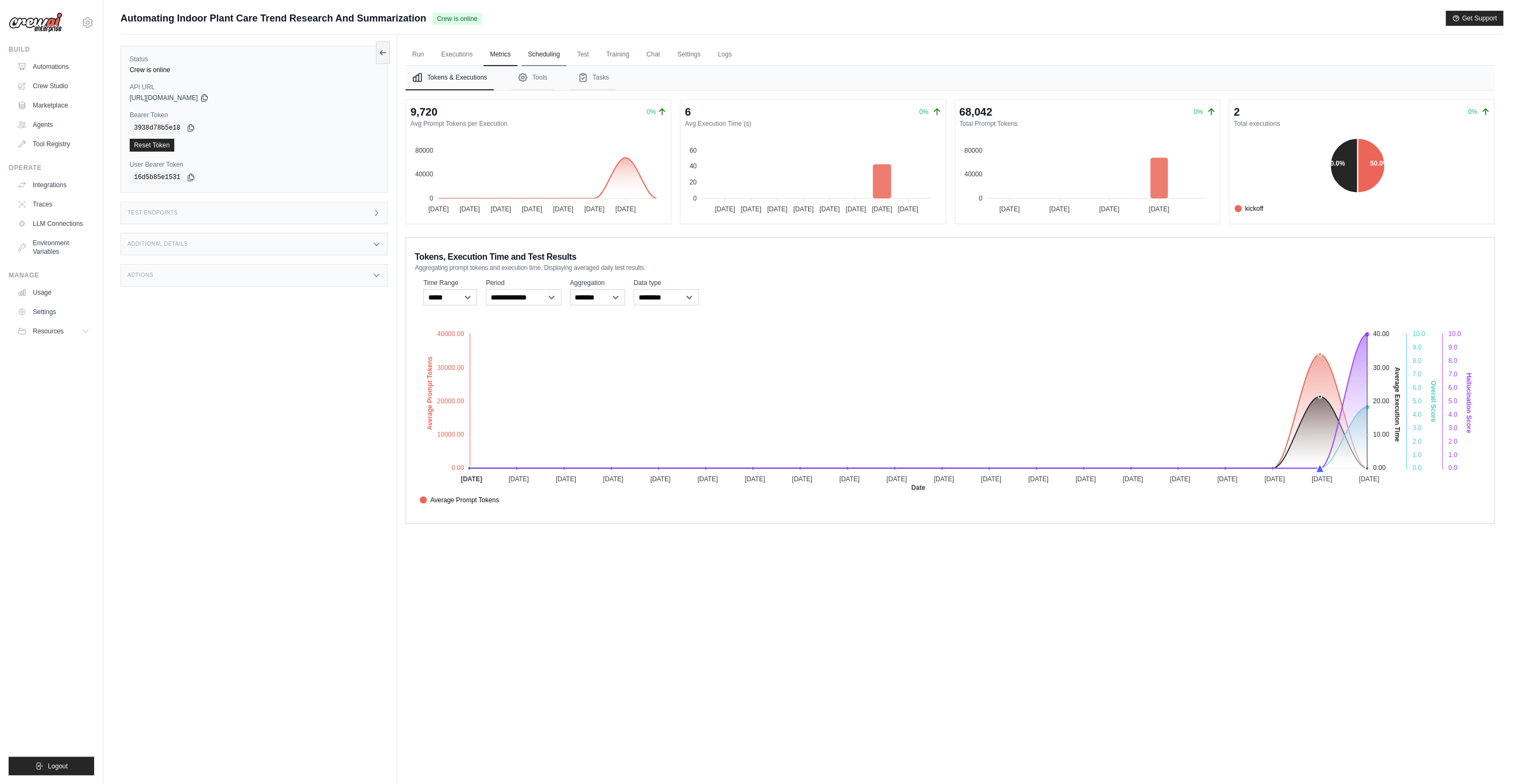
click at [530, 52] on link "Scheduling" at bounding box center [544, 55] width 45 height 23
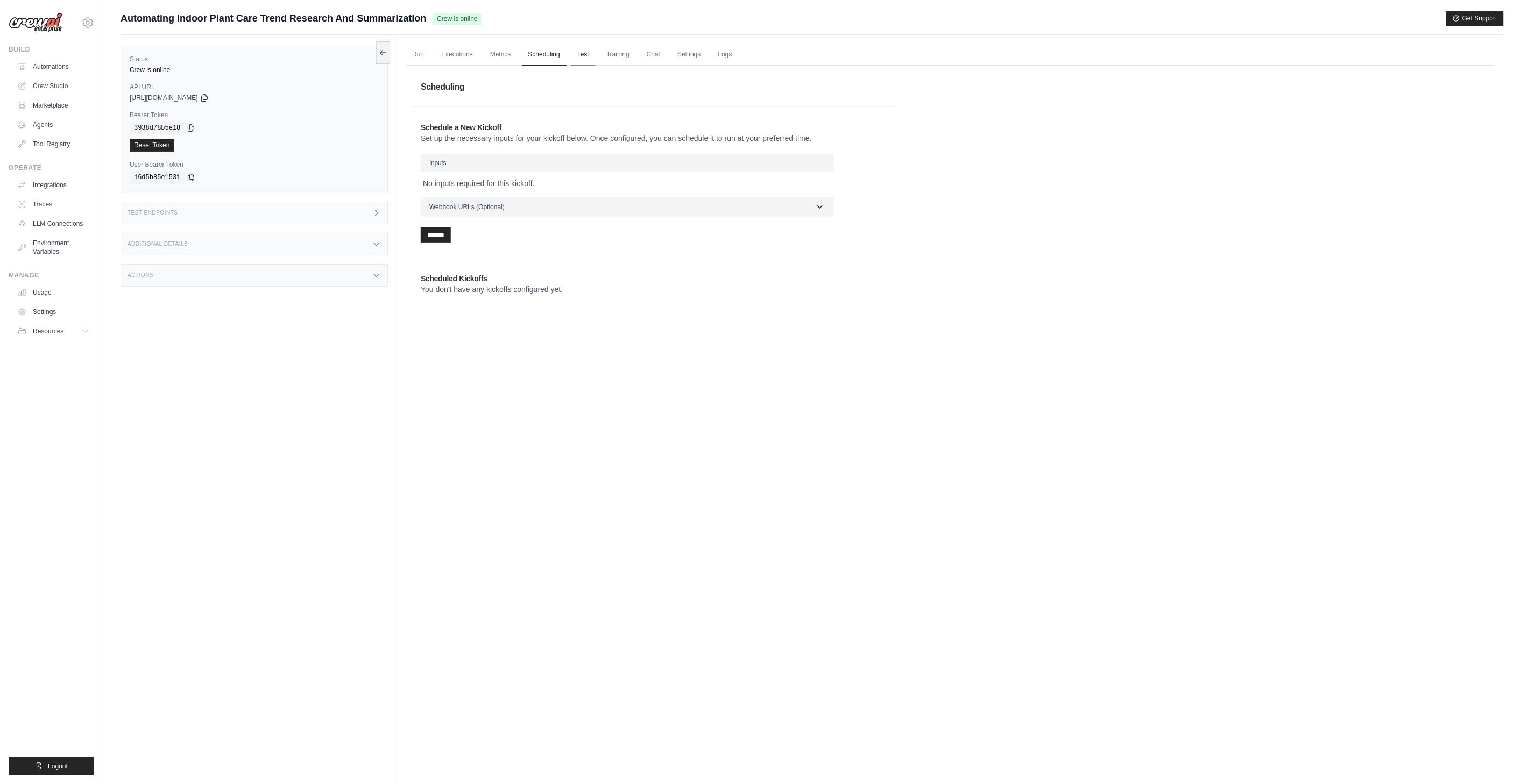
click at [592, 57] on link "Test" at bounding box center [583, 55] width 25 height 23
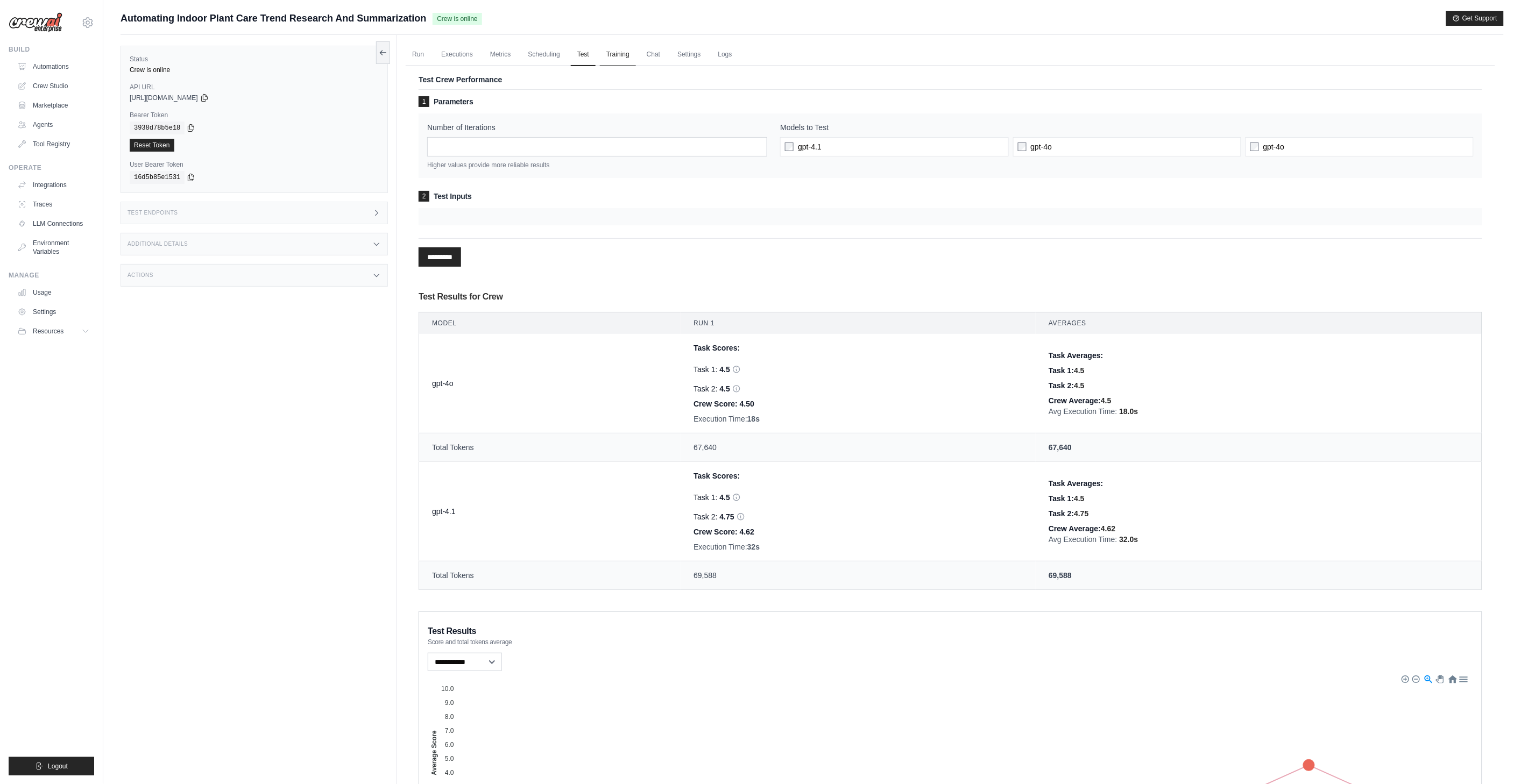
click at [611, 58] on link "Training" at bounding box center [617, 55] width 36 height 23
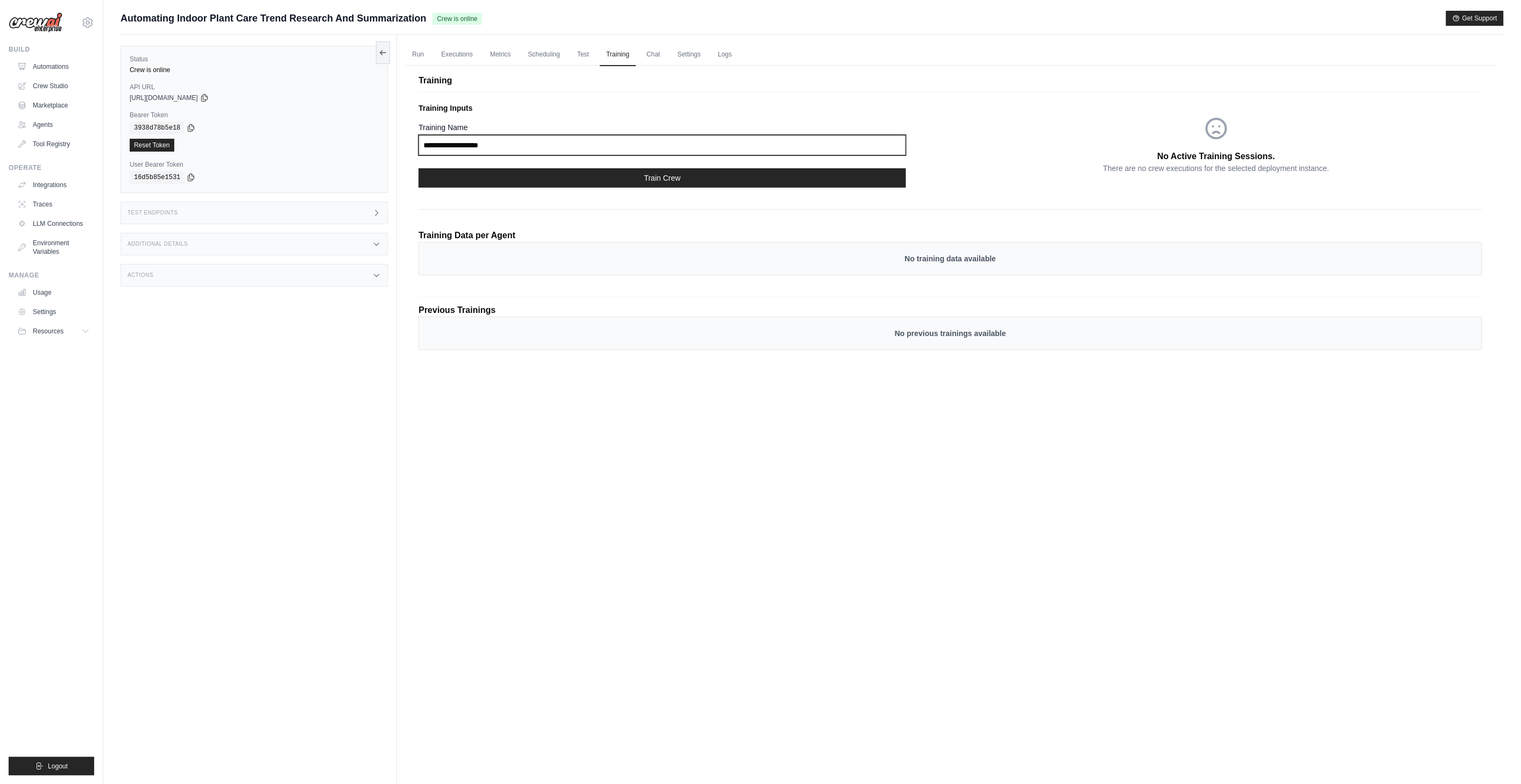
click at [583, 144] on input "Training Name" at bounding box center [662, 144] width 487 height 21
click at [583, 107] on p "Training Inputs" at bounding box center [684, 108] width 531 height 11
click at [754, 259] on p "No training data available" at bounding box center [950, 259] width 1041 height 11
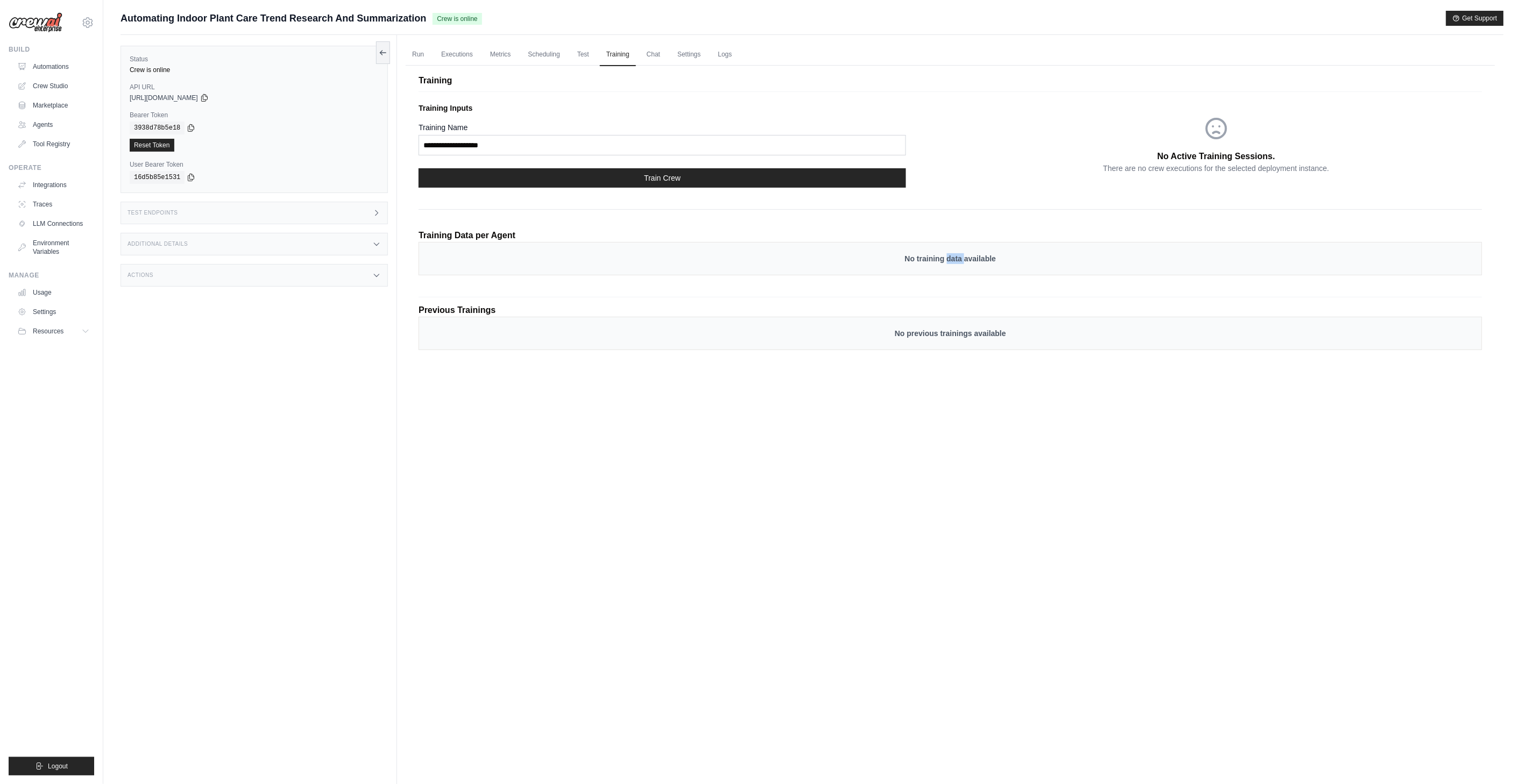
click at [754, 259] on p "No training data available" at bounding box center [950, 259] width 1041 height 11
click at [754, 268] on div "No training data available" at bounding box center [950, 259] width 1064 height 33
click at [754, 332] on p "No previous trainings available" at bounding box center [950, 333] width 1041 height 11
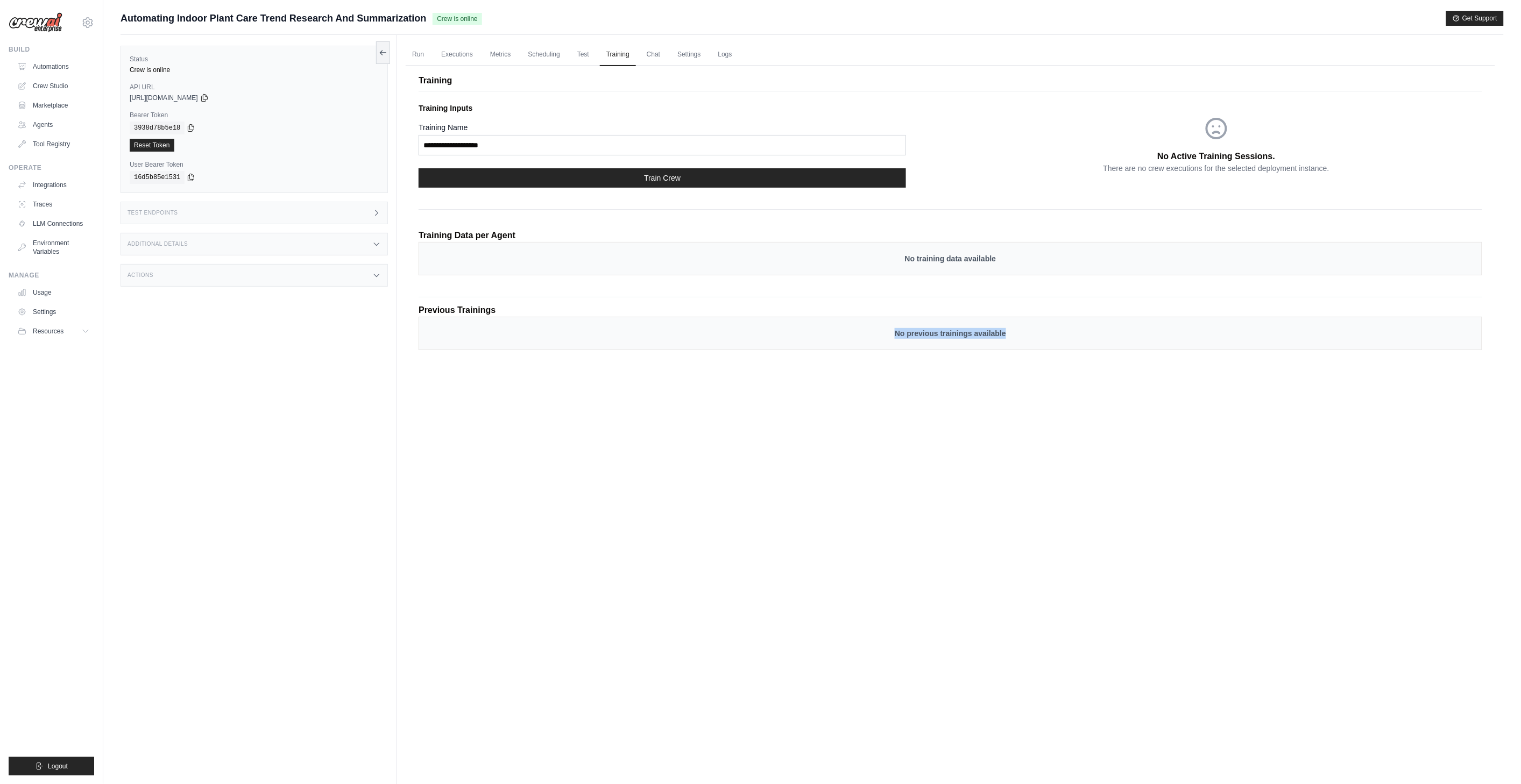
click at [754, 332] on p "No previous trainings available" at bounding box center [950, 333] width 1041 height 11
click at [754, 373] on div "Training Training Inputs Training Name Train Crew No Active Training Sessions. …" at bounding box center [950, 217] width 1090 height 316
click at [641, 57] on link "Chat" at bounding box center [653, 55] width 27 height 23
click at [658, 54] on link "Chat" at bounding box center [653, 55] width 27 height 23
click at [689, 52] on link "Settings" at bounding box center [689, 55] width 36 height 23
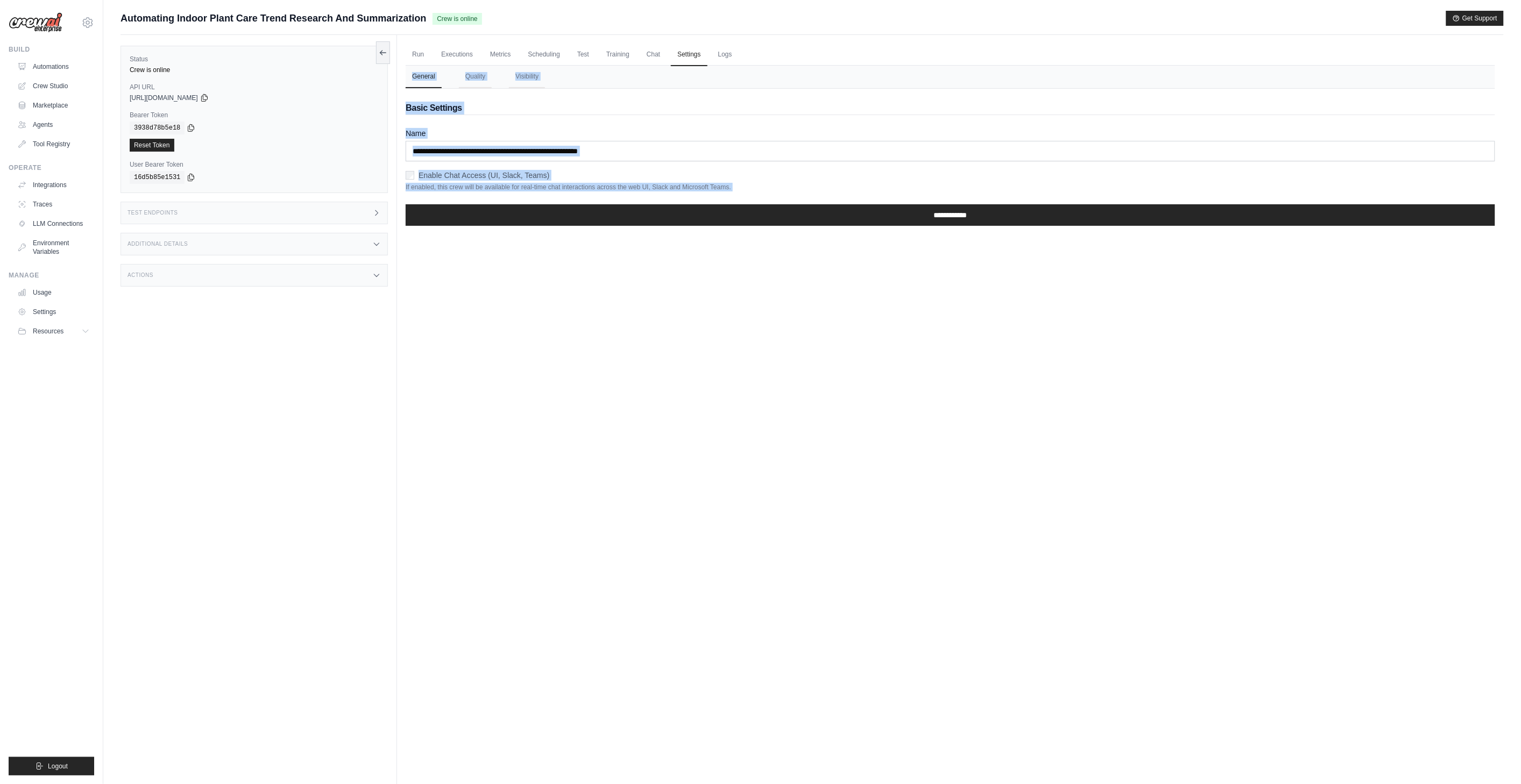
click at [713, 81] on nav "General Quality Visibility" at bounding box center [950, 77] width 1090 height 23
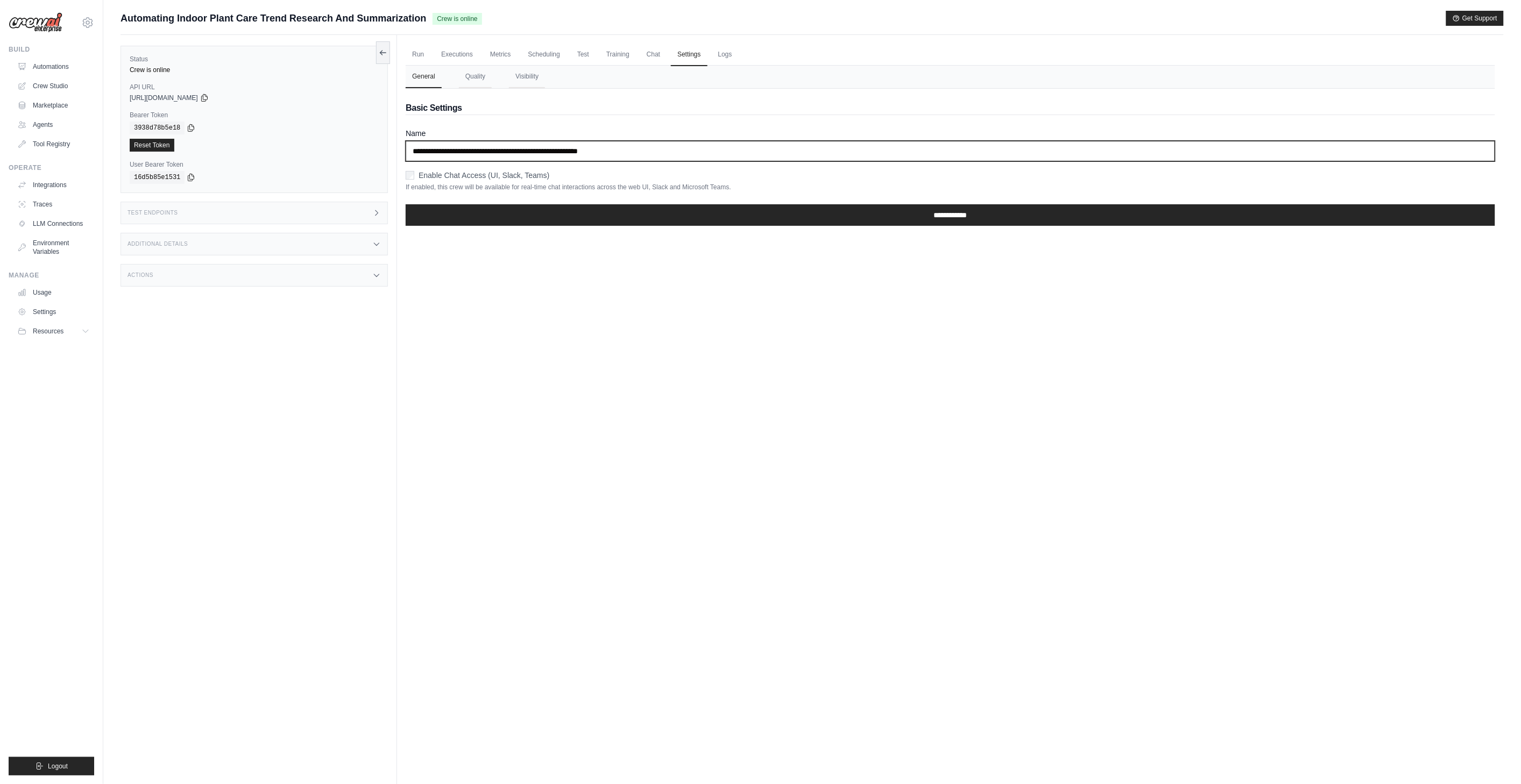
click at [628, 149] on input "**********" at bounding box center [950, 151] width 1090 height 21
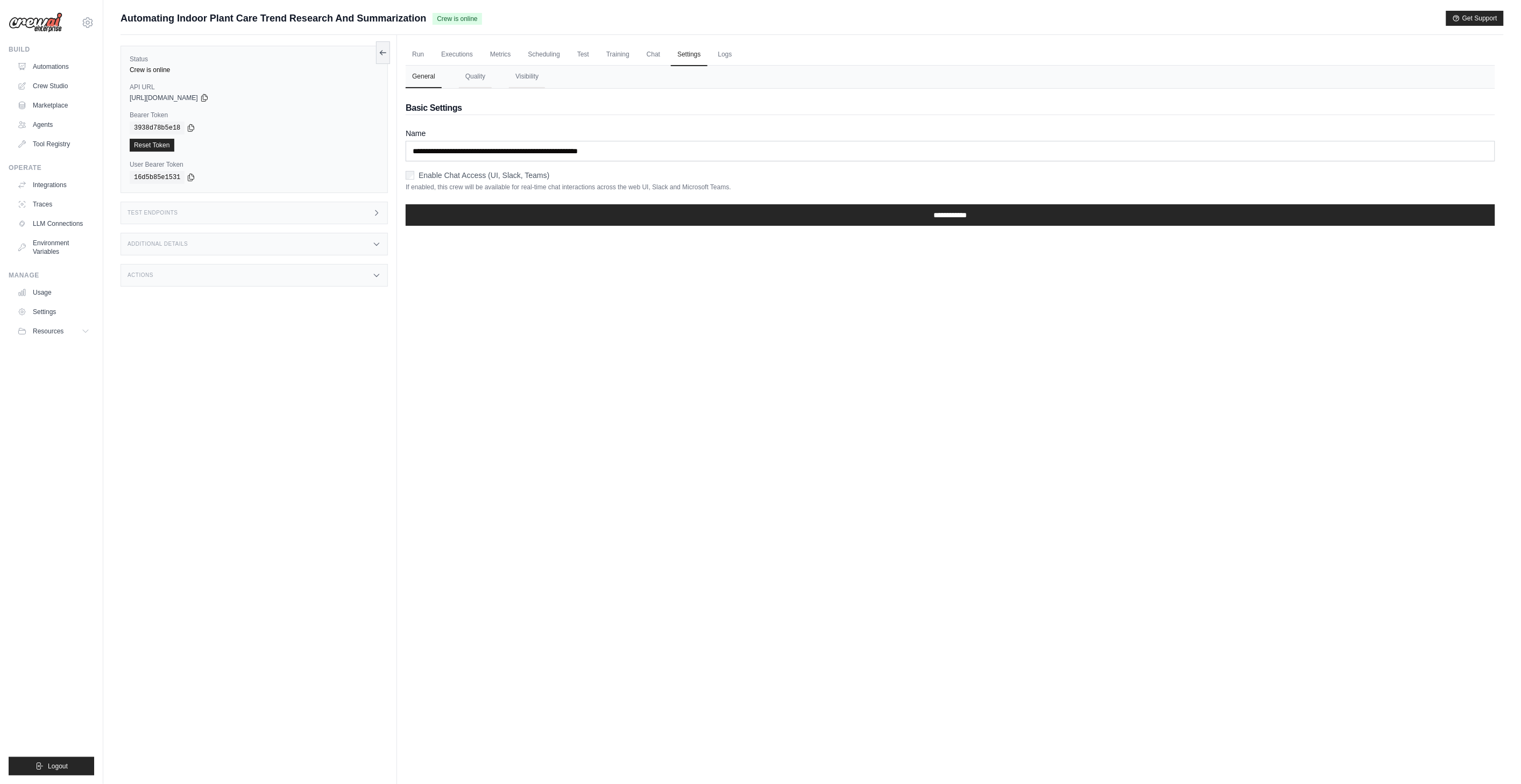
click at [686, 109] on h2 "Basic Settings" at bounding box center [950, 108] width 1090 height 13
click at [718, 54] on link "Logs" at bounding box center [724, 55] width 27 height 23
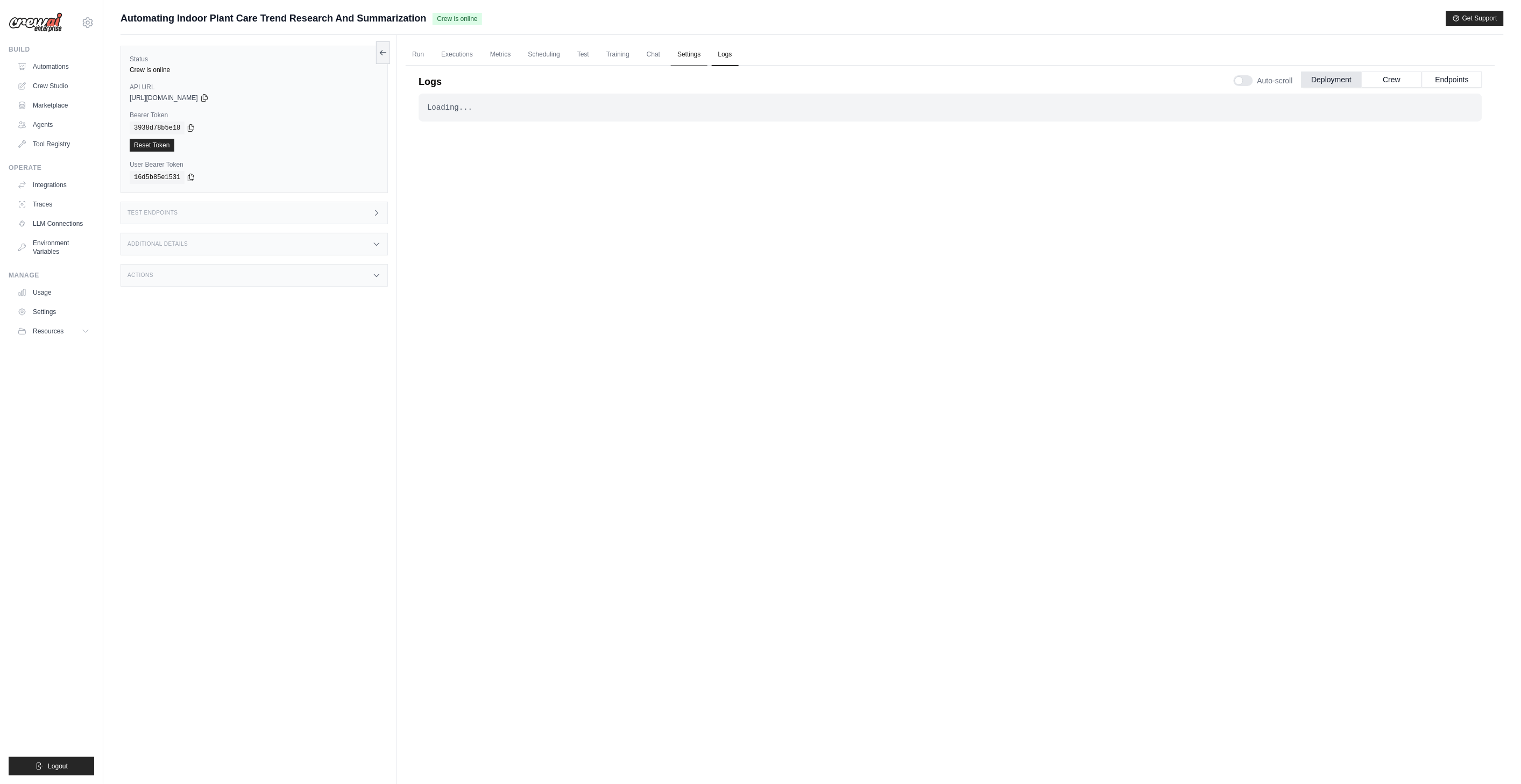
click at [686, 52] on link "Settings" at bounding box center [689, 55] width 36 height 23
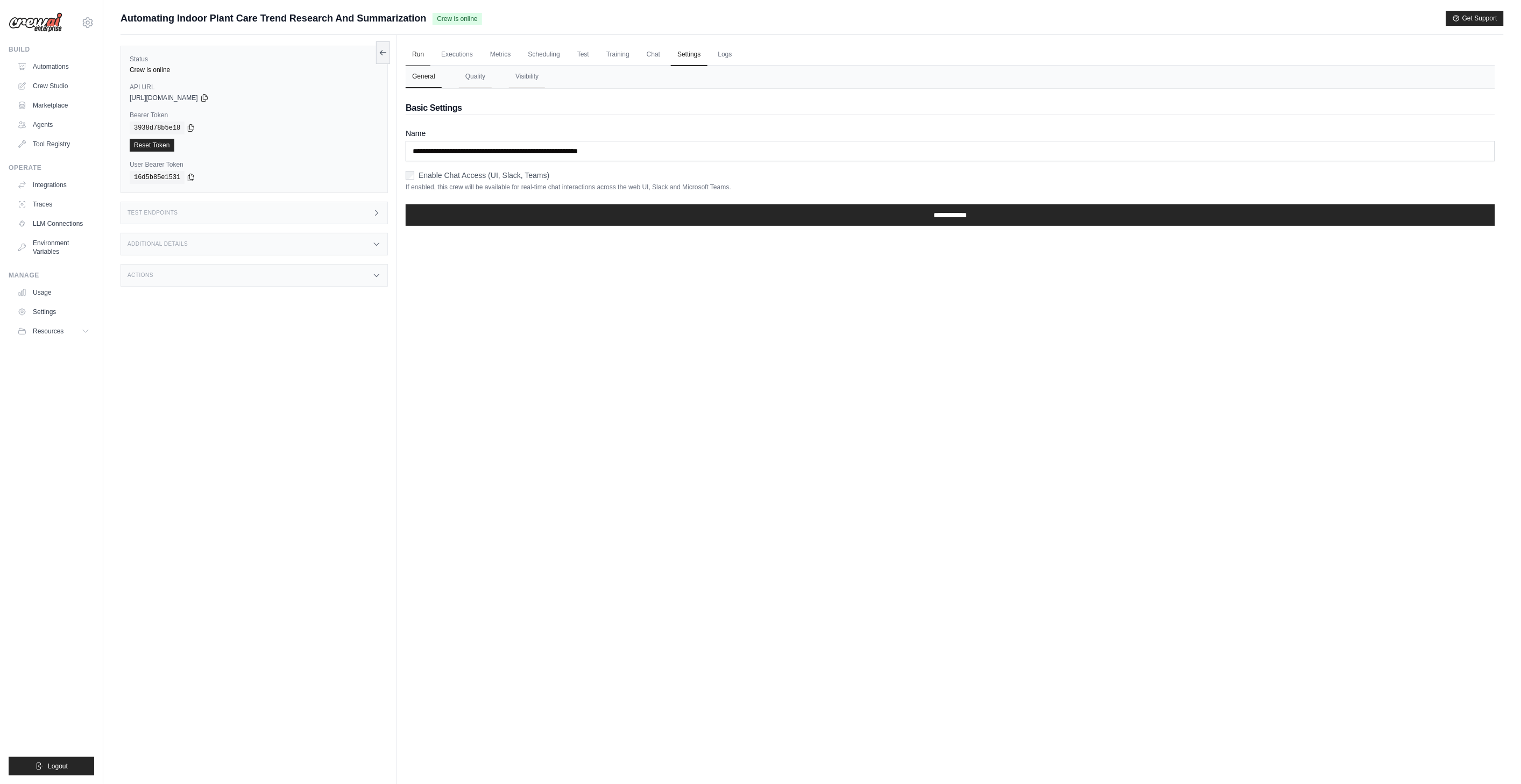
click at [412, 52] on link "Run" at bounding box center [418, 55] width 25 height 23
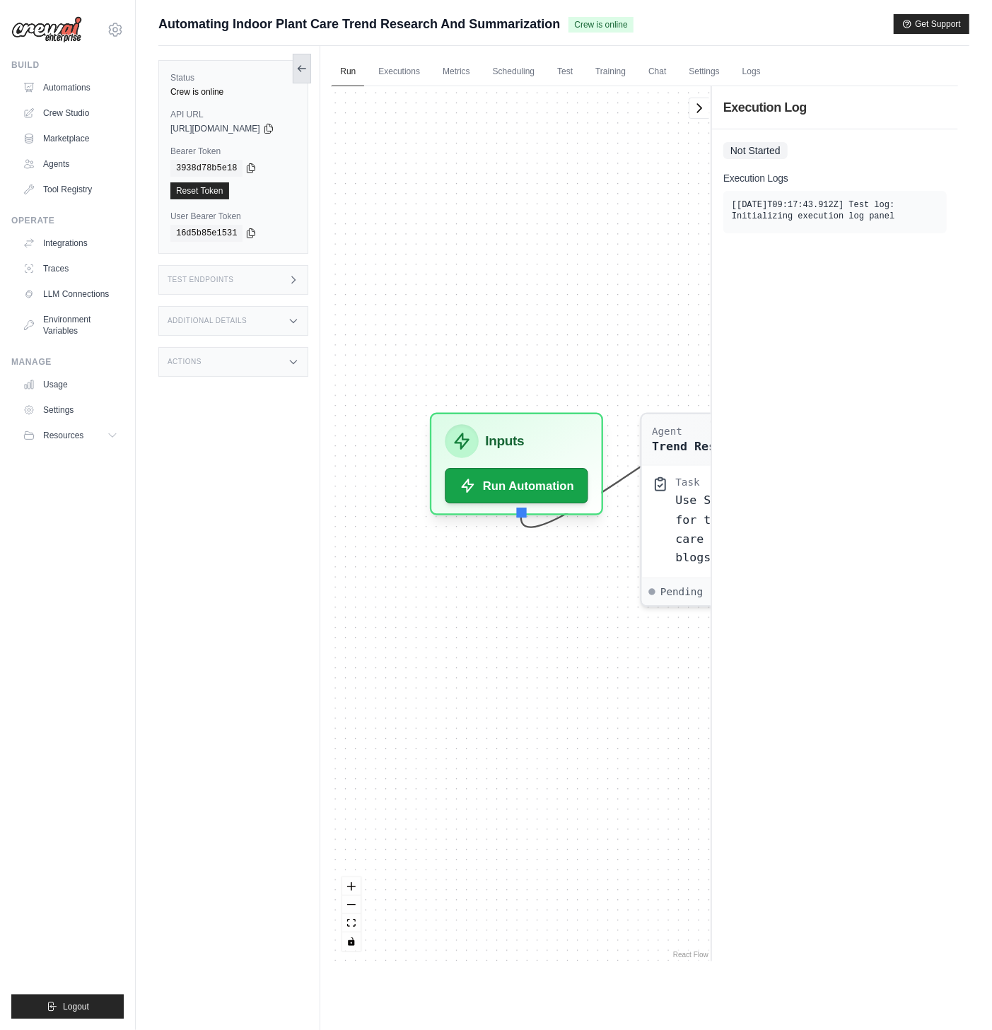
click at [308, 71] on icon at bounding box center [301, 68] width 11 height 11
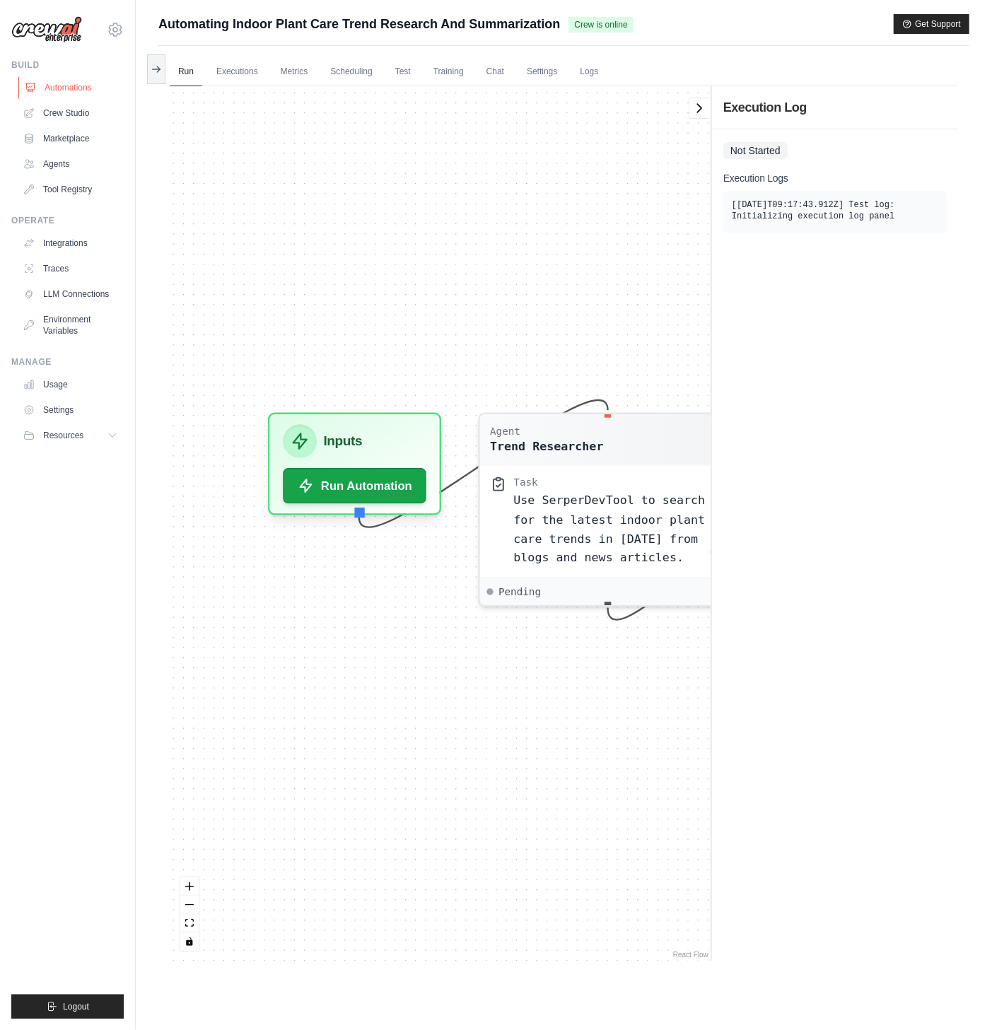
click at [58, 89] on link "Automations" at bounding box center [71, 87] width 107 height 23
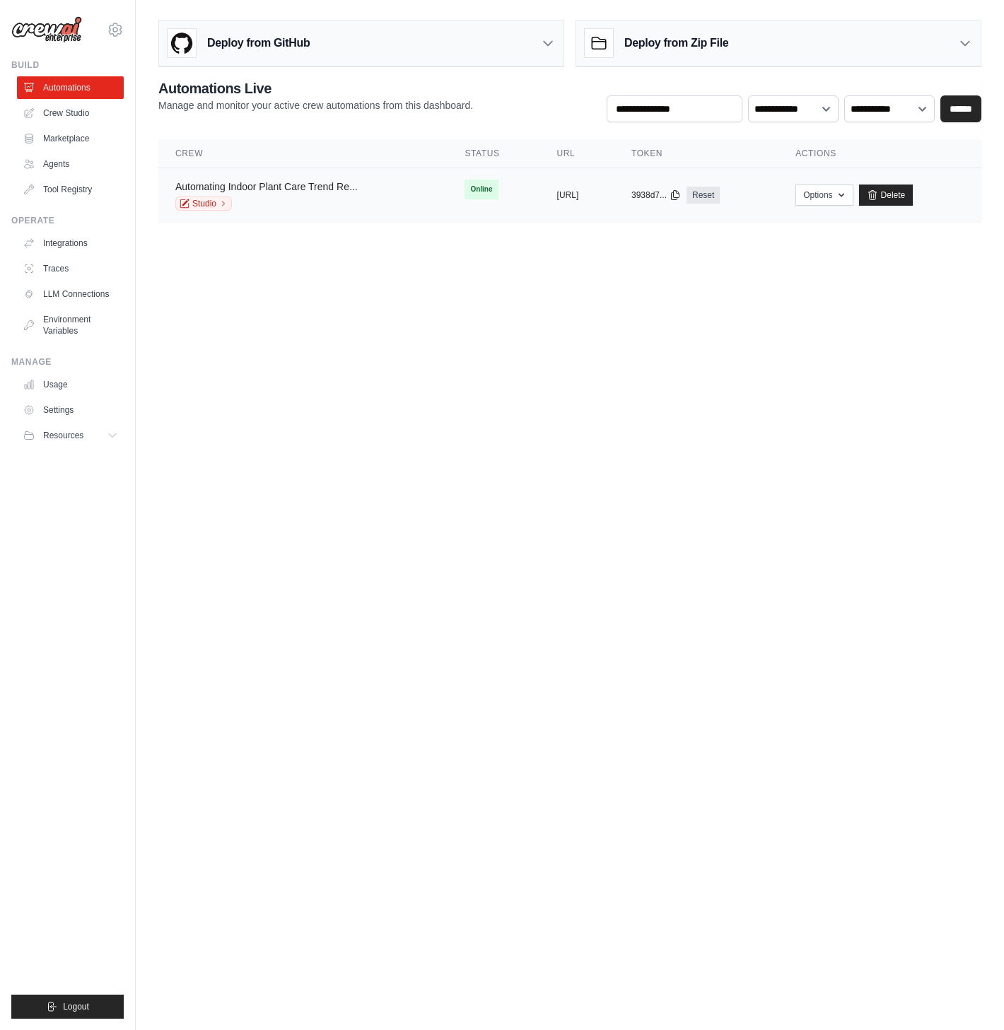
click at [246, 188] on link "Automating Indoor Plant Care Trend Re..." at bounding box center [266, 186] width 182 height 11
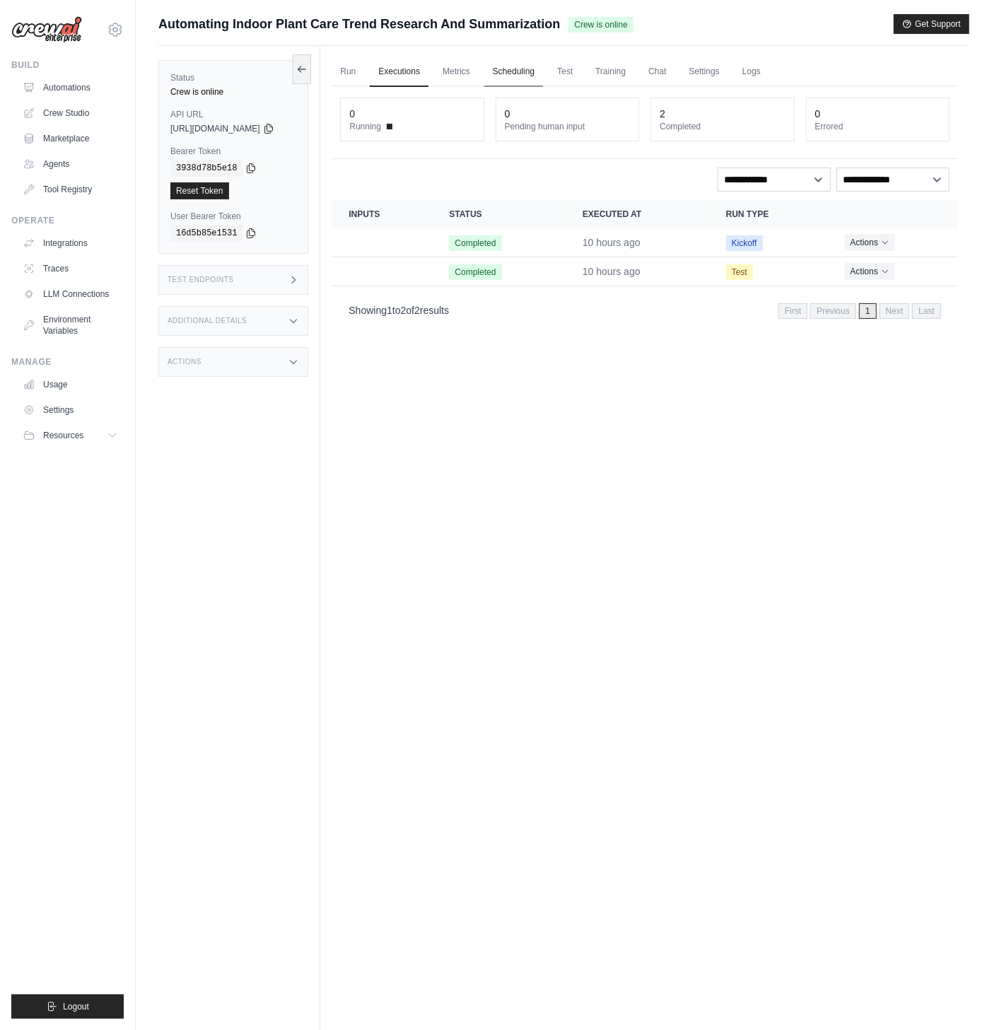
click at [538, 65] on link "Scheduling" at bounding box center [513, 72] width 59 height 30
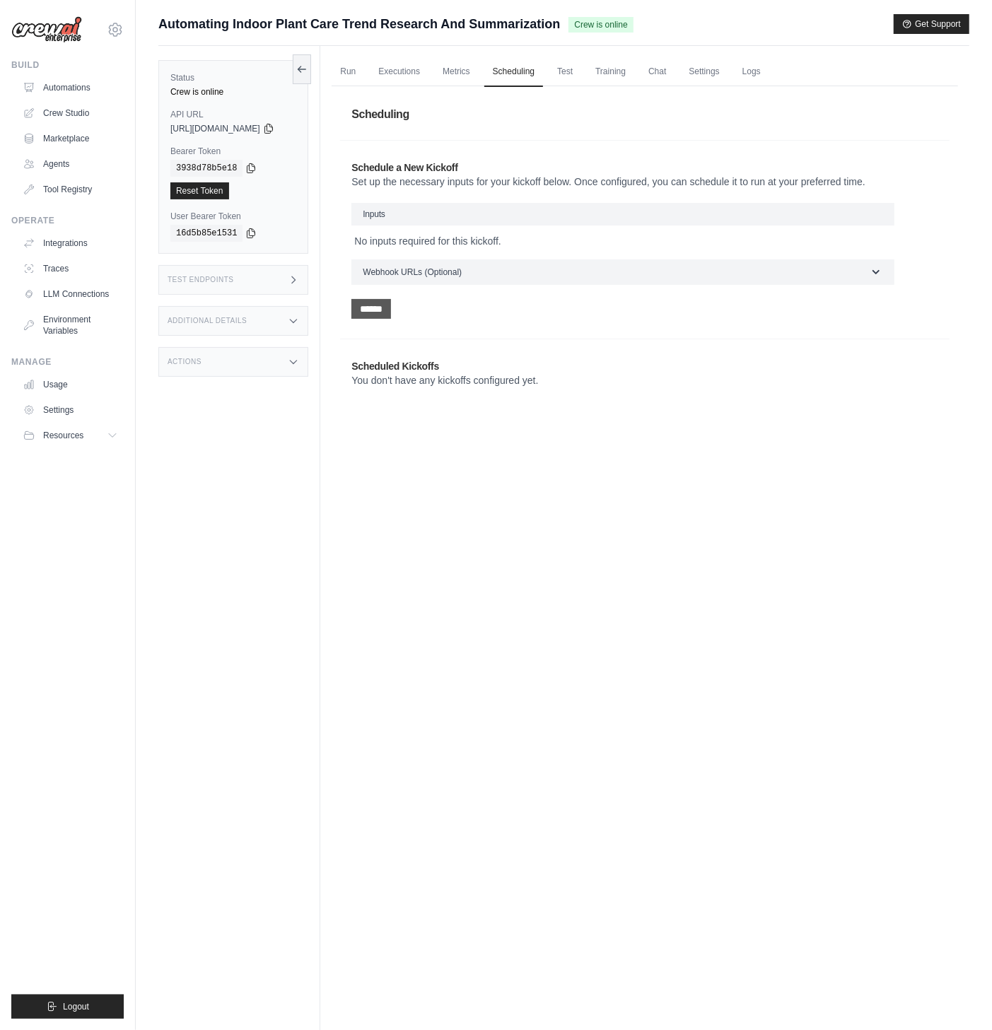
click at [387, 304] on input "******" at bounding box center [371, 309] width 40 height 20
click at [591, 467] on button "Schedule" at bounding box center [598, 471] width 58 height 20
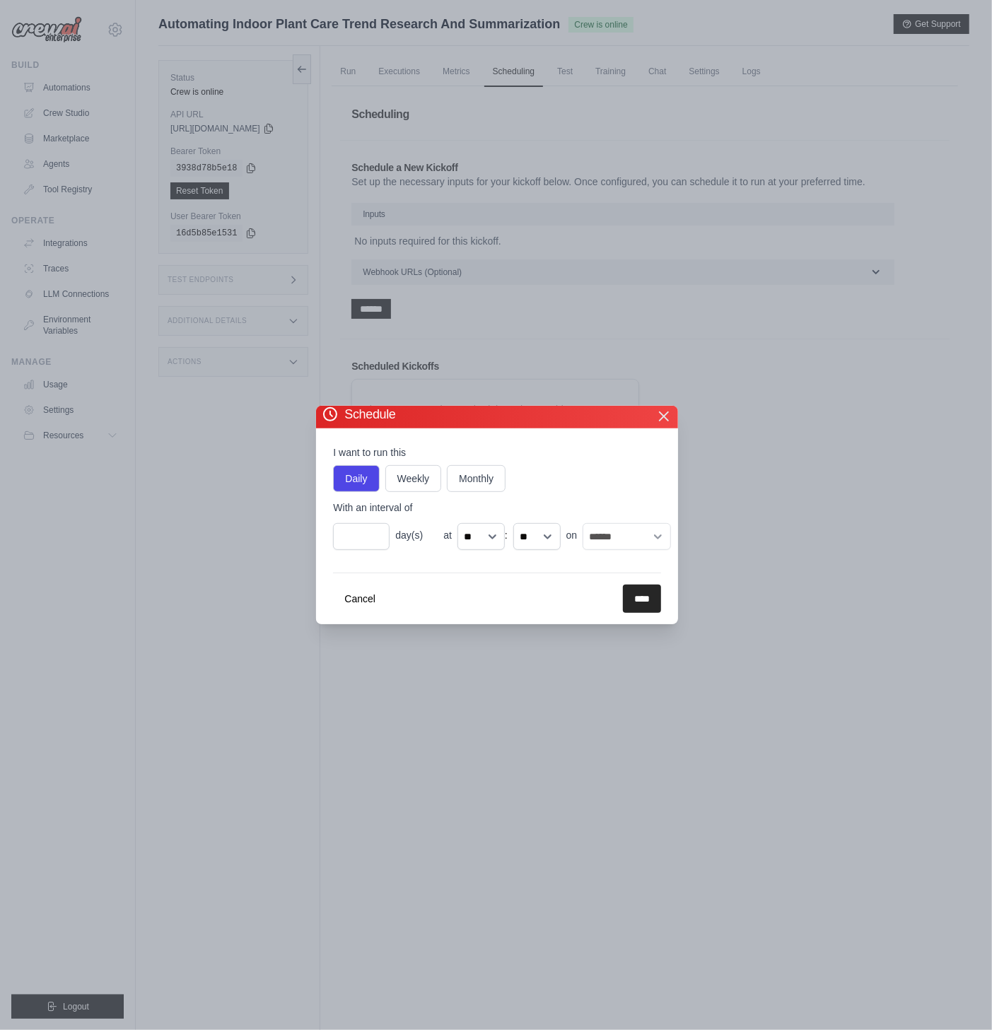
click at [669, 421] on icon "button" at bounding box center [663, 416] width 17 height 17
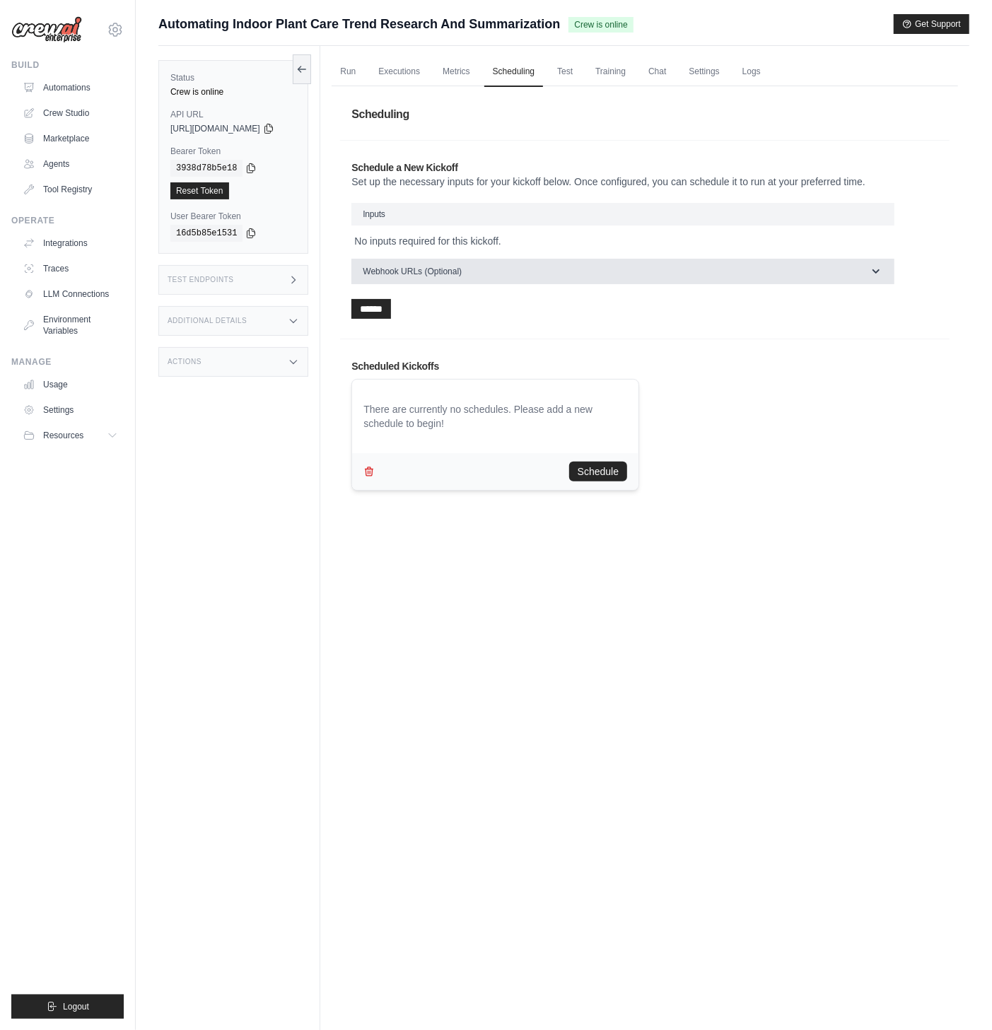
click at [505, 273] on button "Webhook URLs (Optional)" at bounding box center [622, 271] width 543 height 25
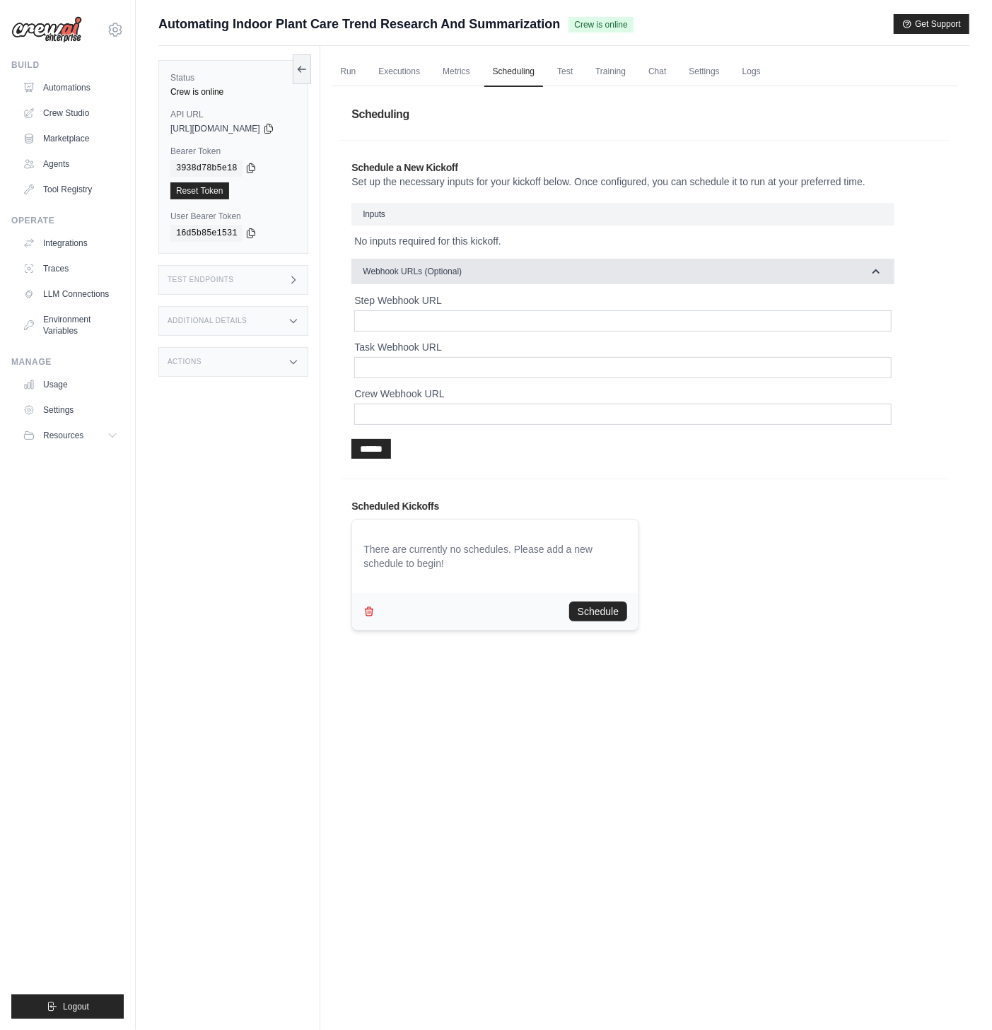
click at [505, 267] on button "Webhook URLs (Optional)" at bounding box center [622, 271] width 543 height 25
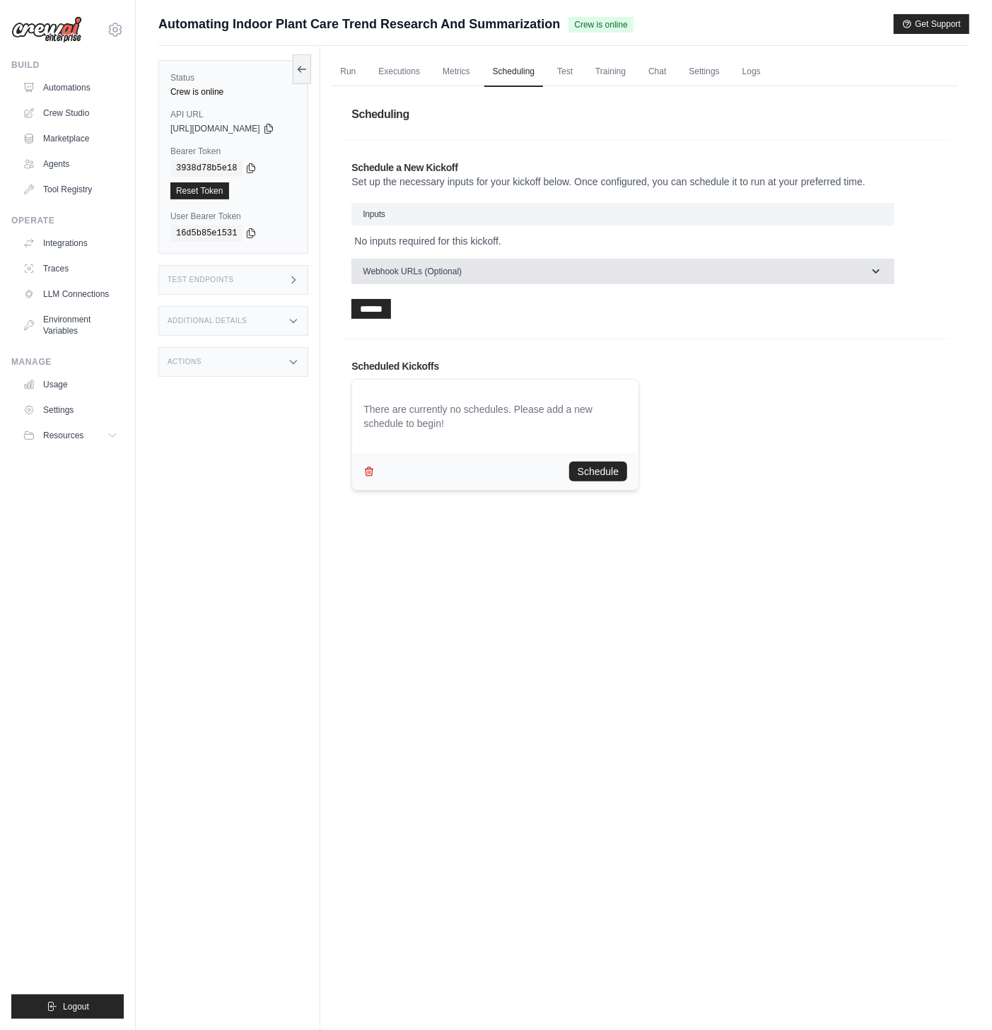
click at [510, 265] on button "Webhook URLs (Optional)" at bounding box center [622, 271] width 543 height 25
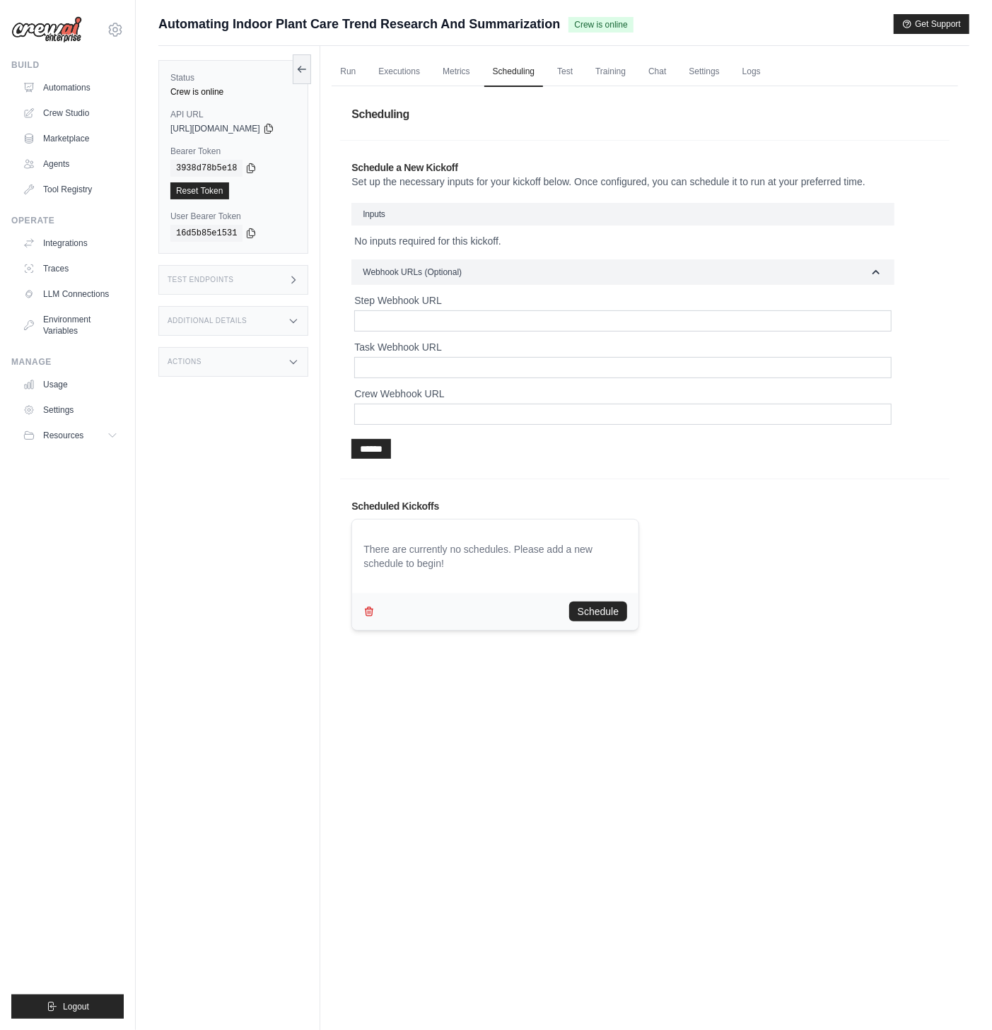
click at [482, 308] on div "Step Webhook URL" at bounding box center [622, 312] width 537 height 38
click at [477, 323] on input "Step Webhook URL" at bounding box center [622, 320] width 537 height 21
click at [456, 362] on input "Task Webhook URL" at bounding box center [622, 367] width 537 height 21
click at [457, 433] on form "Inputs No inputs required for this kickoff. Webhook URLs (Optional) Step Webhoo…" at bounding box center [622, 331] width 543 height 256
click at [458, 423] on input "Crew Webhook URL" at bounding box center [622, 414] width 537 height 21
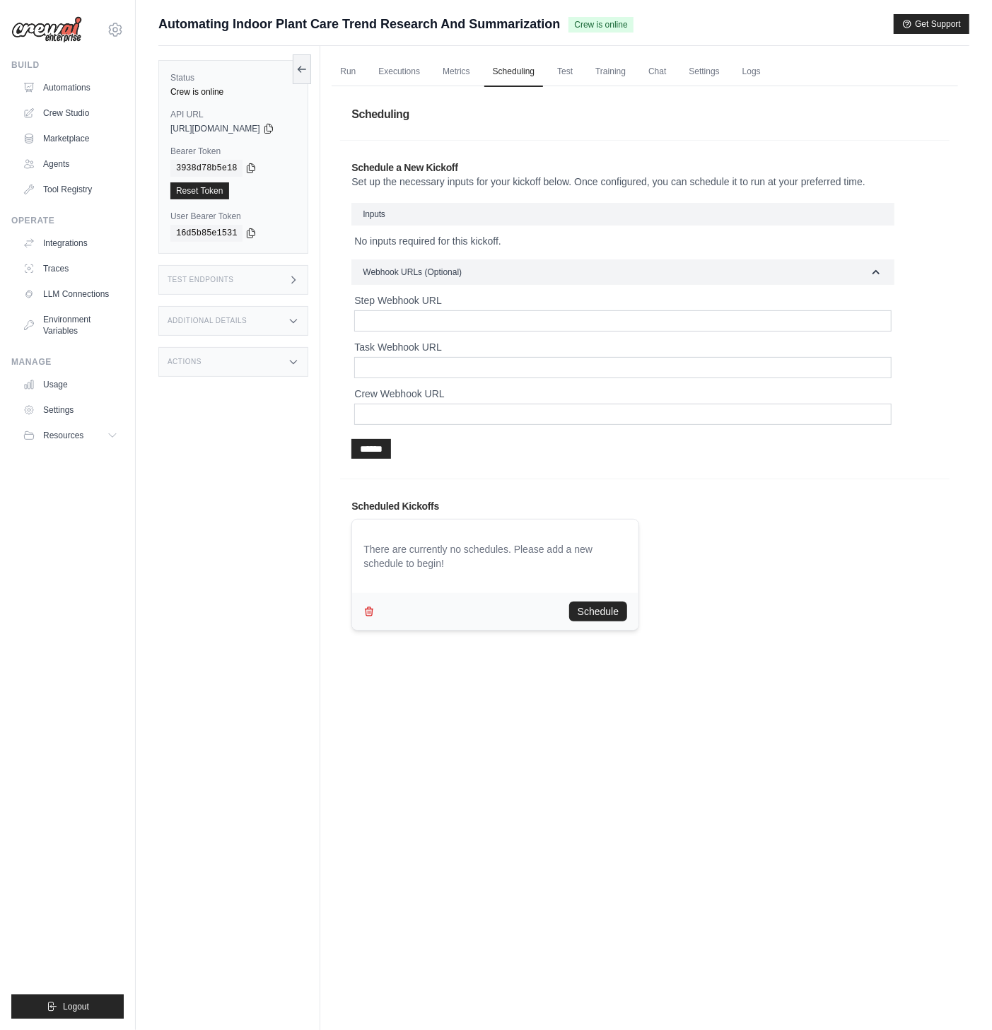
click at [465, 228] on fieldset "Inputs No inputs required for this kickoff." at bounding box center [622, 225] width 543 height 45
click at [81, 156] on link "Agents" at bounding box center [71, 164] width 107 height 23
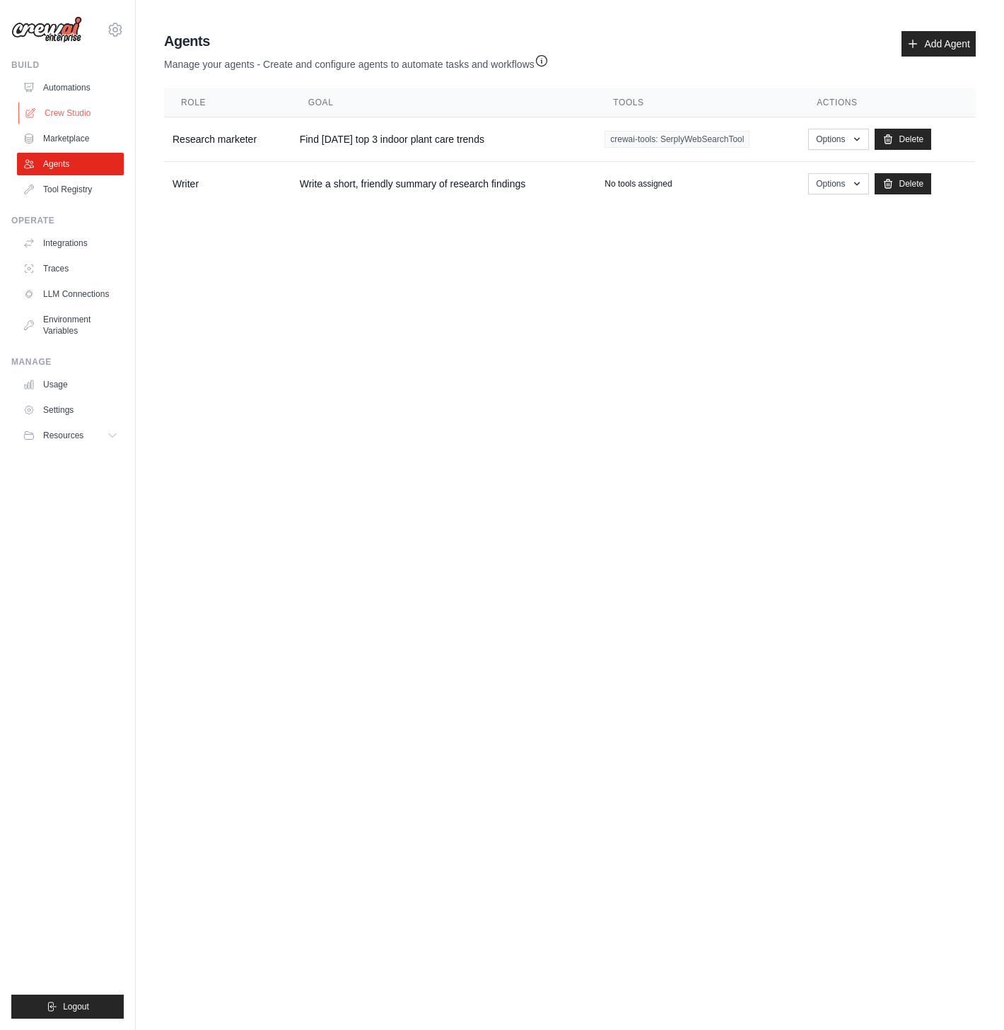
click at [74, 113] on link "Crew Studio" at bounding box center [71, 113] width 107 height 23
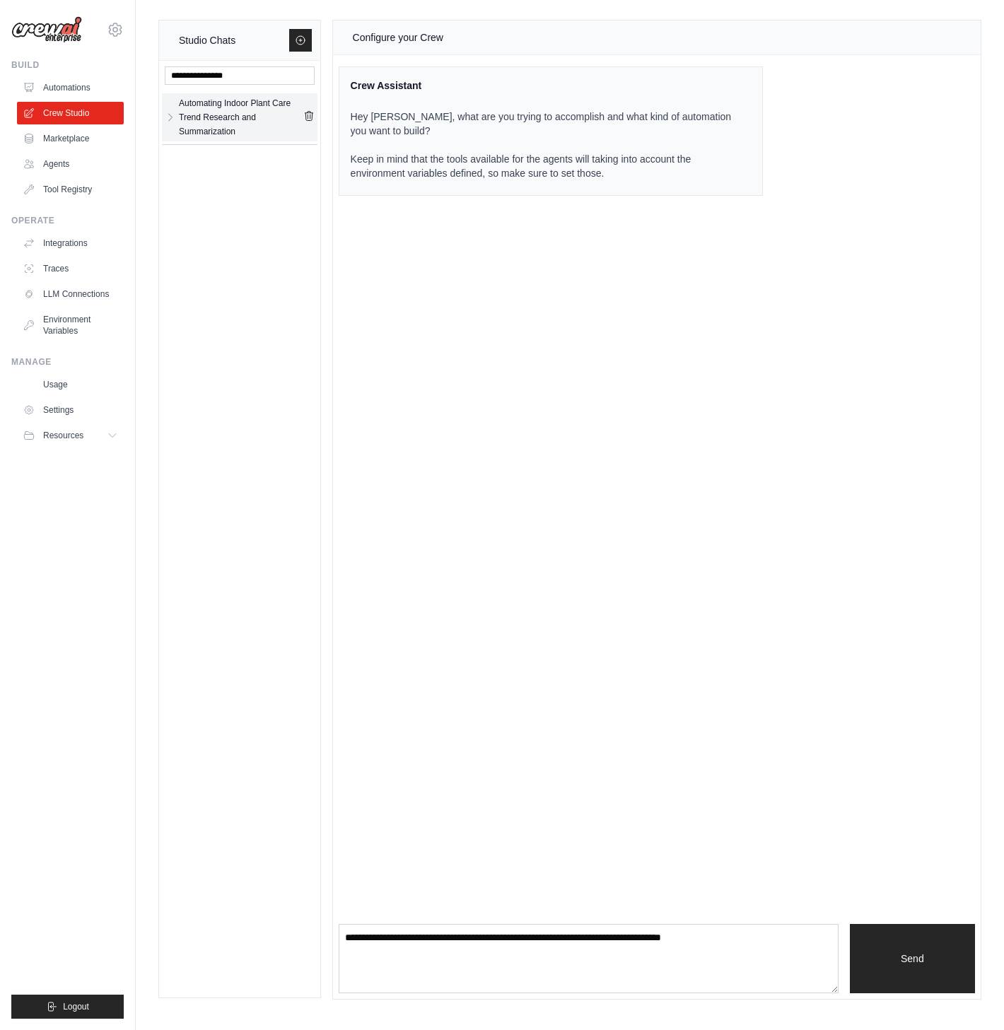
click at [237, 116] on div "Automating Indoor Plant Care Trend Research and Summarization" at bounding box center [241, 117] width 124 height 42
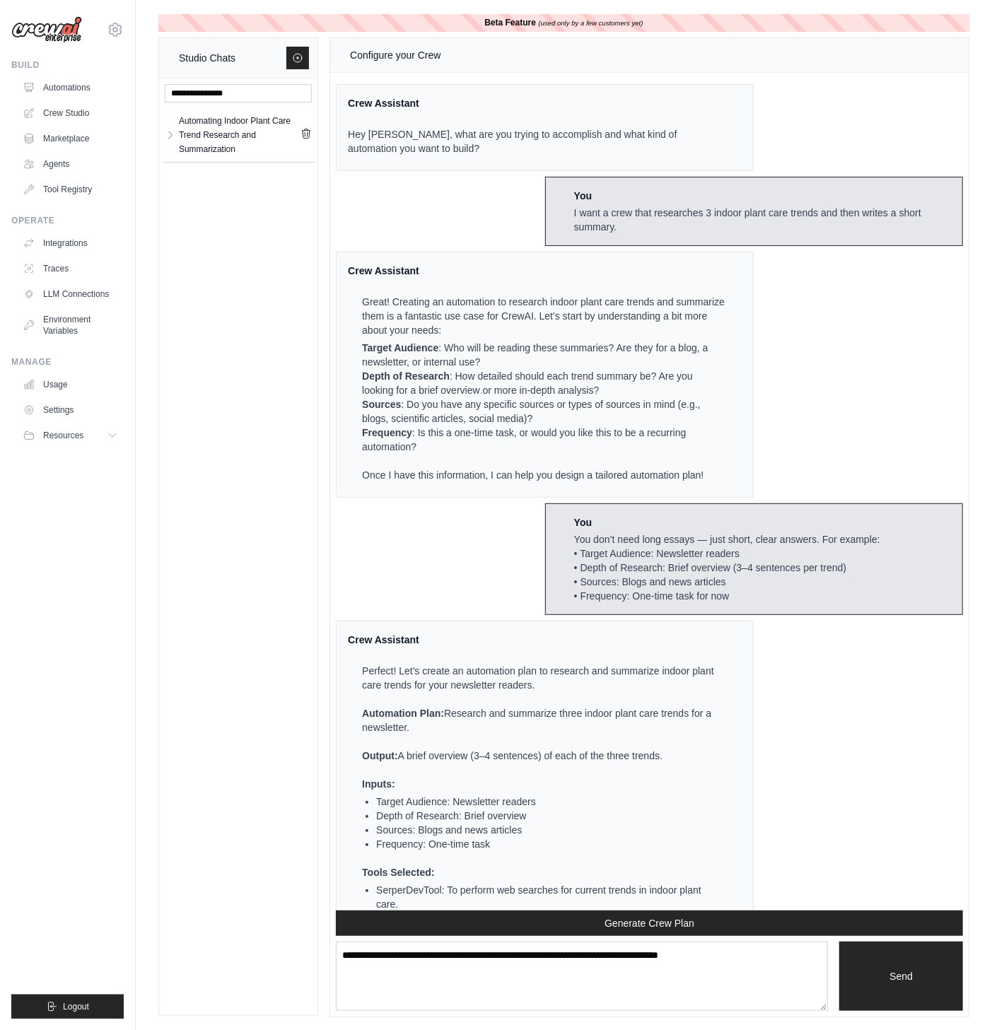
scroll to position [765, 0]
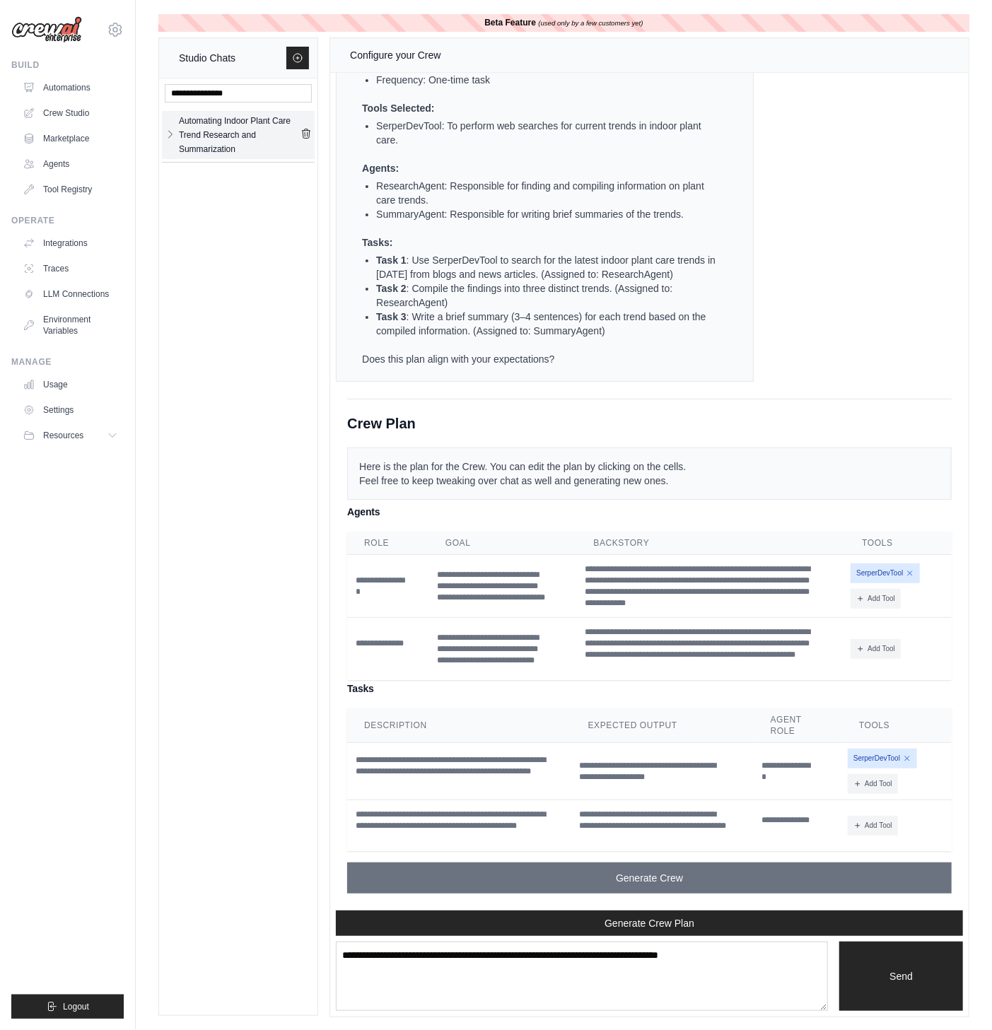
click at [170, 123] on button "button" at bounding box center [170, 134] width 11 height 42
click at [186, 163] on li "Automating Indoo... **" at bounding box center [238, 179] width 153 height 35
click at [192, 182] on div "Automating Indoo..." at bounding box center [226, 175] width 95 height 14
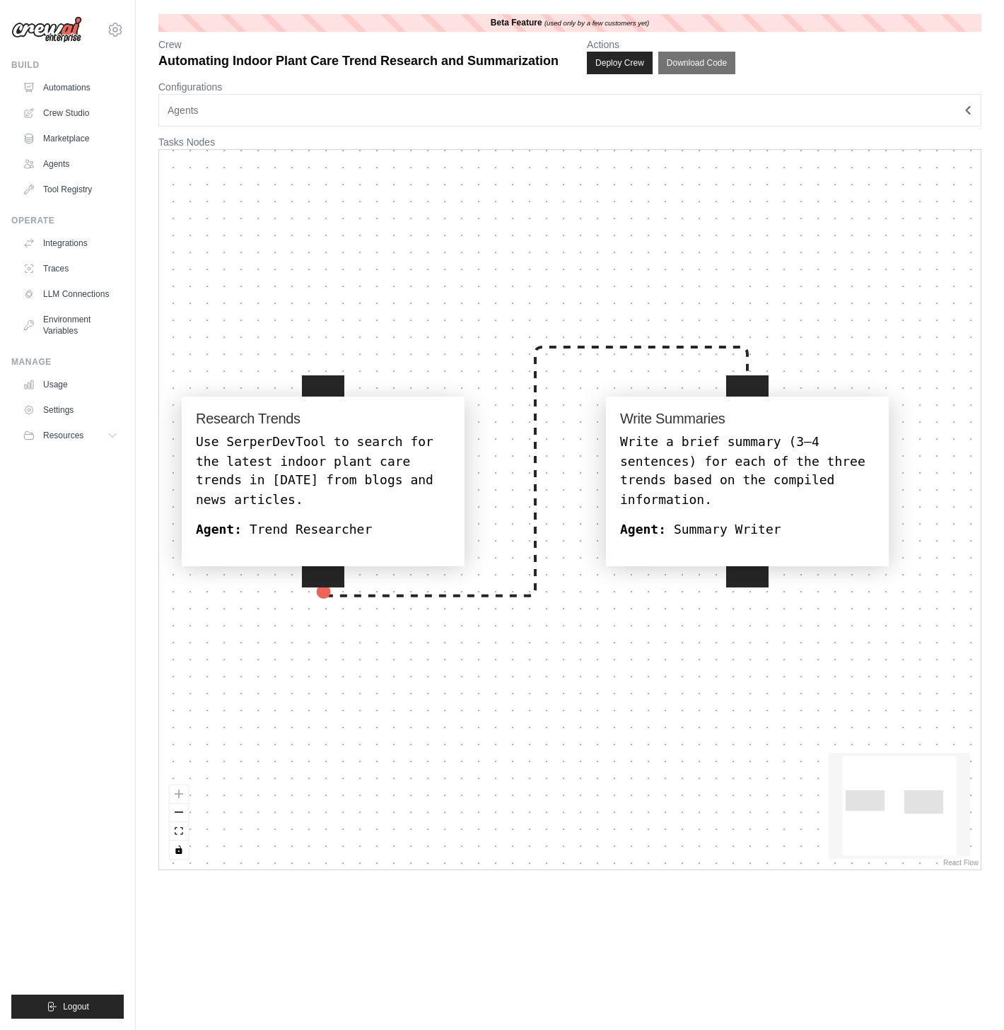
click at [525, 252] on div "Research Trends Use SerperDevTool to search for the latest indoor plant care tr…" at bounding box center [569, 510] width 821 height 720
click at [390, 462] on div "Use SerperDevTool to search for the latest indoor plant care trends in [DATE] f…" at bounding box center [323, 471] width 254 height 76
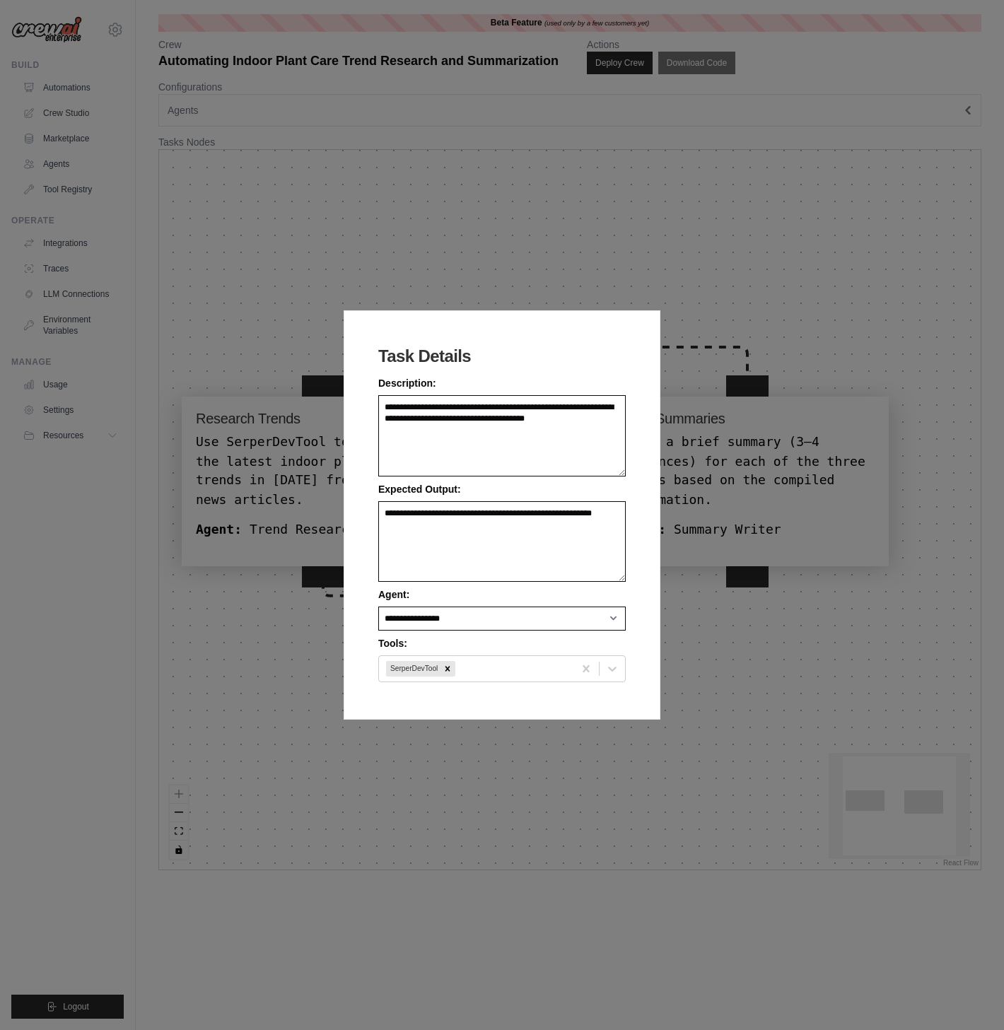
click at [575, 260] on div "**********" at bounding box center [502, 515] width 1004 height 1030
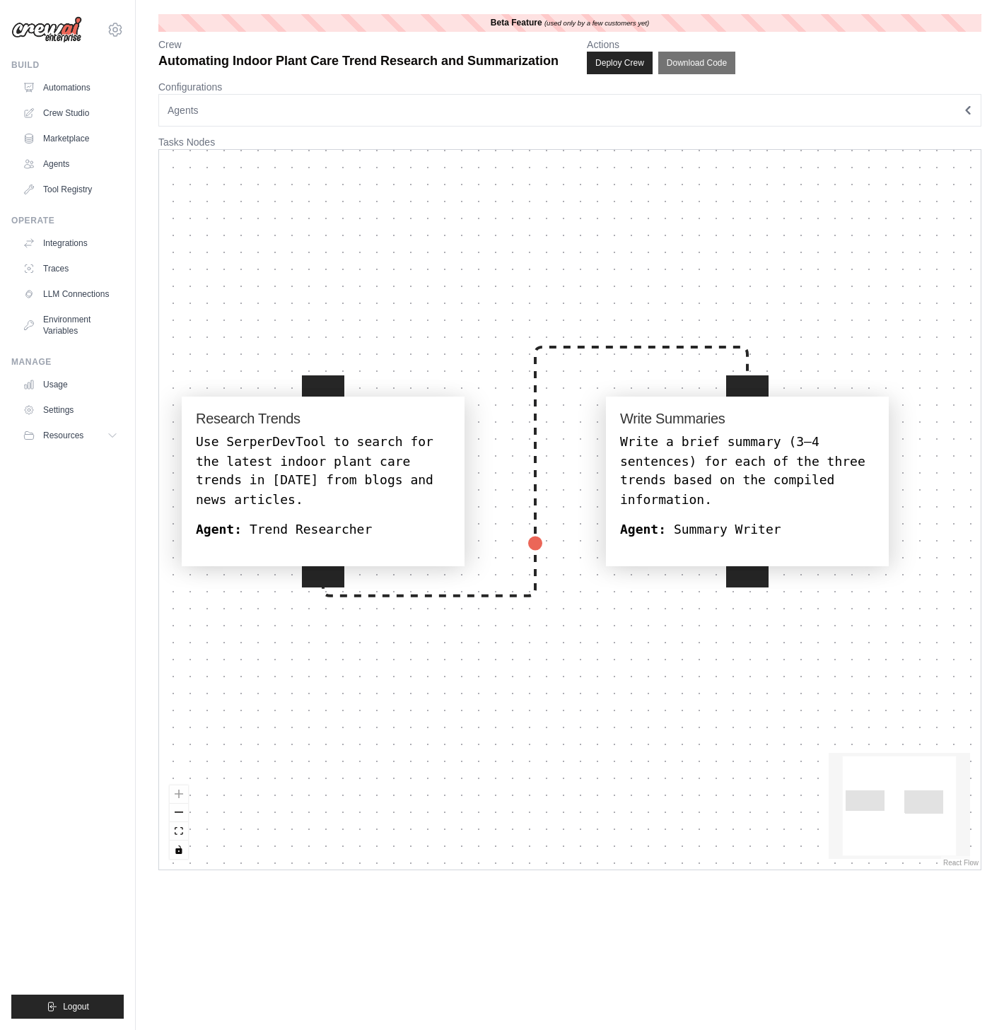
click at [329, 440] on div "Use SerperDevTool to search for the latest indoor plant care trends in [DATE] f…" at bounding box center [323, 471] width 254 height 76
click at [320, 477] on div "Use SerperDevTool to search for the latest indoor plant care trends in [DATE] f…" at bounding box center [323, 471] width 254 height 76
click at [354, 455] on div "Use SerperDevTool to search for the latest indoor plant care trends in [DATE] f…" at bounding box center [323, 471] width 254 height 76
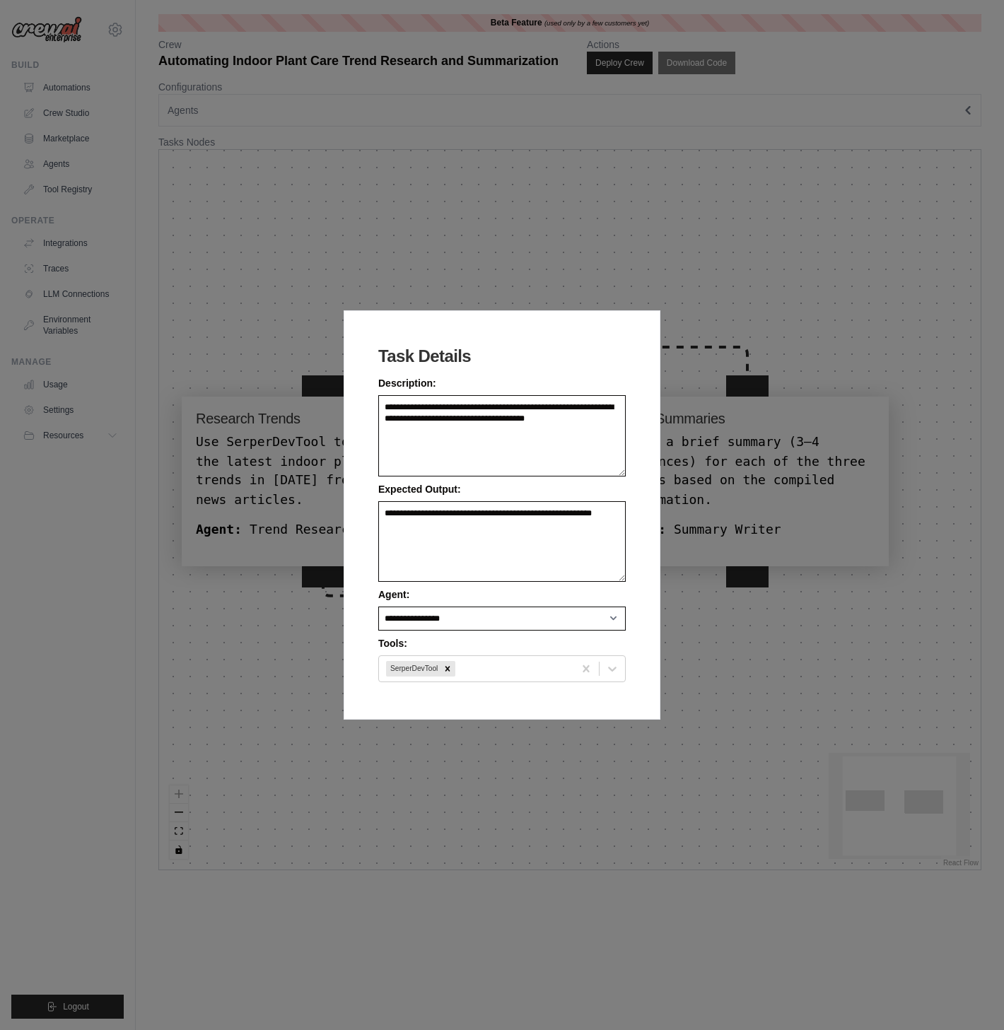
click at [490, 631] on div "**********" at bounding box center [501, 527] width 247 height 308
click at [490, 619] on select "**********" at bounding box center [501, 619] width 247 height 24
click at [490, 616] on select "**********" at bounding box center [501, 619] width 247 height 24
click at [264, 379] on div "**********" at bounding box center [502, 515] width 1004 height 1030
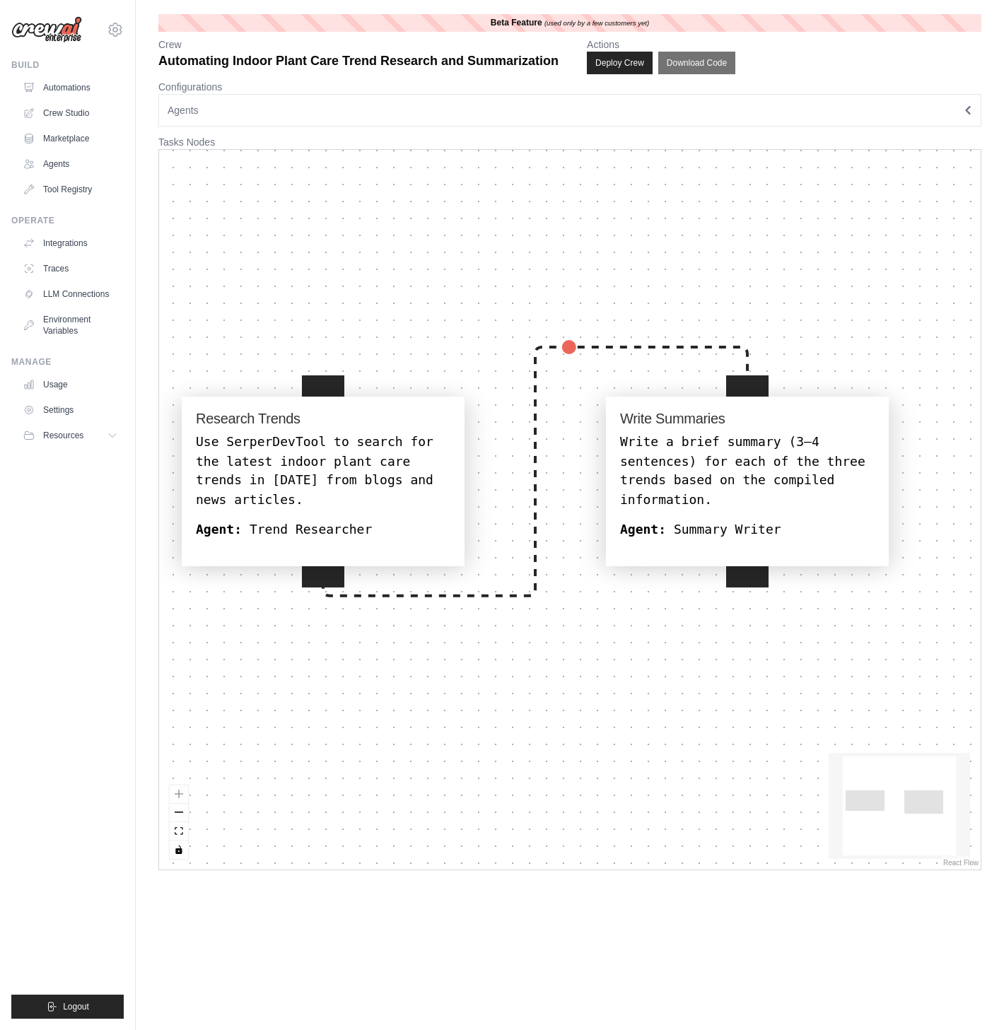
click at [649, 496] on div "Write a brief summary (3–4 sentences) for each of the three trends based on the…" at bounding box center [747, 471] width 254 height 76
select select "**********"
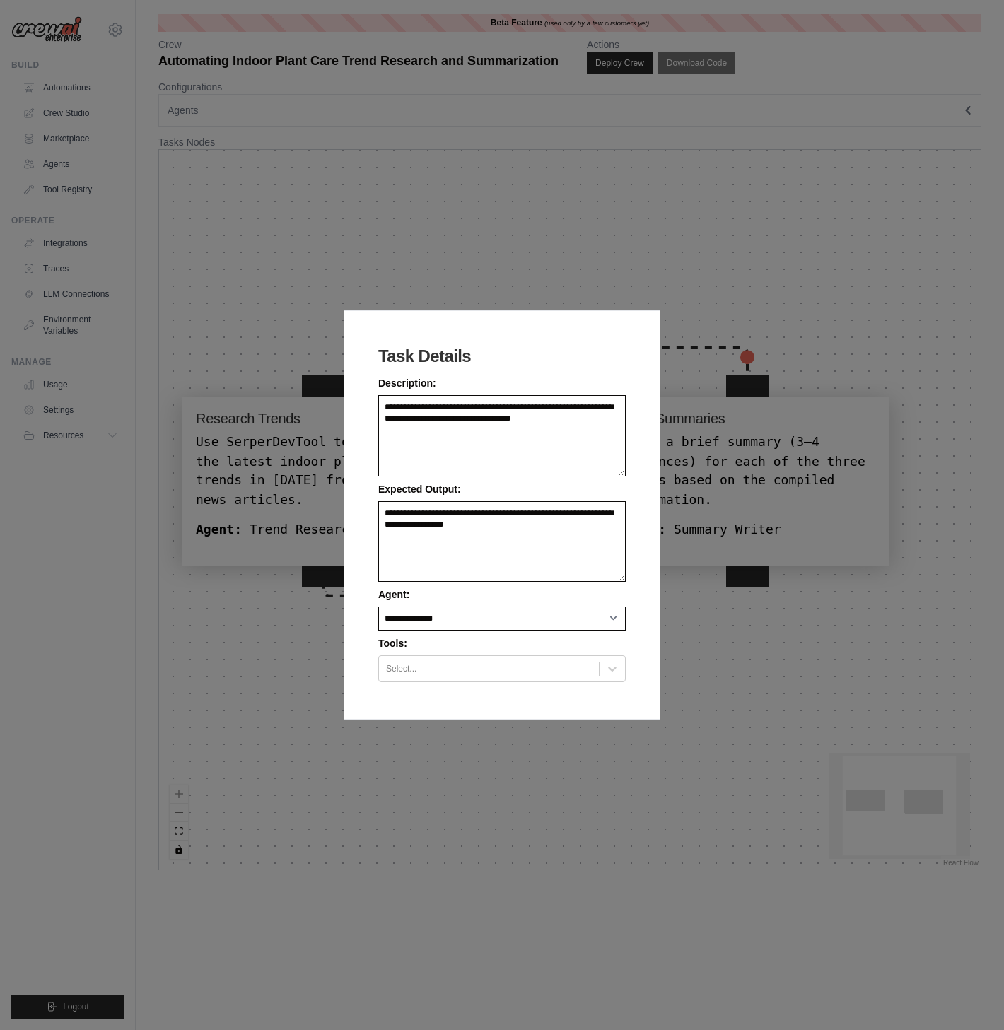
click at [270, 546] on div "**********" at bounding box center [502, 515] width 1004 height 1030
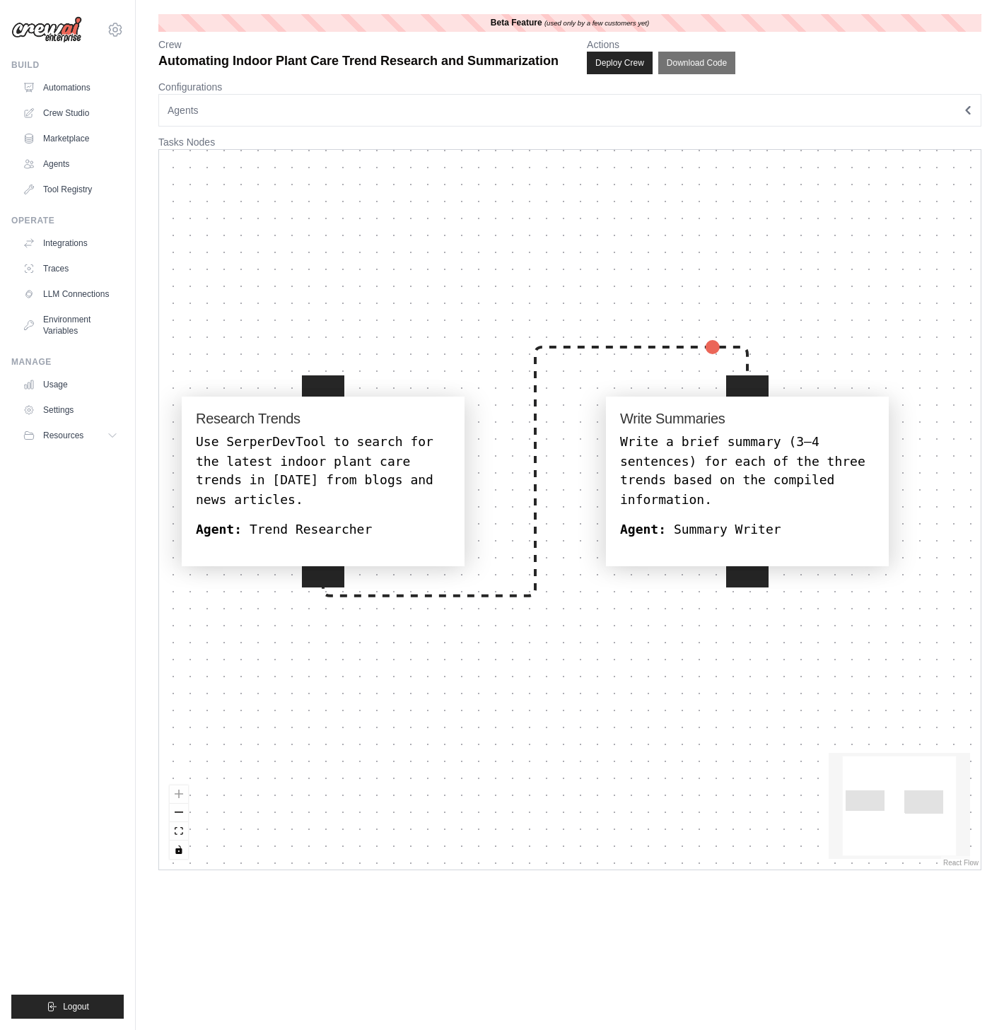
click at [449, 237] on div "Research Trends Use SerperDevTool to search for the latest indoor plant care tr…" at bounding box center [569, 510] width 821 height 720
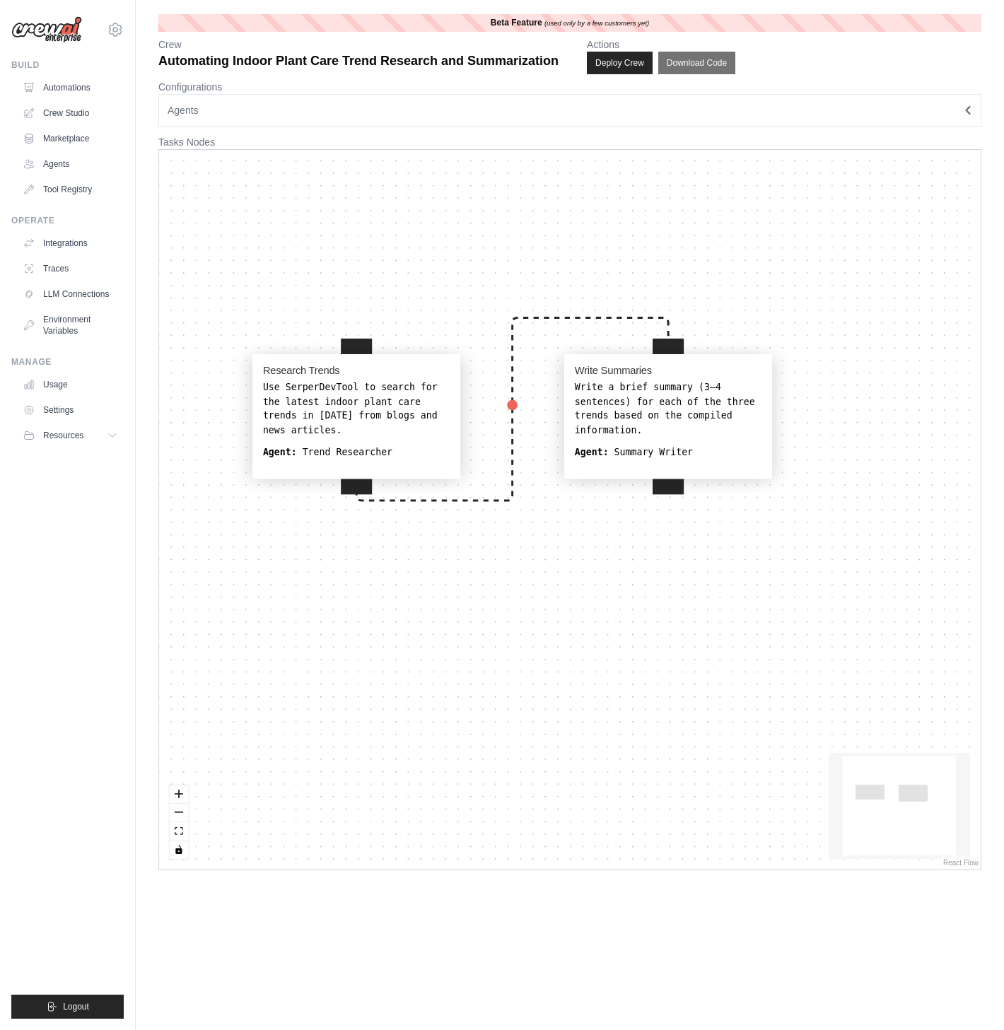
drag, startPoint x: 434, startPoint y: 49, endPoint x: 446, endPoint y: 81, distance: 33.3
click at [446, 80] on form "**********" at bounding box center [569, 81] width 823 height 89
click at [57, 90] on link "Automations" at bounding box center [71, 87] width 107 height 23
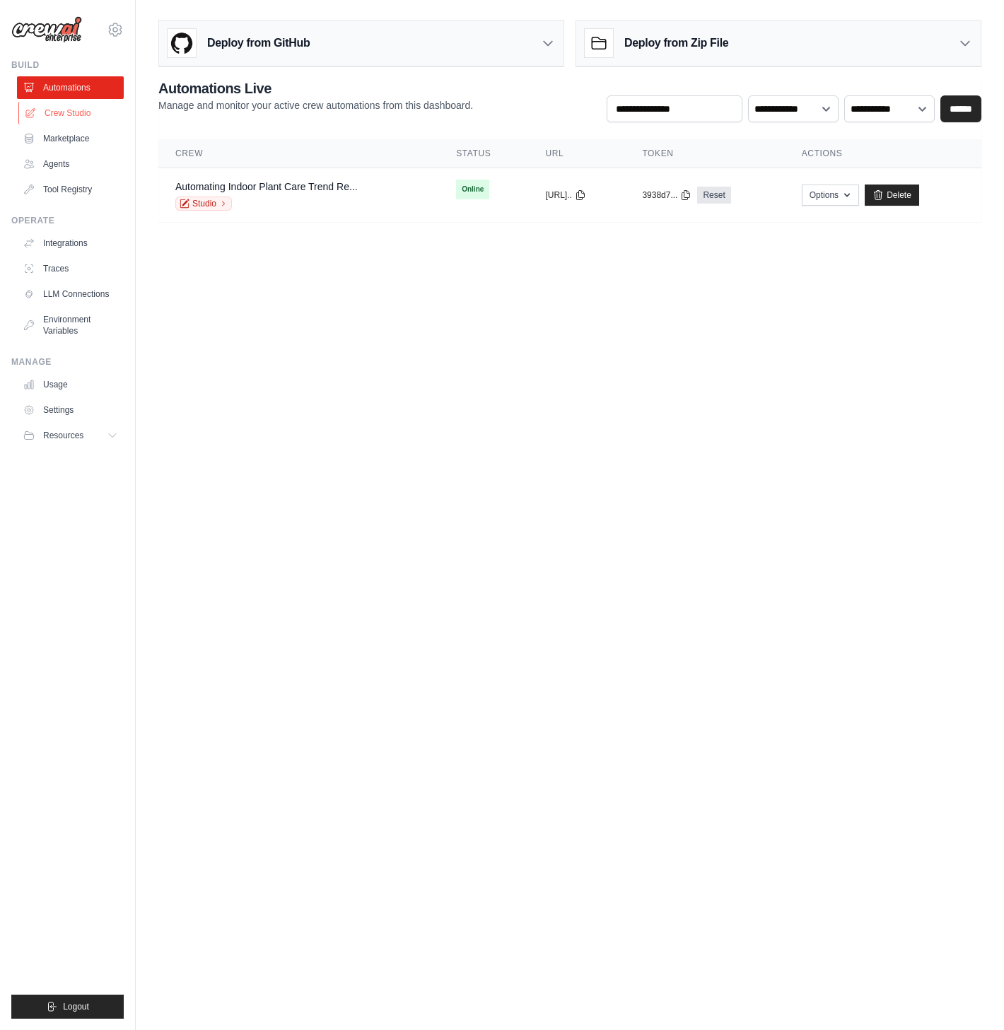
click at [59, 115] on link "Crew Studio" at bounding box center [71, 113] width 107 height 23
click at [66, 82] on link "Automations" at bounding box center [71, 87] width 107 height 23
click at [249, 186] on link "Automating Indoor Plant Care Trend Re..." at bounding box center [266, 186] width 182 height 11
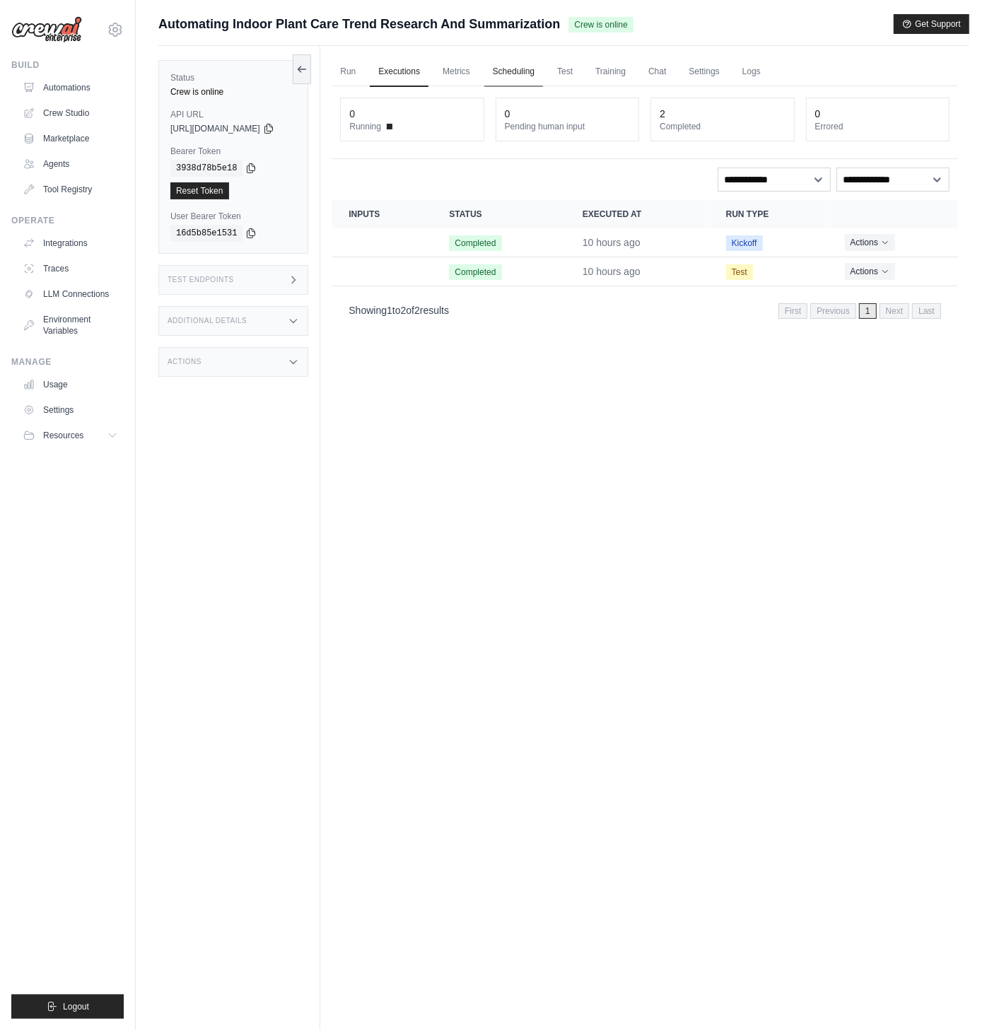
click at [520, 78] on link "Scheduling" at bounding box center [513, 72] width 59 height 30
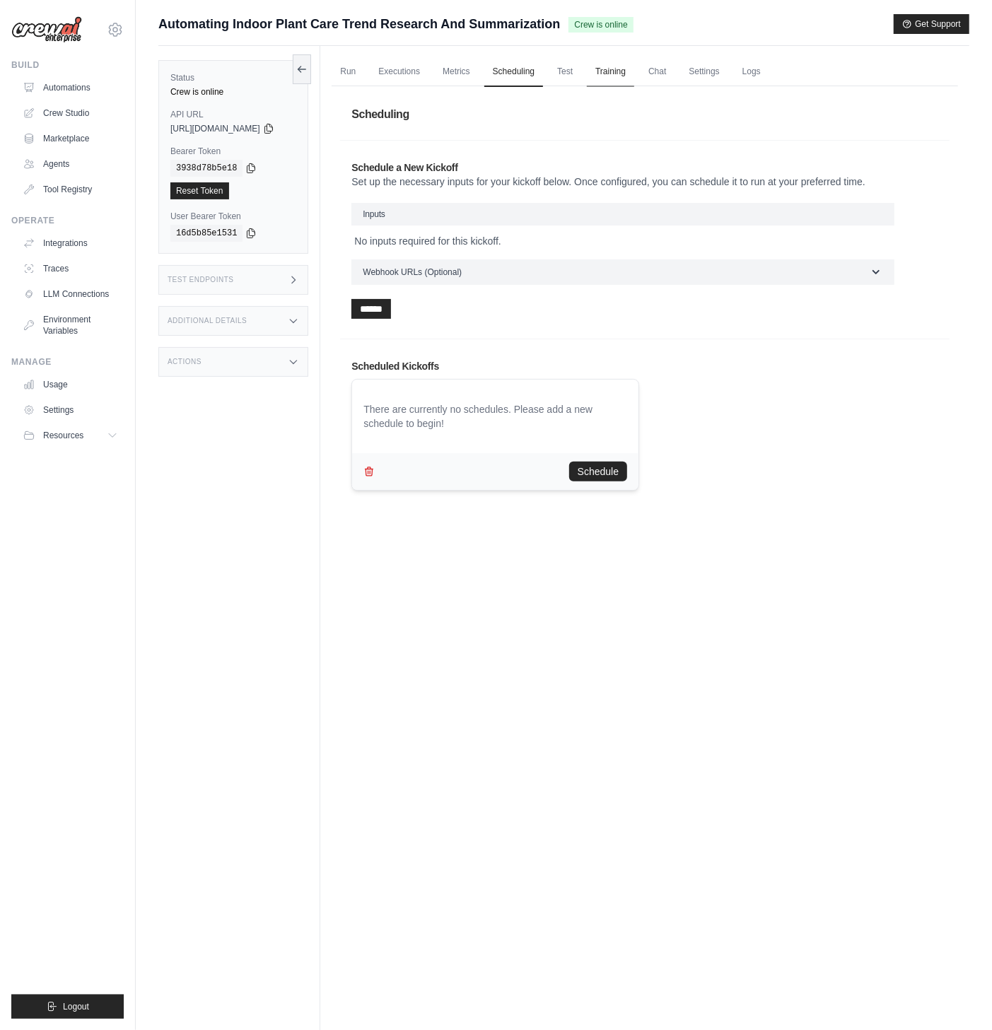
click at [609, 69] on link "Training" at bounding box center [610, 72] width 47 height 30
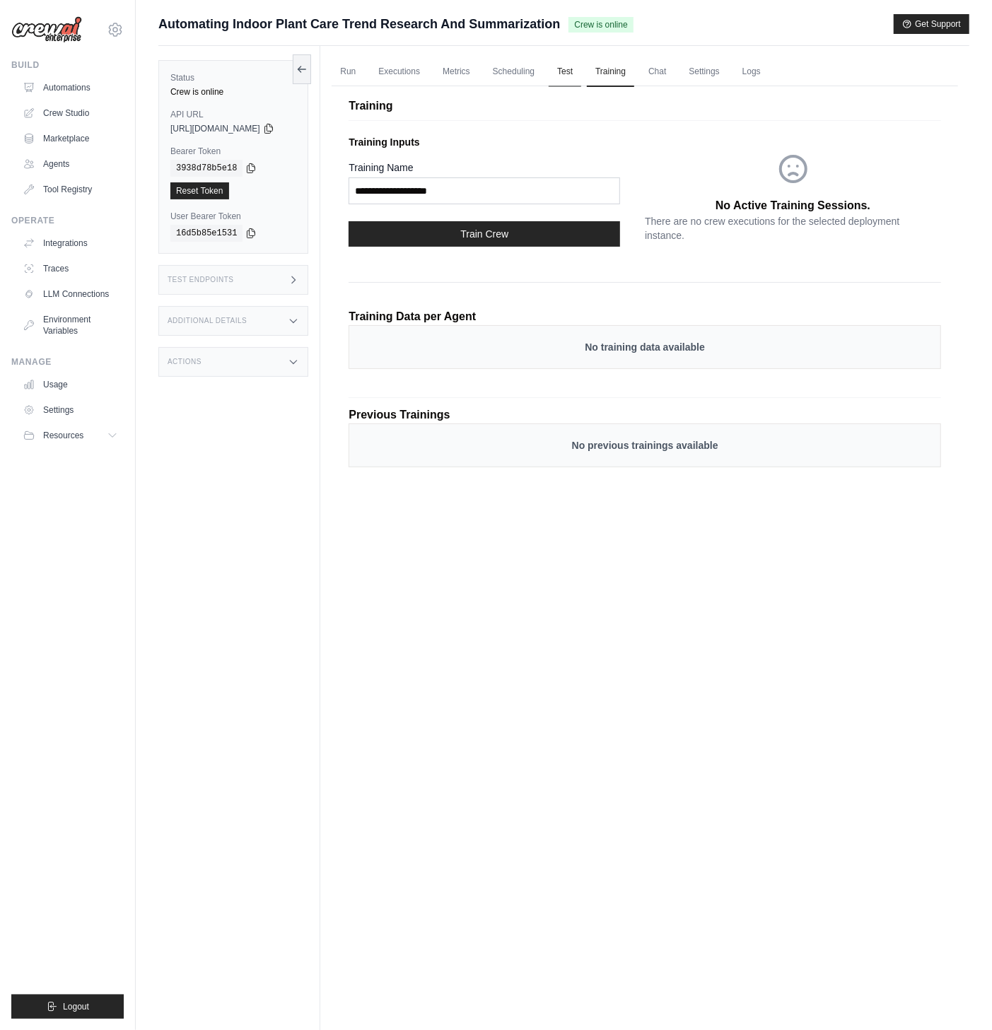
click at [581, 72] on link "Test" at bounding box center [565, 72] width 33 height 30
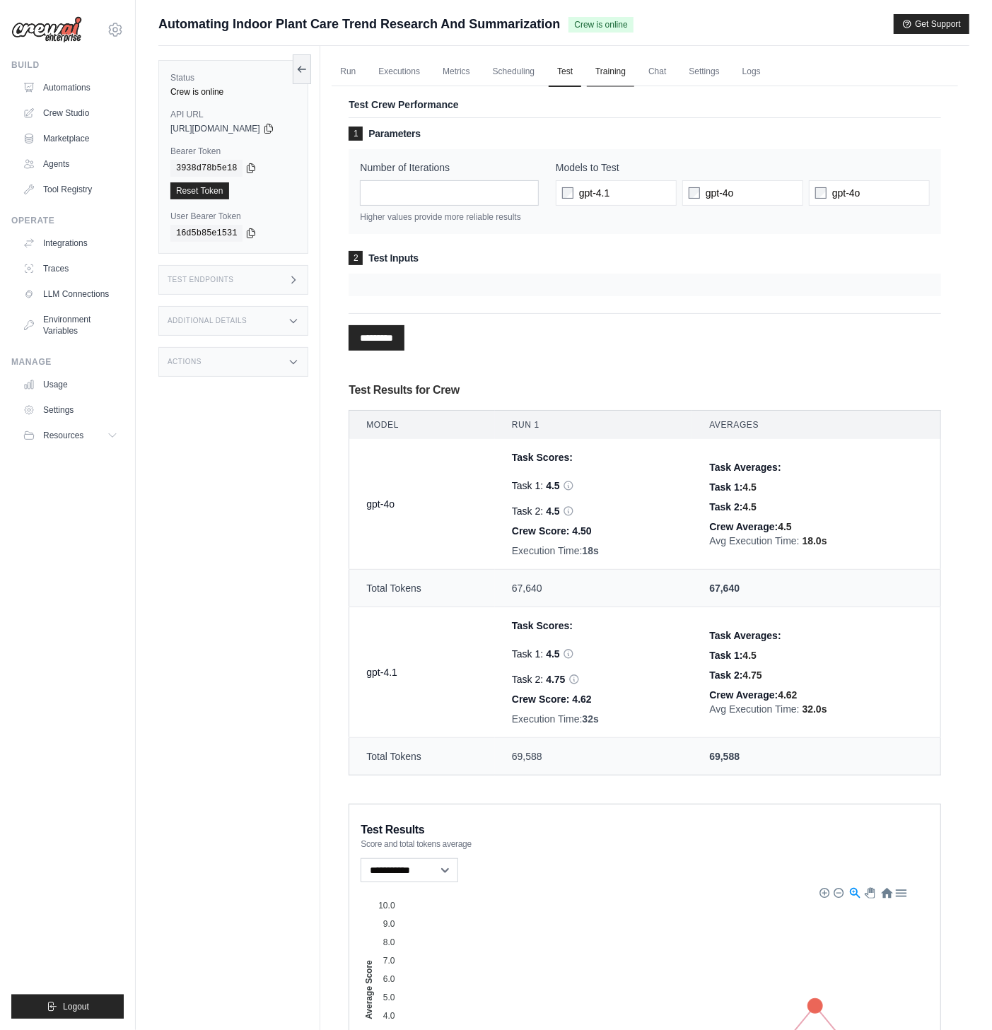
click at [631, 69] on link "Training" at bounding box center [610, 72] width 47 height 30
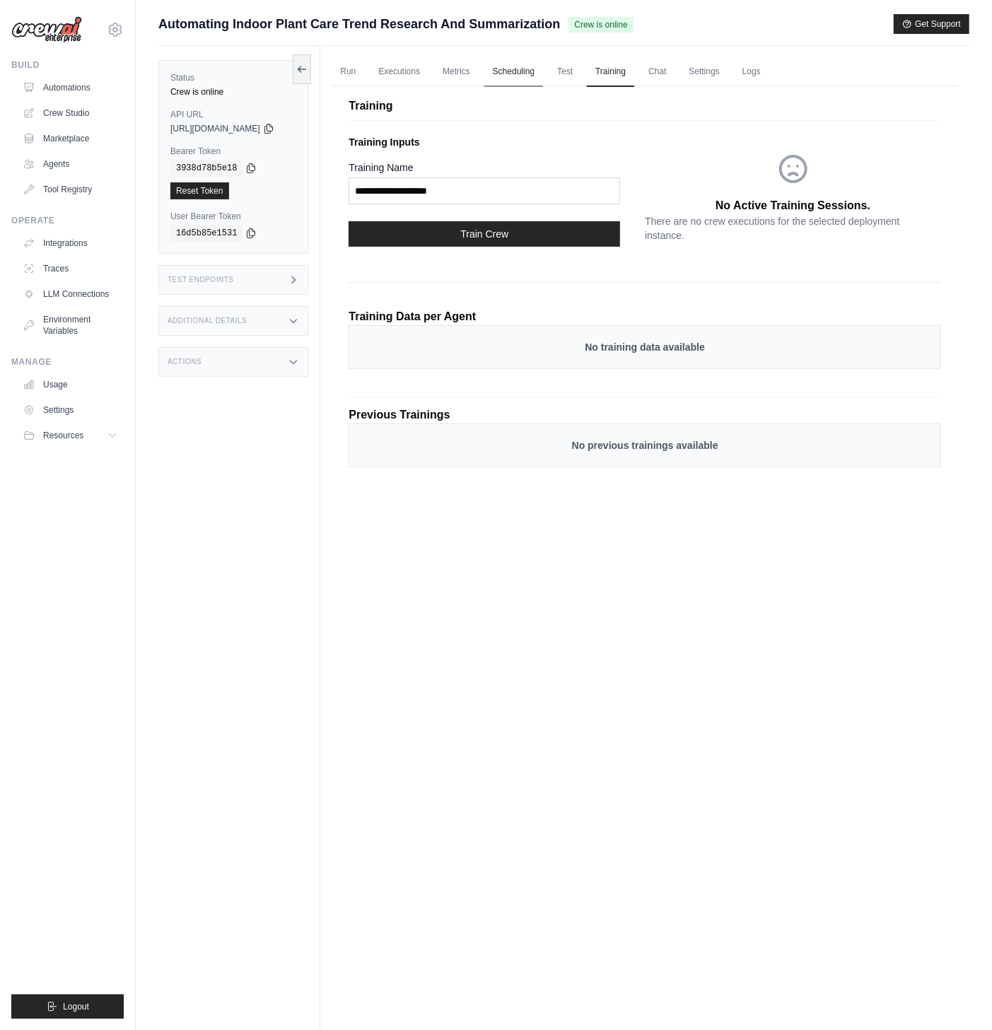
click at [538, 71] on link "Scheduling" at bounding box center [513, 72] width 59 height 30
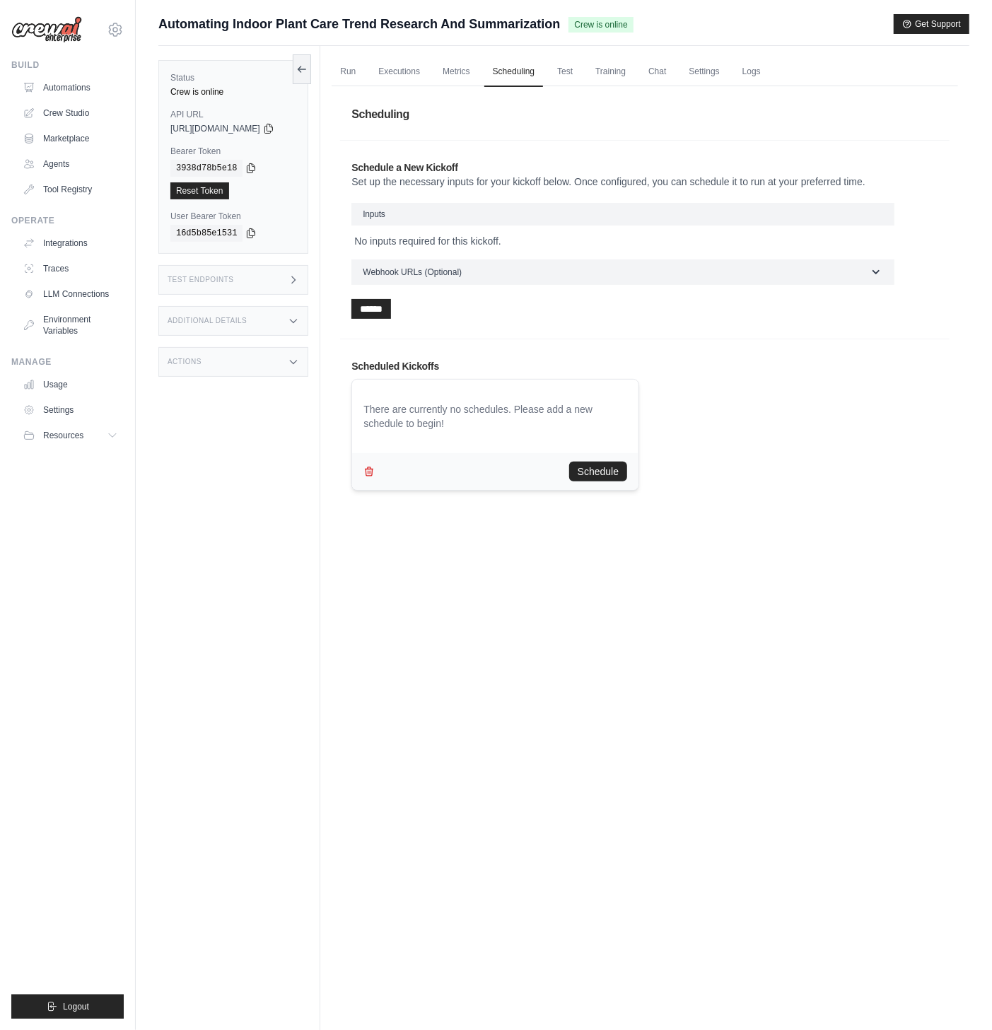
click at [599, 71] on ul "Run Executions Metrics Scheduling Test Training Chat Settings Logs" at bounding box center [645, 71] width 626 height 29
click at [581, 73] on link "Test" at bounding box center [565, 72] width 33 height 30
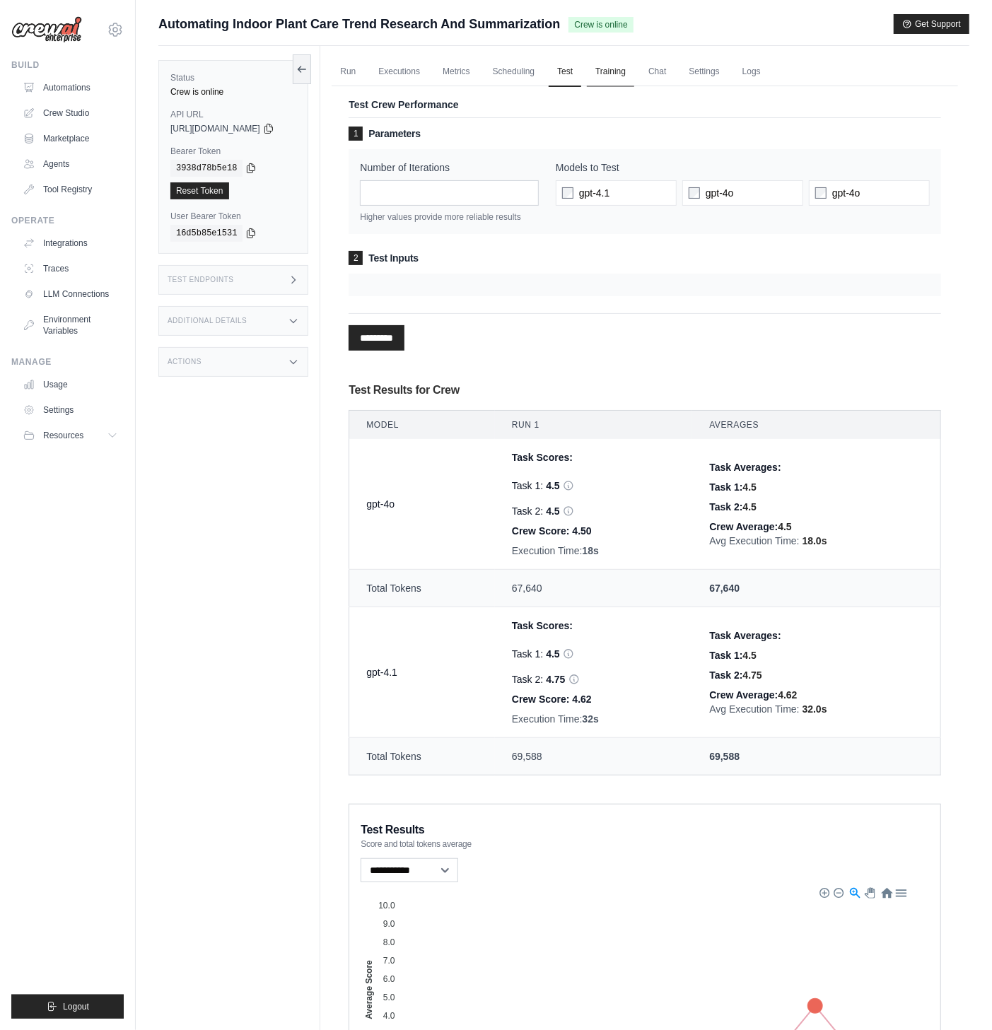
click at [624, 66] on link "Training" at bounding box center [610, 72] width 47 height 30
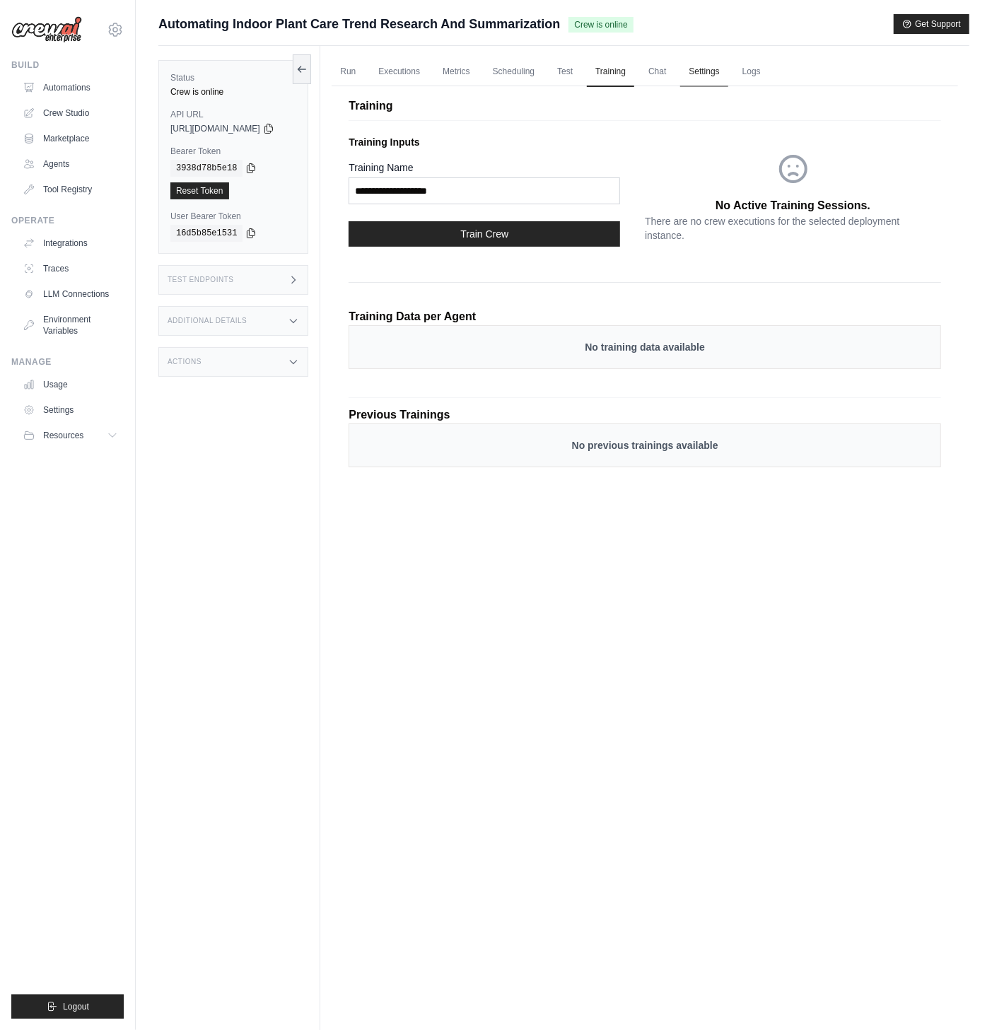
click at [727, 73] on link "Settings" at bounding box center [703, 72] width 47 height 30
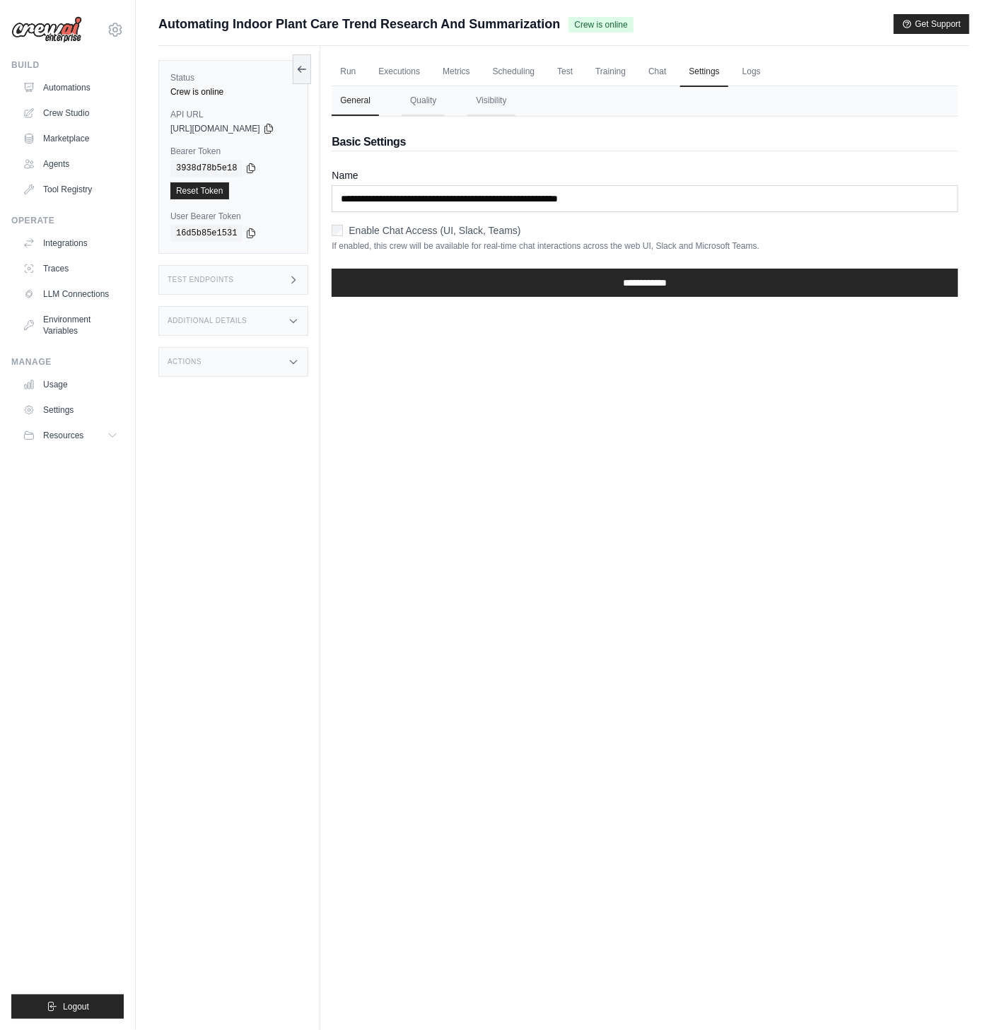
click at [744, 72] on ul "Run Executions Metrics Scheduling Test Training Chat Settings Logs" at bounding box center [645, 71] width 626 height 29
click at [762, 69] on link "Logs" at bounding box center [751, 72] width 35 height 30
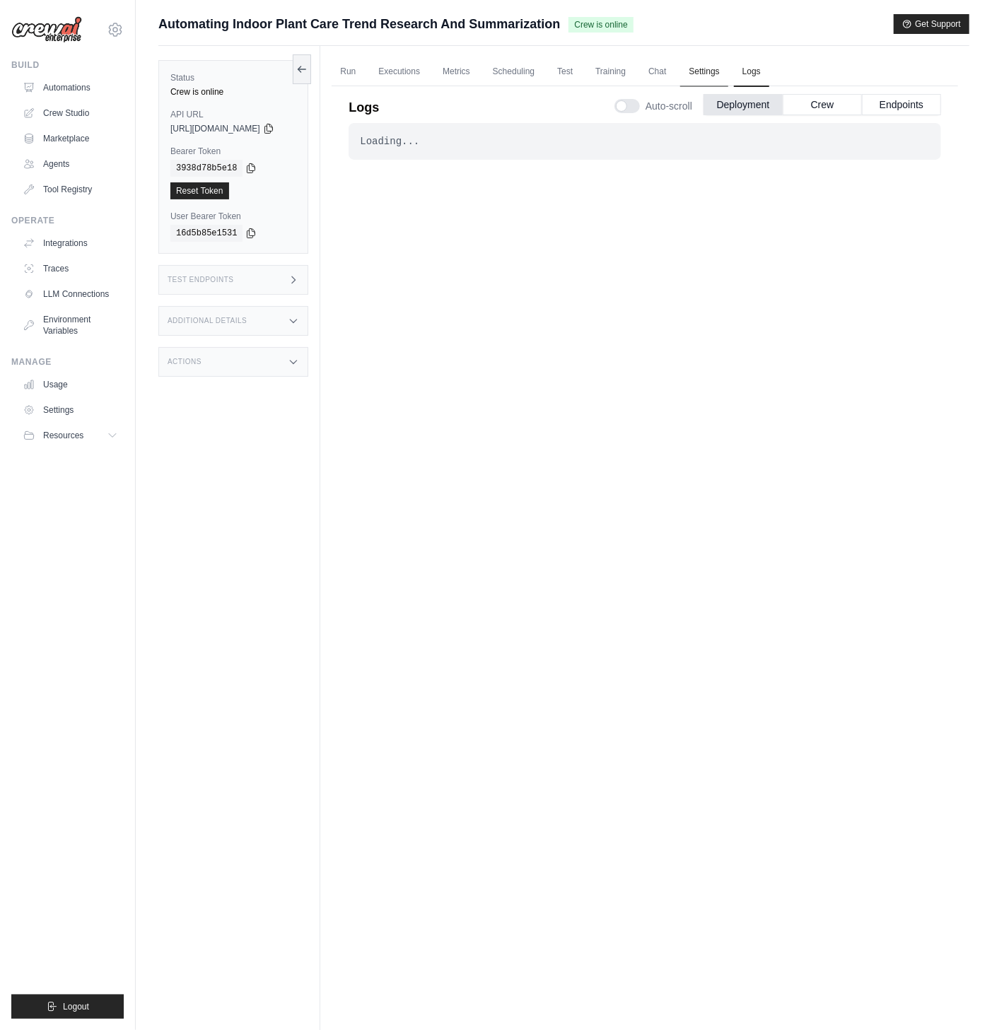
click at [715, 72] on link "Settings" at bounding box center [703, 72] width 47 height 30
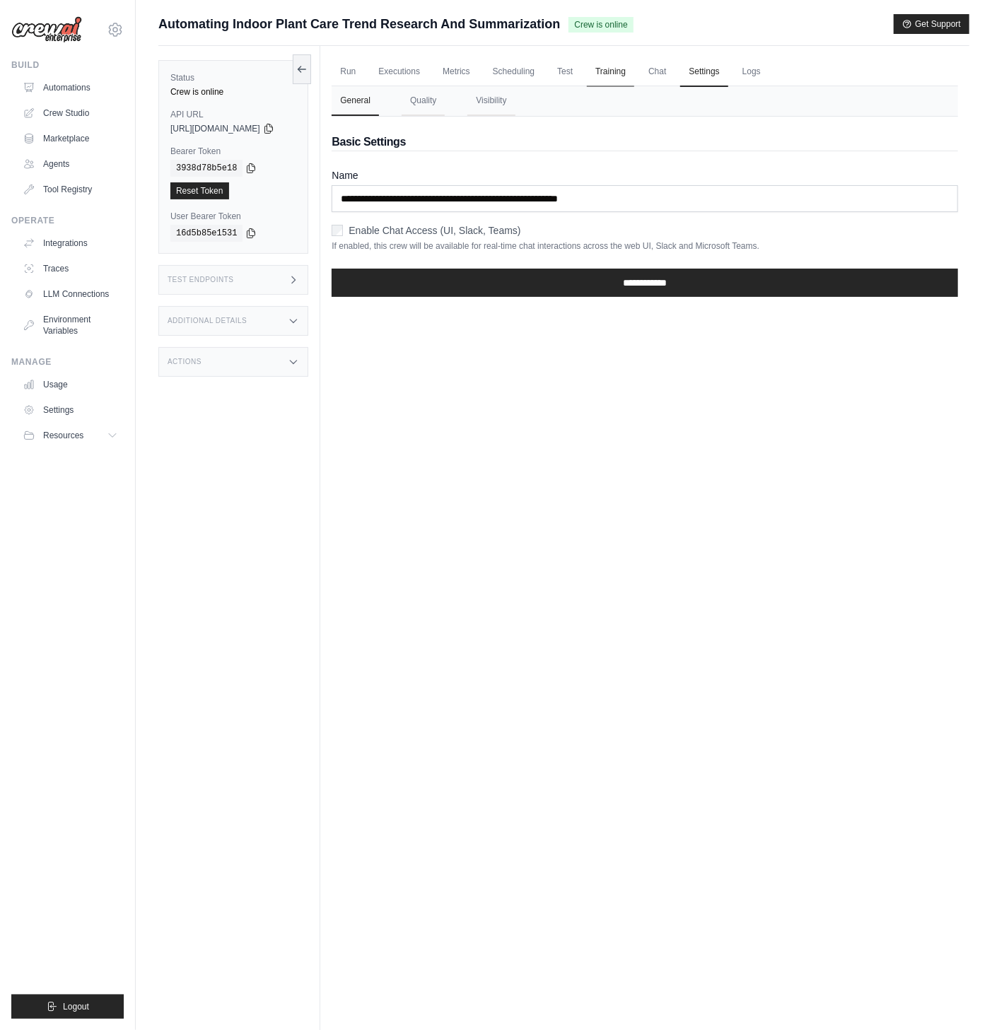
click at [634, 69] on link "Training" at bounding box center [610, 72] width 47 height 30
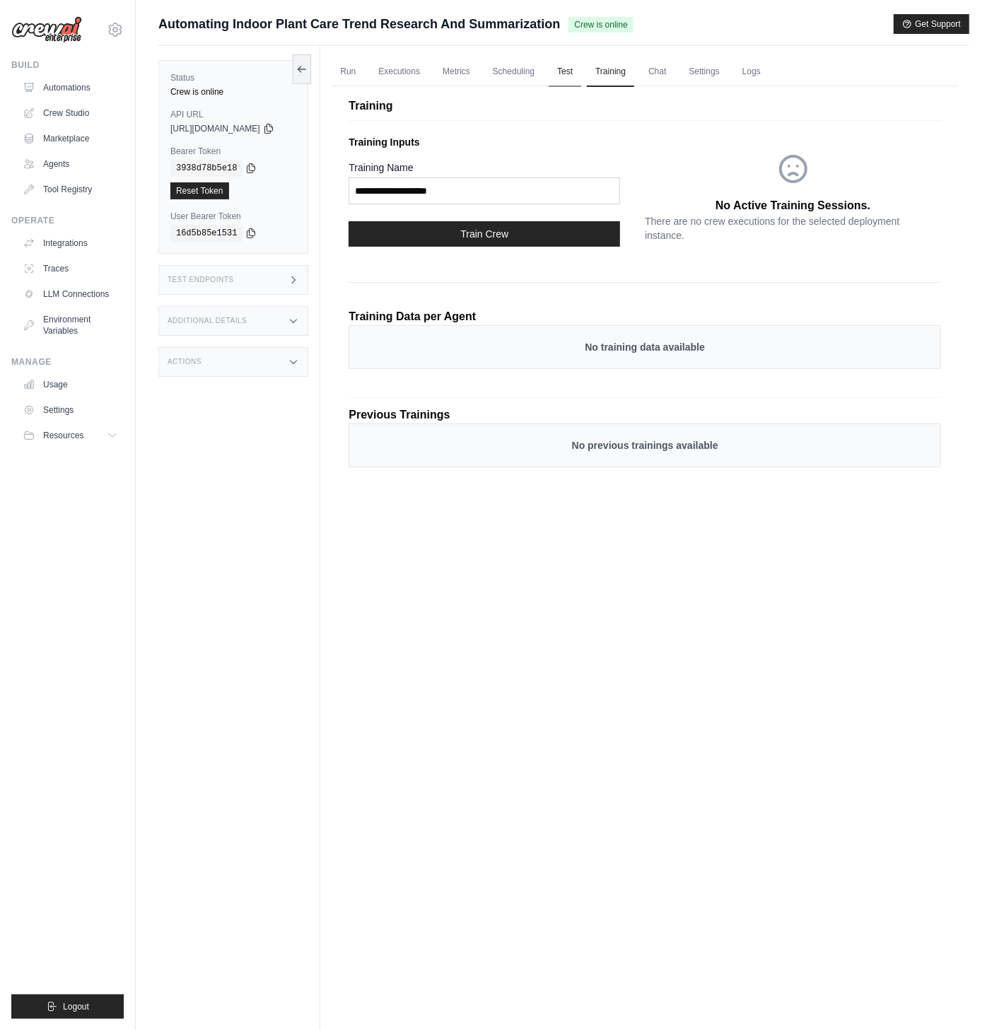
click at [574, 69] on link "Test" at bounding box center [565, 72] width 33 height 30
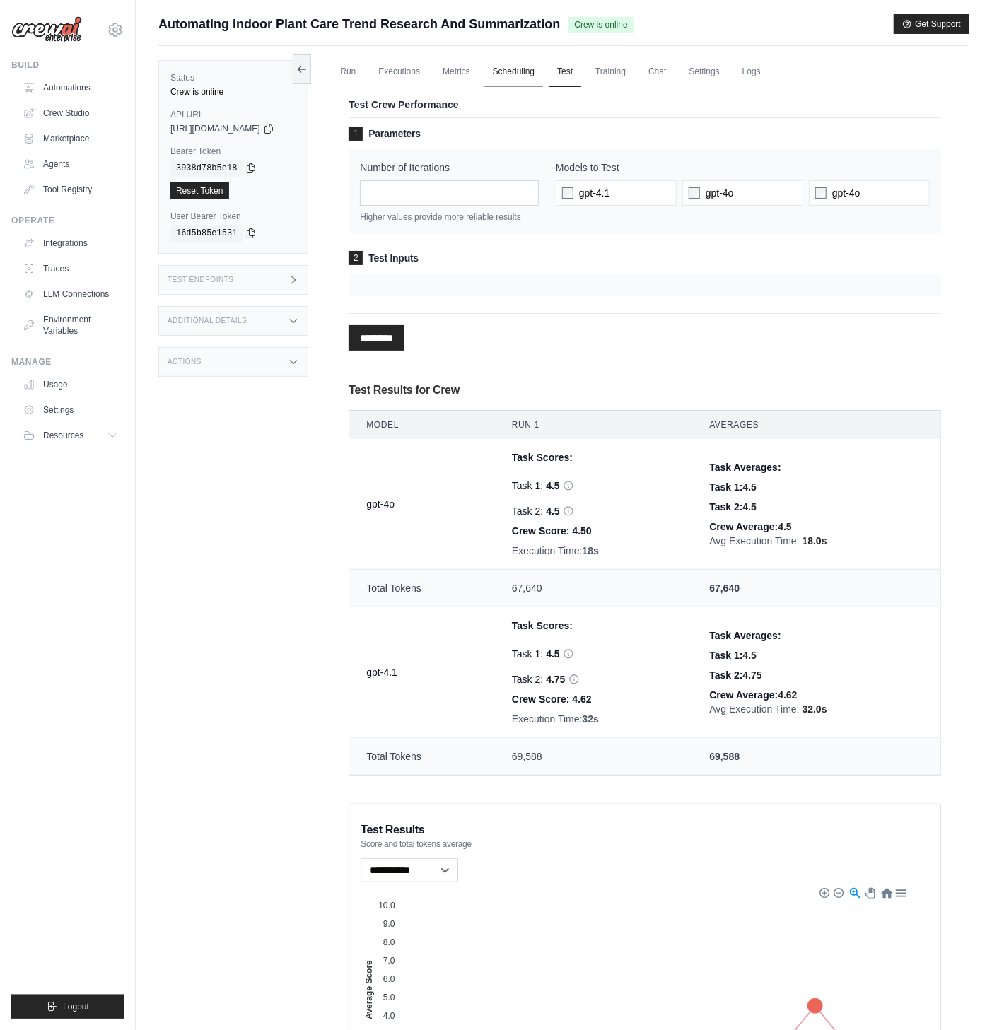
click at [543, 73] on link "Scheduling" at bounding box center [513, 72] width 59 height 30
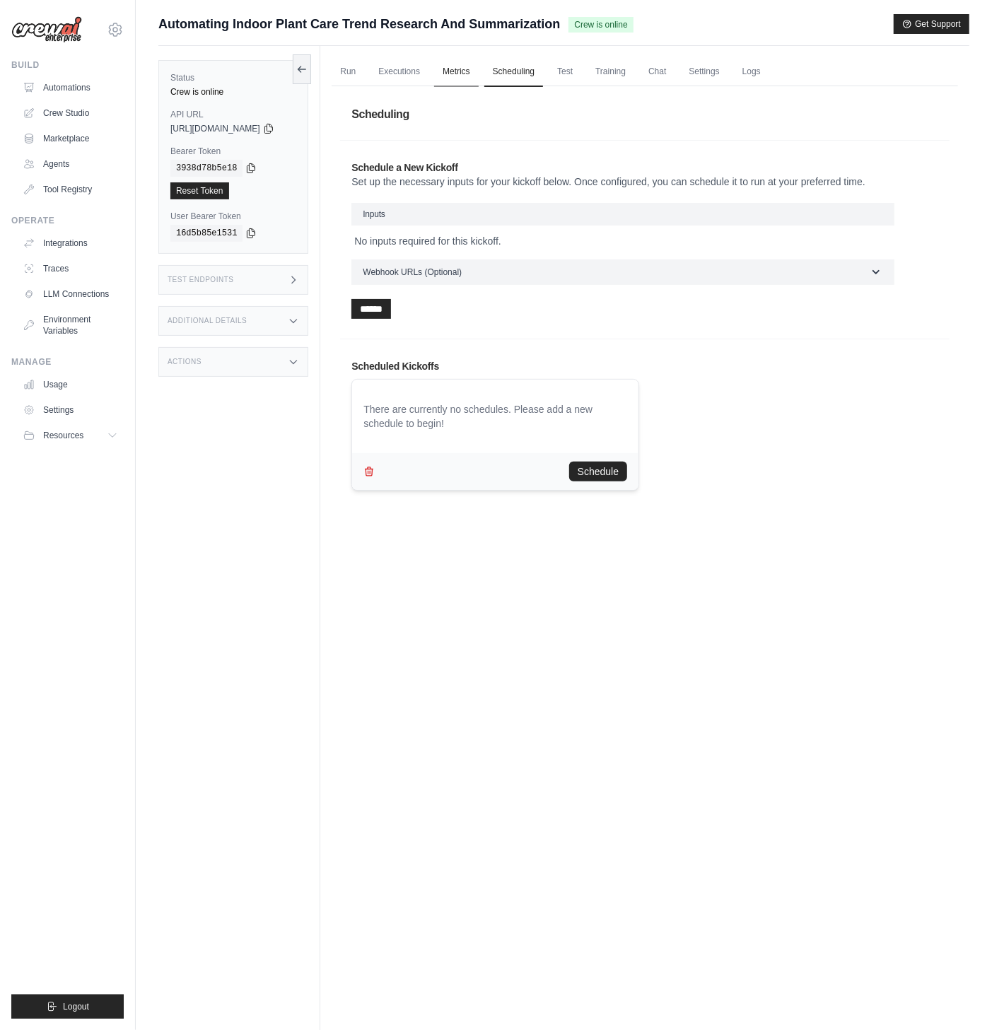
click at [467, 74] on link "Metrics" at bounding box center [456, 72] width 45 height 30
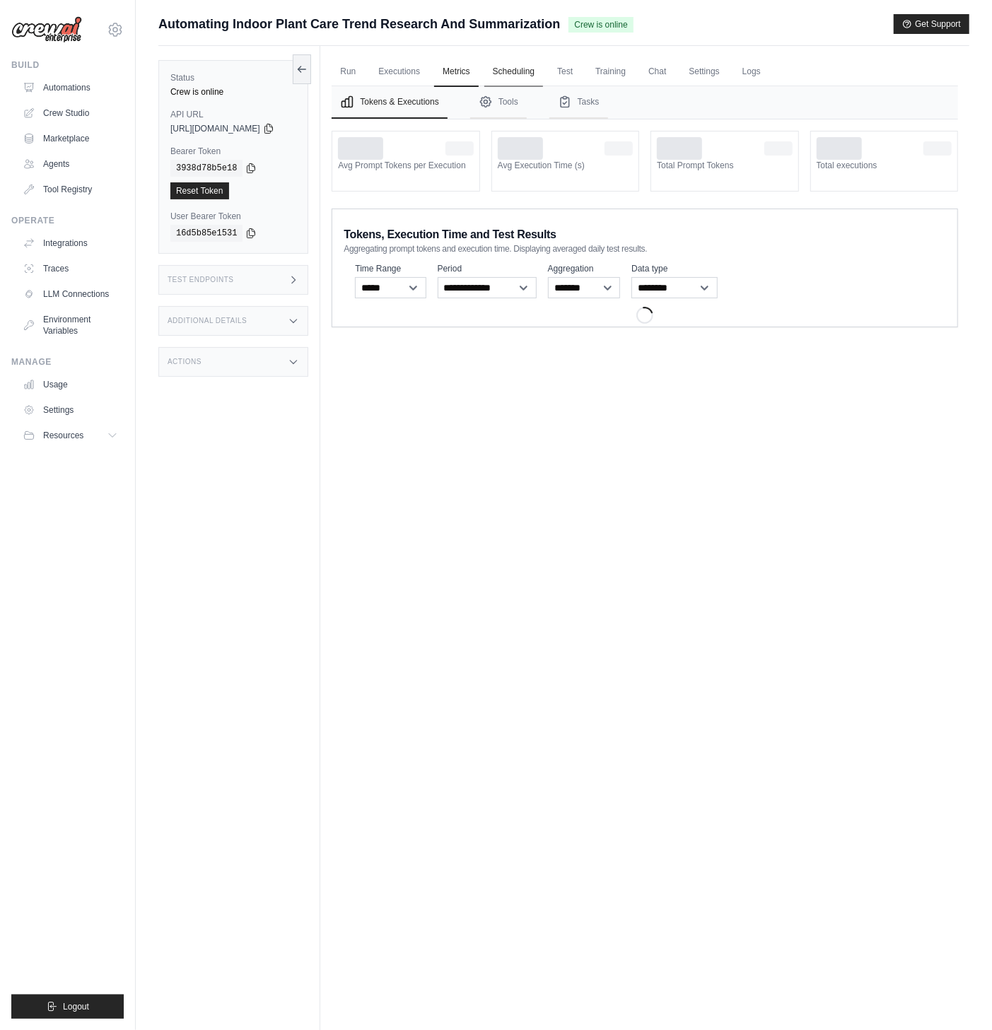
click at [513, 78] on link "Scheduling" at bounding box center [513, 72] width 59 height 30
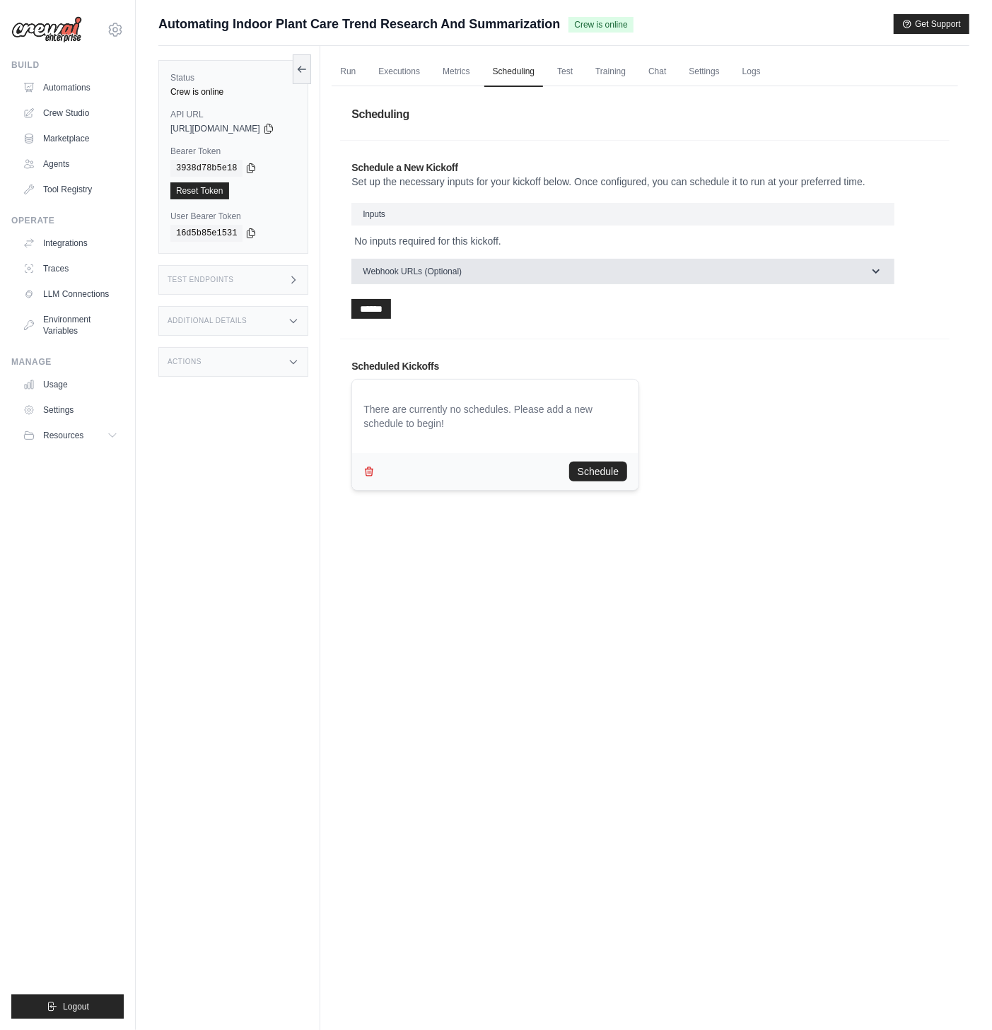
click at [434, 269] on span "Webhook URLs (Optional)" at bounding box center [412, 271] width 99 height 11
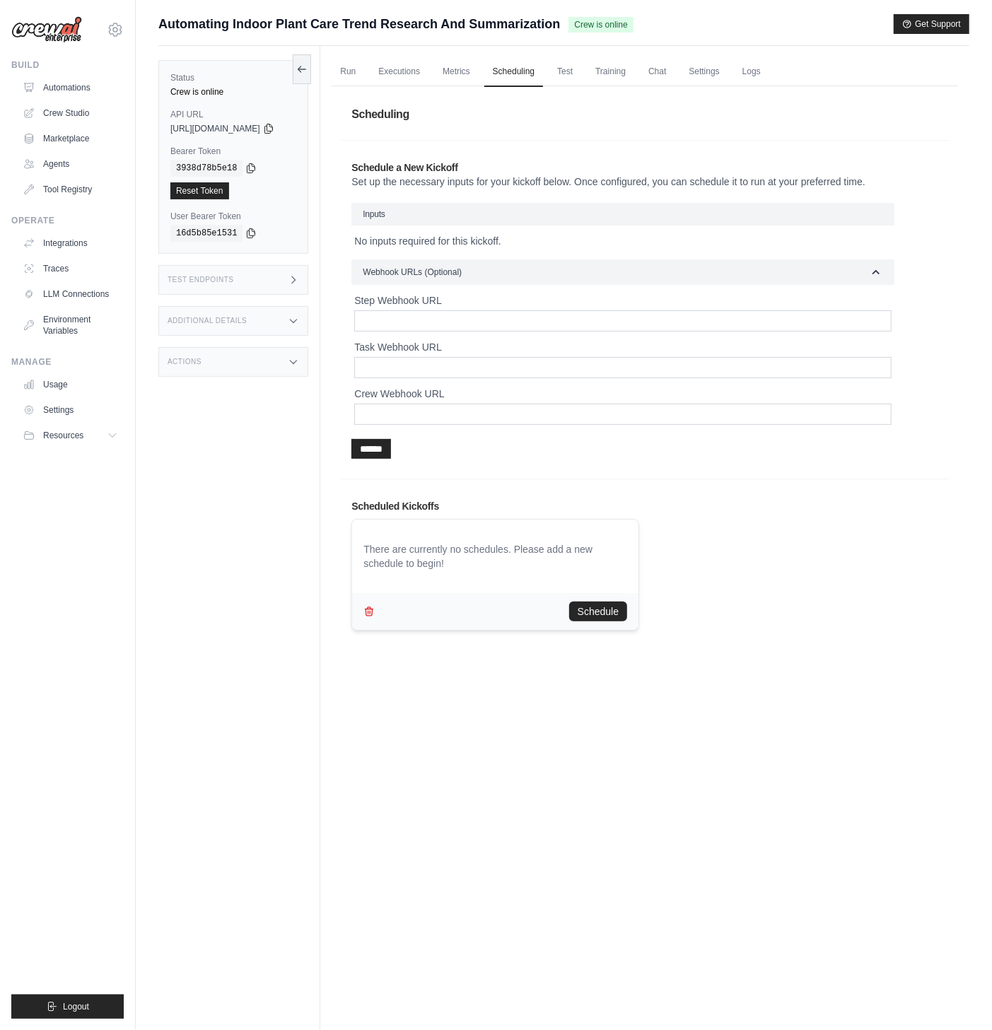
click at [461, 237] on p "No inputs required for this kickoff." at bounding box center [622, 241] width 537 height 14
click at [488, 239] on p "No inputs required for this kickoff." at bounding box center [622, 241] width 537 height 14
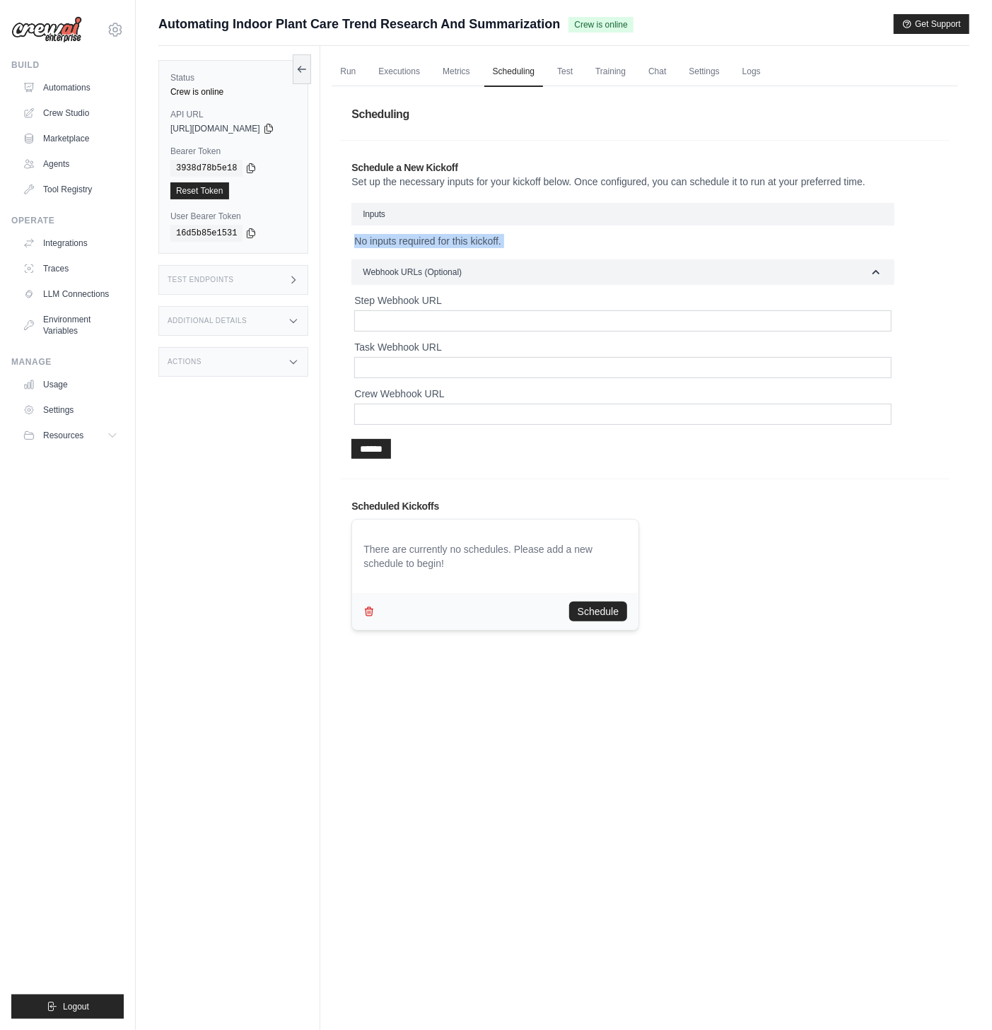
click at [508, 236] on p "No inputs required for this kickoff." at bounding box center [622, 241] width 537 height 14
click at [525, 237] on p "No inputs required for this kickoff." at bounding box center [622, 241] width 537 height 14
drag, startPoint x: 509, startPoint y: 240, endPoint x: 406, endPoint y: 239, distance: 103.2
click at [403, 239] on p "No inputs required for this kickoff." at bounding box center [622, 241] width 537 height 14
click at [406, 239] on p "No inputs required for this kickoff." at bounding box center [622, 241] width 537 height 14
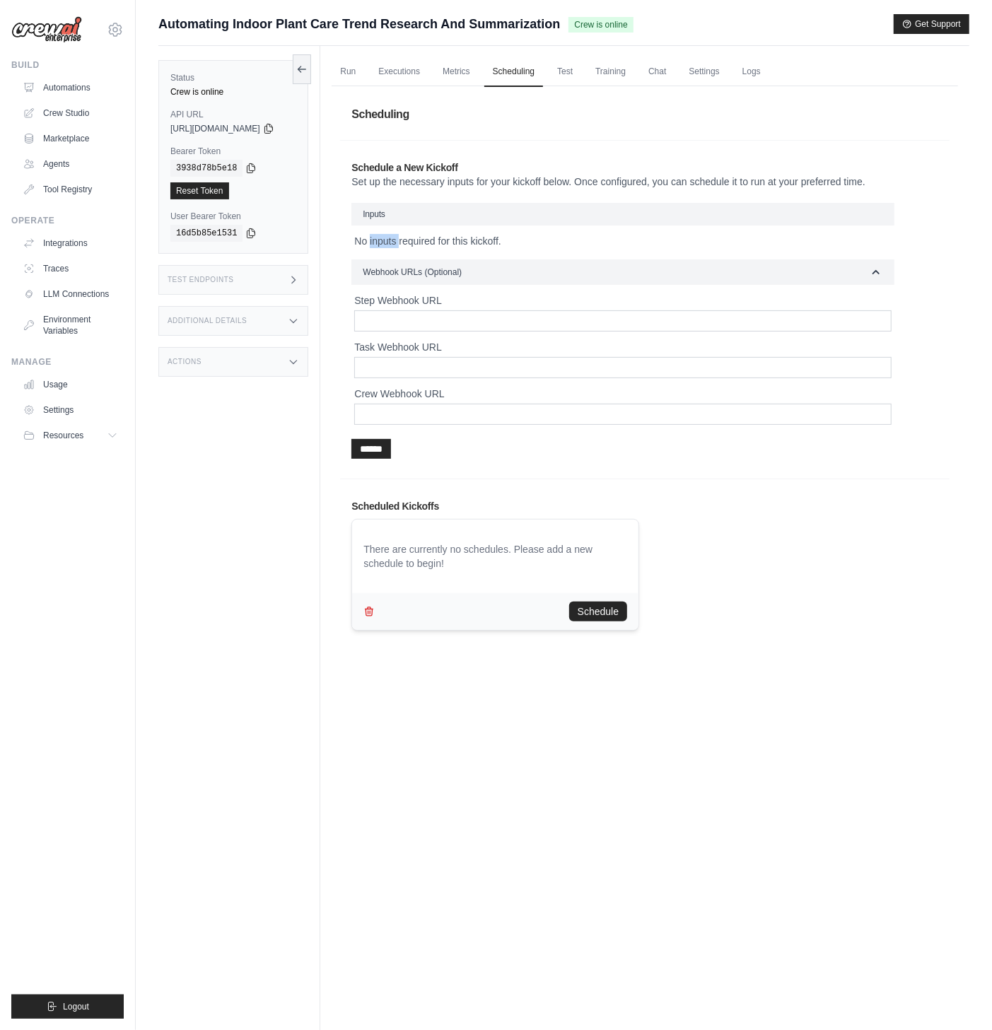
click at [406, 239] on p "No inputs required for this kickoff." at bounding box center [622, 241] width 537 height 14
click at [364, 69] on link "Run" at bounding box center [348, 72] width 33 height 30
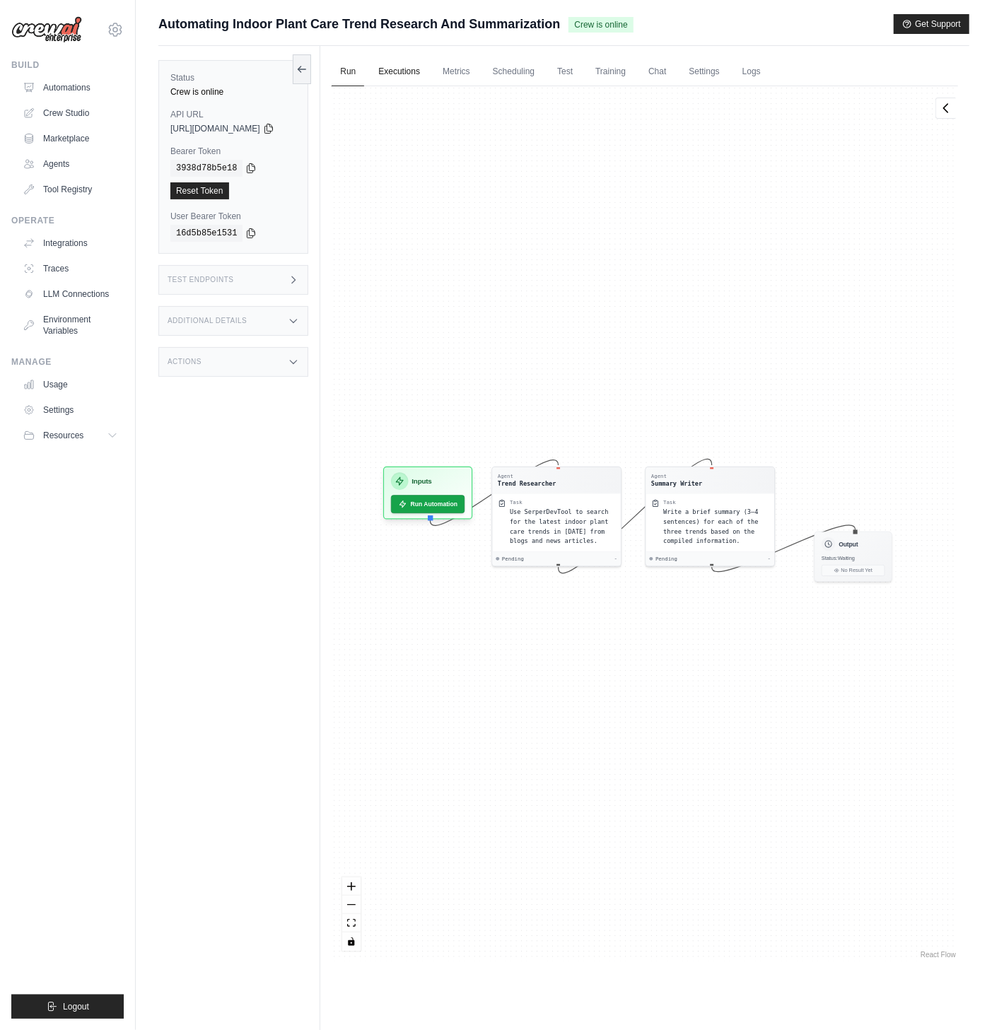
click at [407, 66] on link "Executions" at bounding box center [399, 72] width 59 height 30
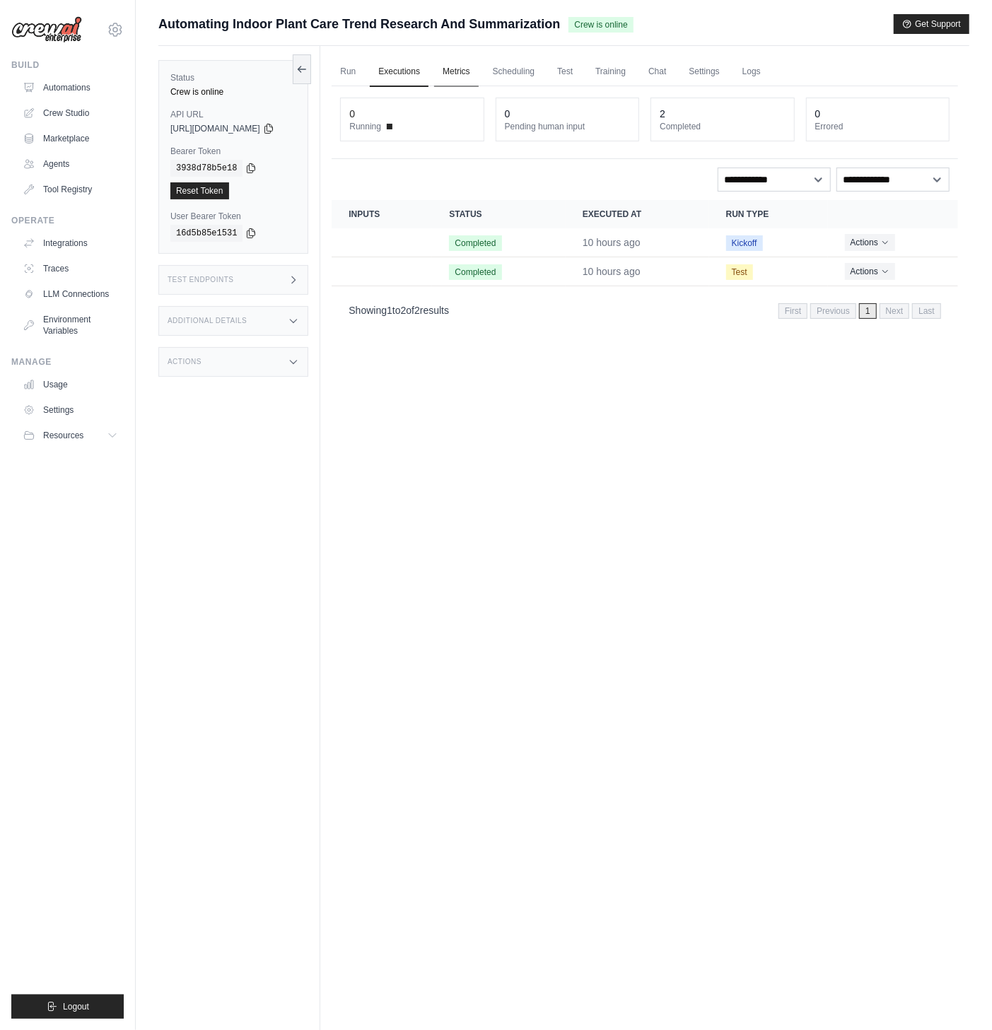
click at [467, 74] on link "Metrics" at bounding box center [456, 72] width 45 height 30
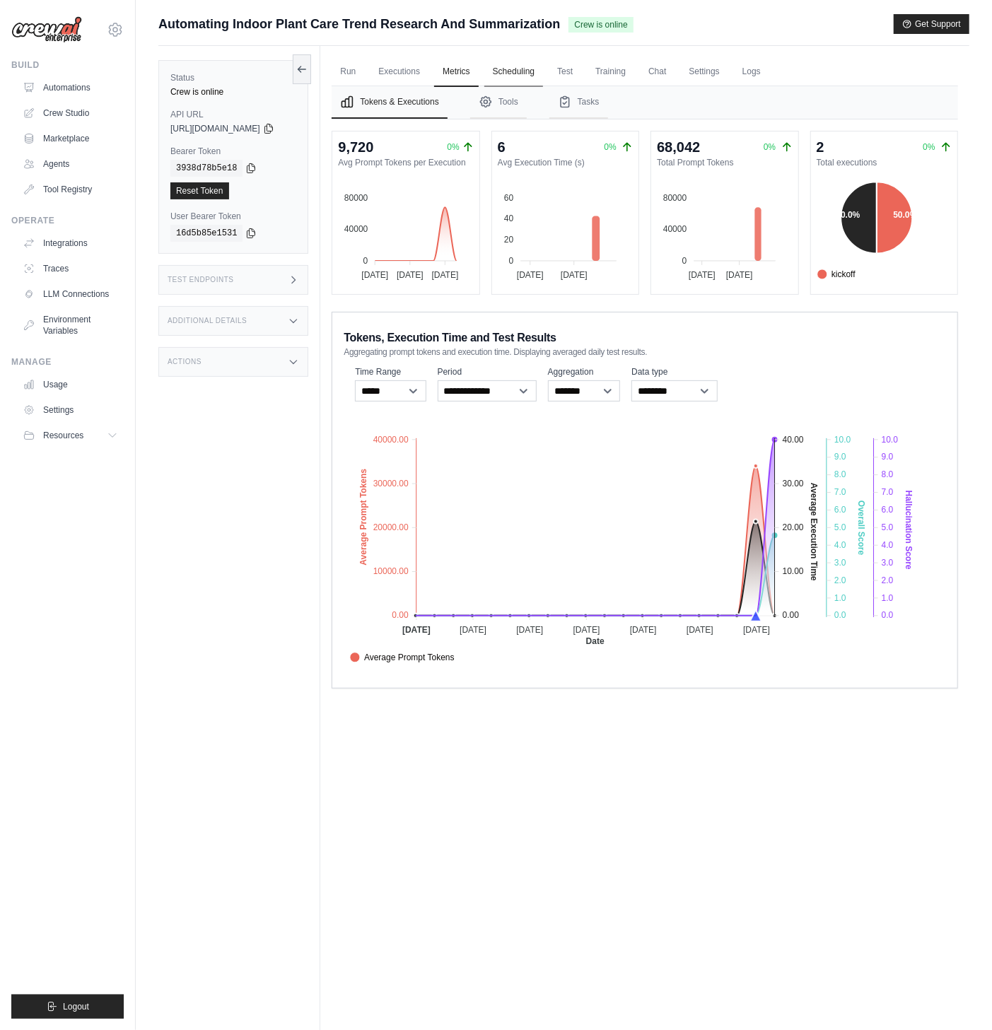
click at [543, 76] on link "Scheduling" at bounding box center [513, 72] width 59 height 30
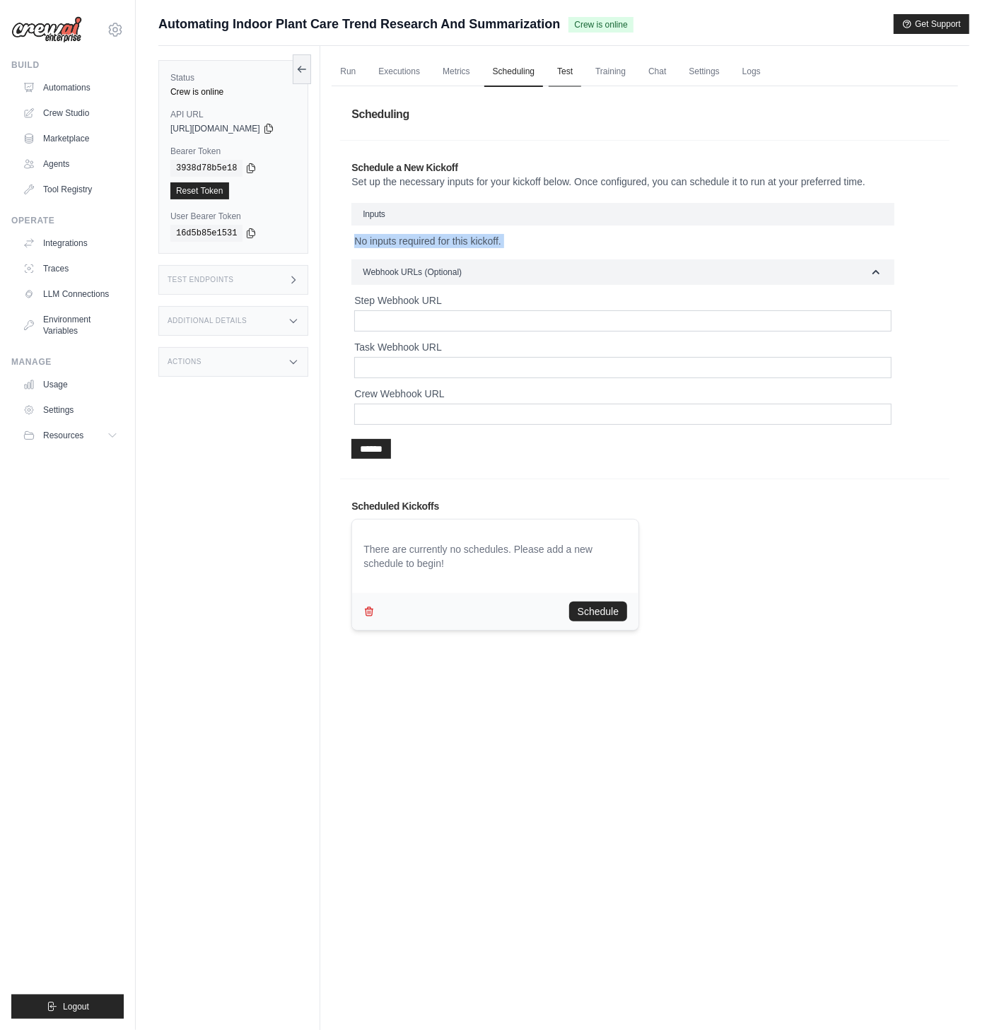
click at [581, 73] on link "Test" at bounding box center [565, 72] width 33 height 30
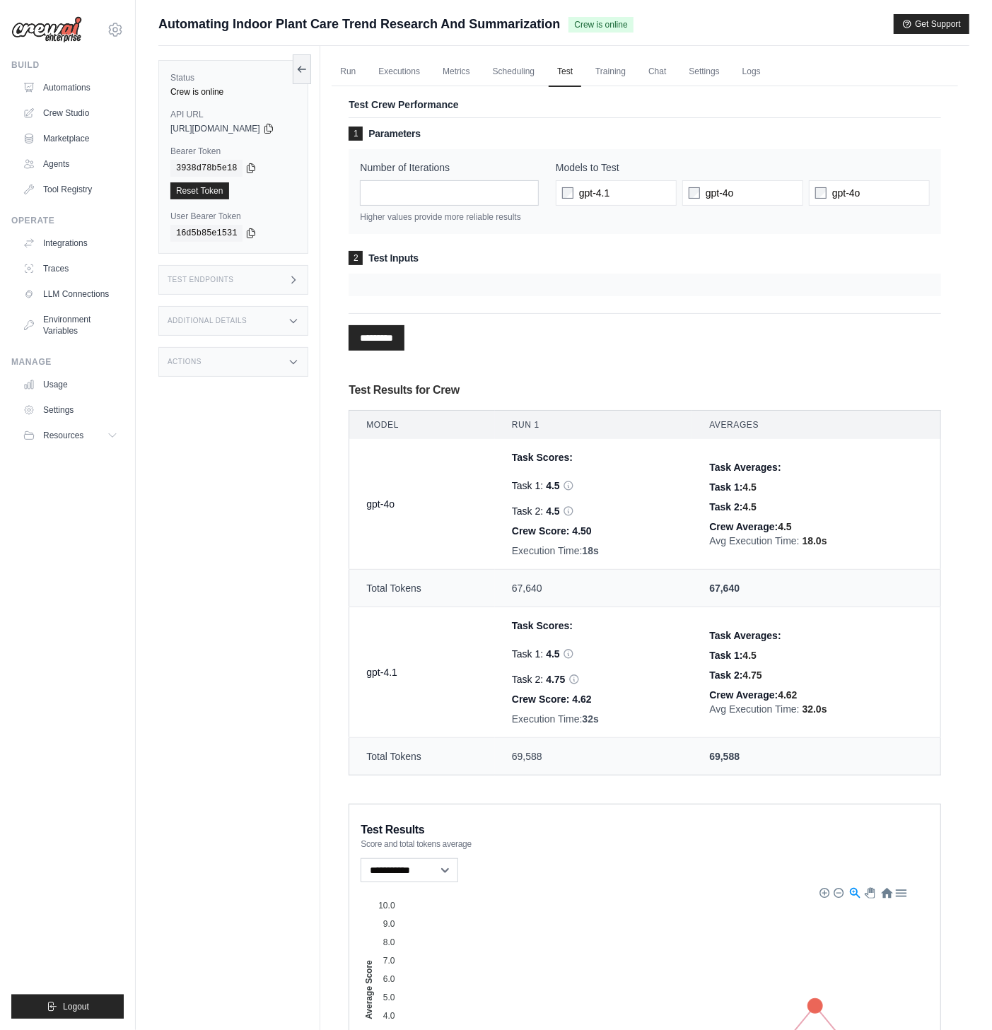
click at [875, 42] on div "Submit a support request Describe your issue or question * Please be specific a…" at bounding box center [563, 30] width 811 height 32
click at [89, 93] on link "Automations" at bounding box center [71, 87] width 107 height 23
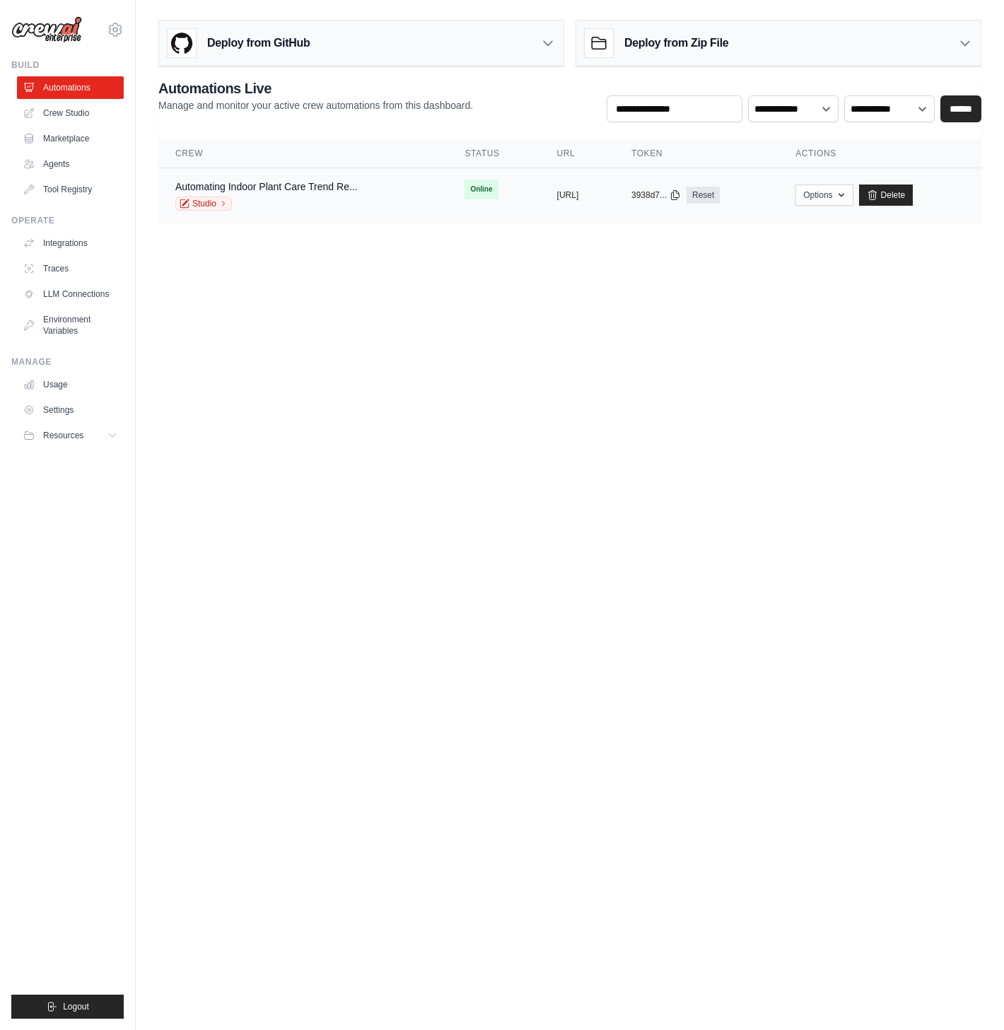
click at [269, 199] on div "Studio" at bounding box center [266, 204] width 182 height 14
click at [86, 111] on link "Crew Studio" at bounding box center [71, 113] width 107 height 23
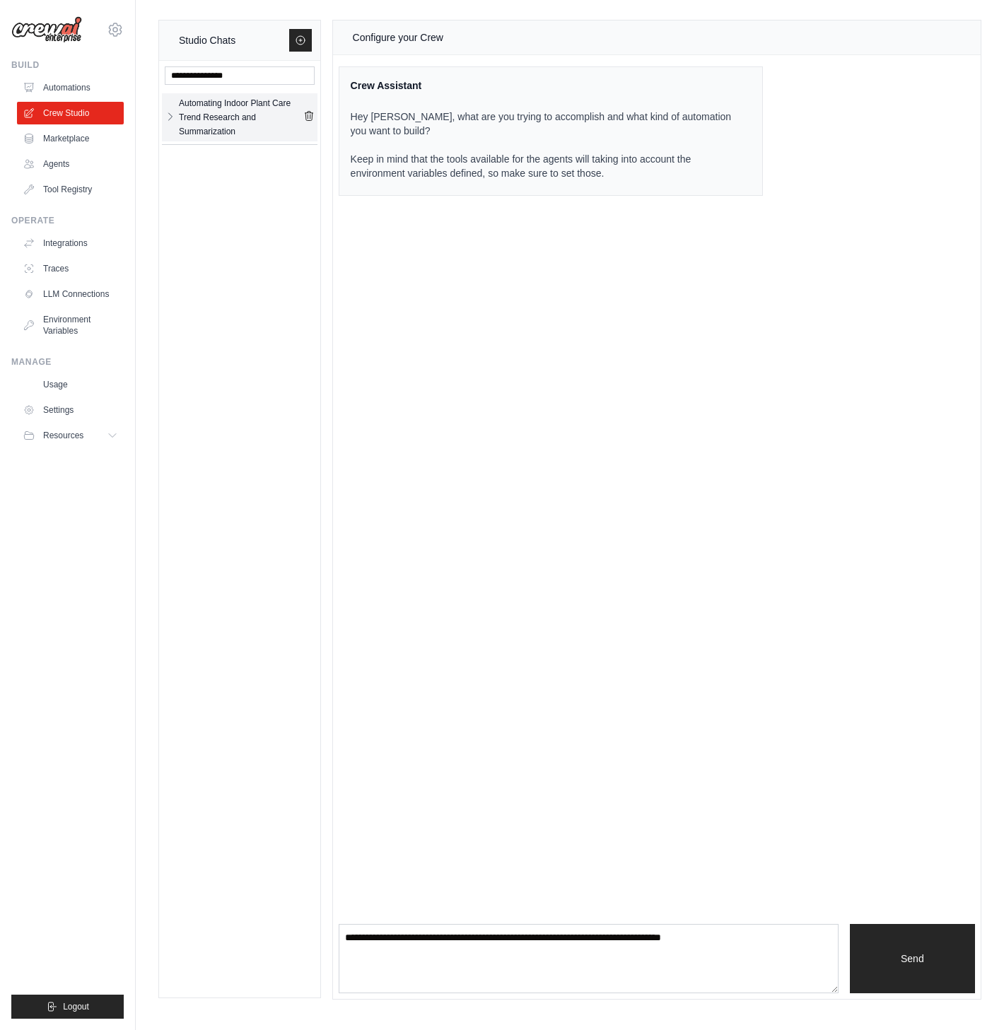
click at [171, 115] on icon "button" at bounding box center [170, 116] width 11 height 11
click at [215, 156] on div "Automating Indoo..." at bounding box center [228, 158] width 98 height 14
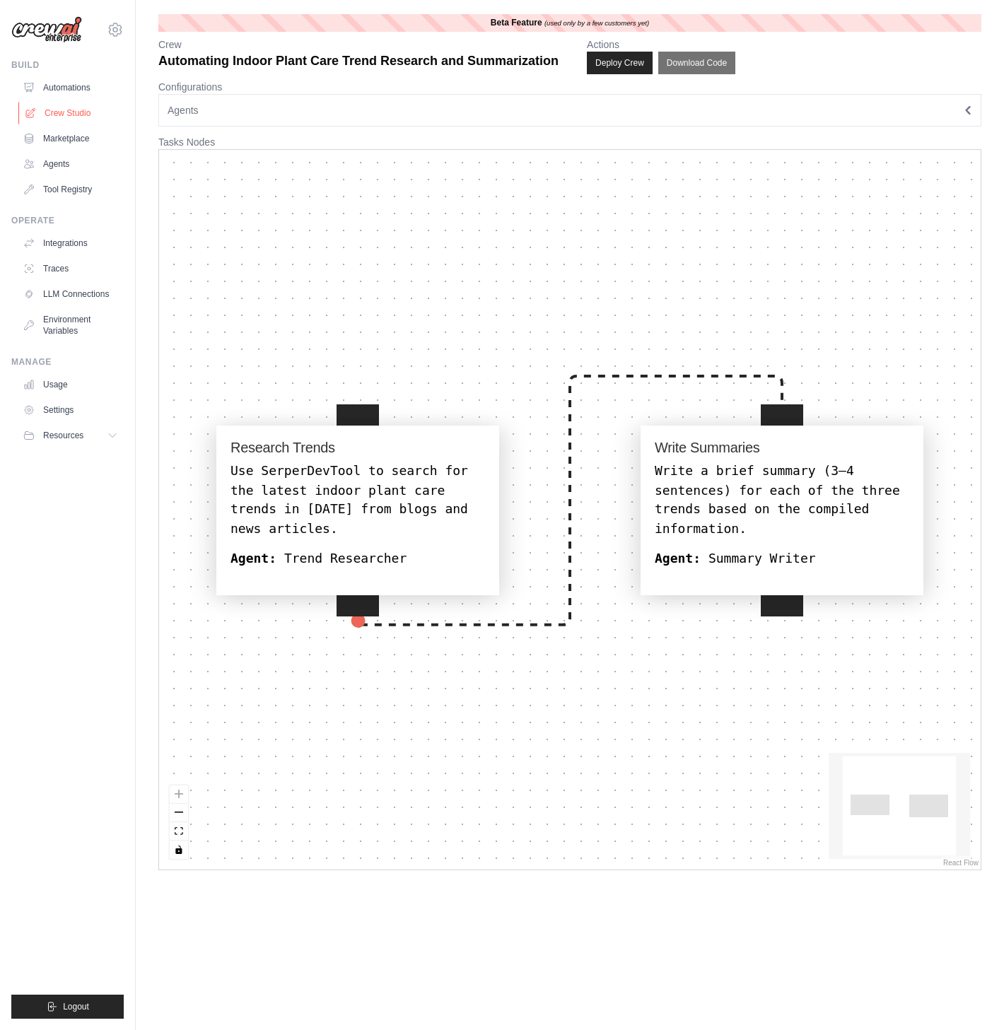
click at [76, 103] on link "Crew Studio" at bounding box center [71, 113] width 107 height 23
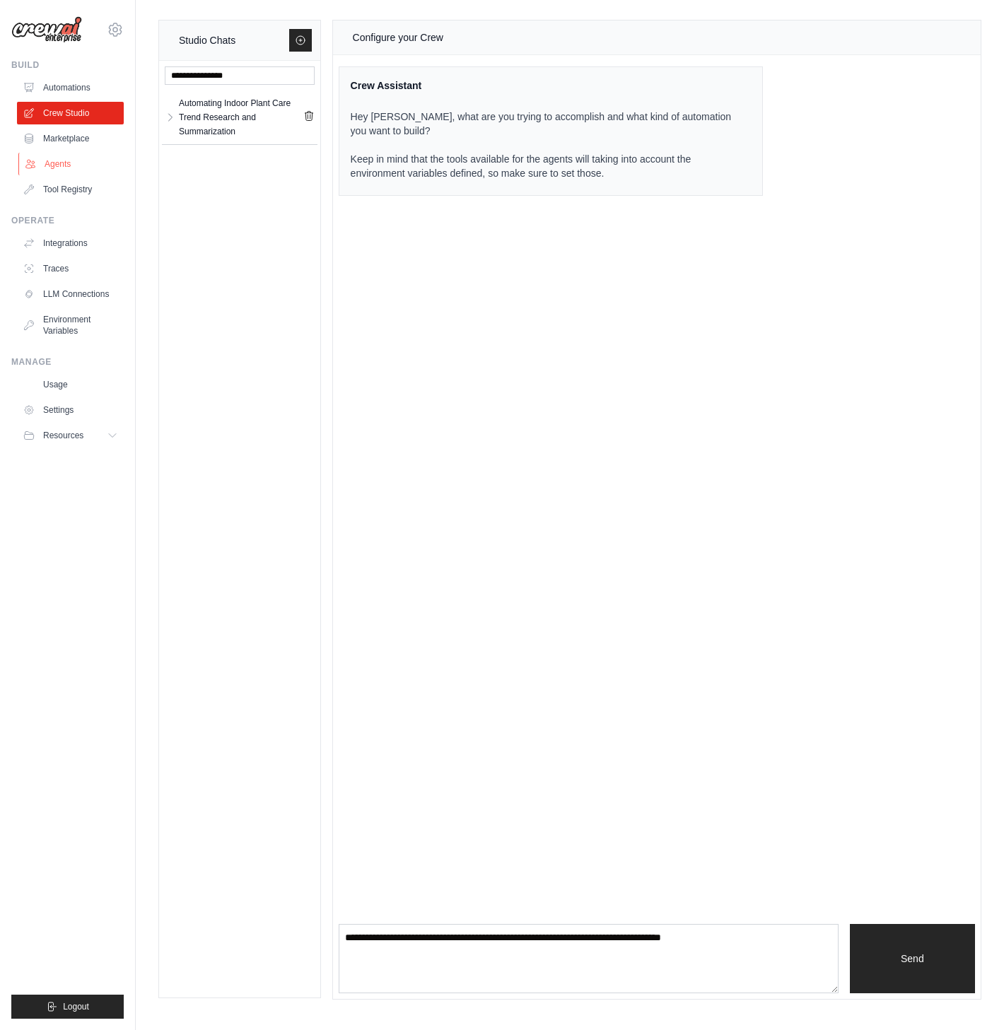
click at [73, 156] on link "Agents" at bounding box center [71, 164] width 107 height 23
